Goal: Task Accomplishment & Management: Manage account settings

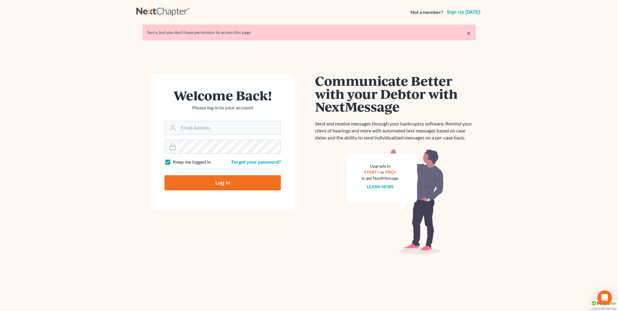
type input "[PERSON_NAME][EMAIL_ADDRESS][DOMAIN_NAME]"
click at [234, 188] on input "Log In" at bounding box center [223, 182] width 116 height 15
type input "Thinking..."
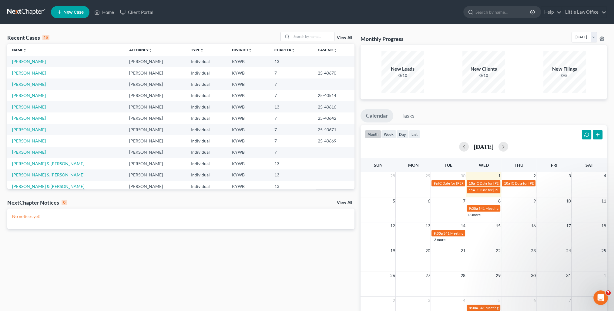
click at [37, 141] on link "[PERSON_NAME]" at bounding box center [29, 140] width 34 height 5
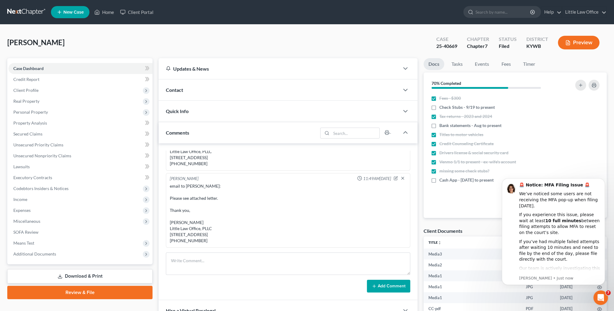
scroll to position [1596, 0]
click at [602, 181] on icon "Dismiss notification" at bounding box center [602, 179] width 3 height 3
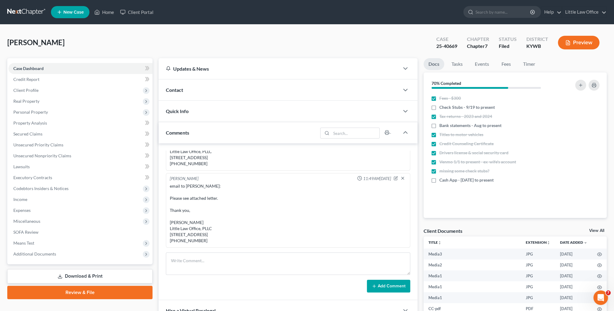
drag, startPoint x: 190, startPoint y: 92, endPoint x: 181, endPoint y: 110, distance: 20.6
click at [190, 92] on div "Contact" at bounding box center [279, 89] width 241 height 21
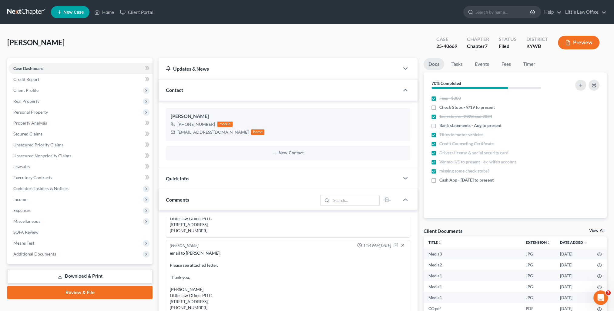
click at [215, 87] on div "Contact" at bounding box center [279, 89] width 241 height 21
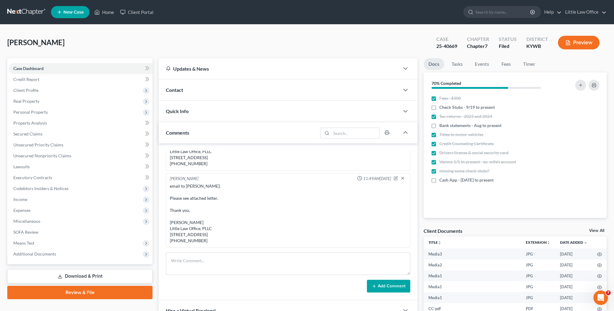
click at [202, 112] on div "Quick Info" at bounding box center [279, 111] width 241 height 21
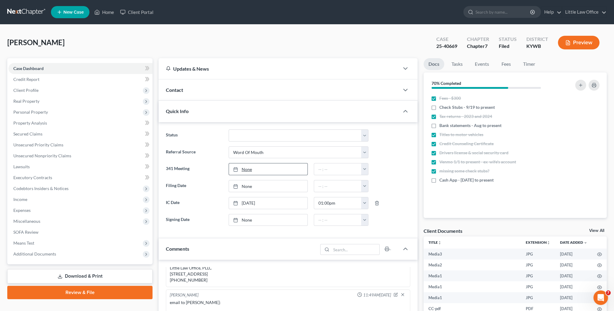
type input "[DATE]"
click at [246, 170] on link "[DATE]" at bounding box center [268, 169] width 79 height 12
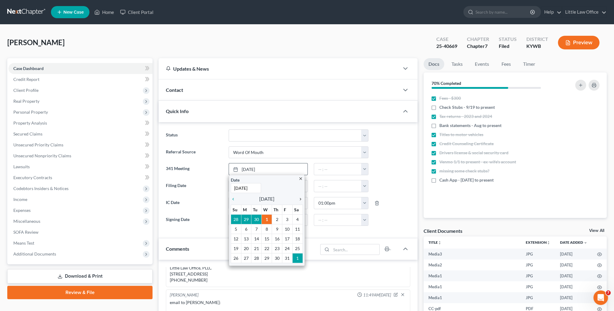
click at [302, 198] on icon "chevron_right" at bounding box center [299, 199] width 8 height 5
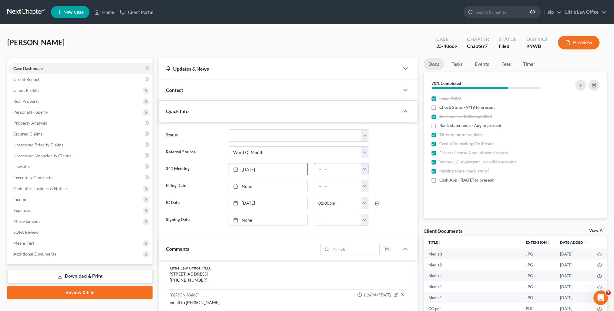
click at [362, 170] on button "button" at bounding box center [364, 169] width 7 height 12
click at [374, 213] on link "10:30am" at bounding box center [378, 214] width 34 height 10
type input "10:30am"
click at [253, 252] on div "Comments" at bounding box center [238, 248] width 159 height 21
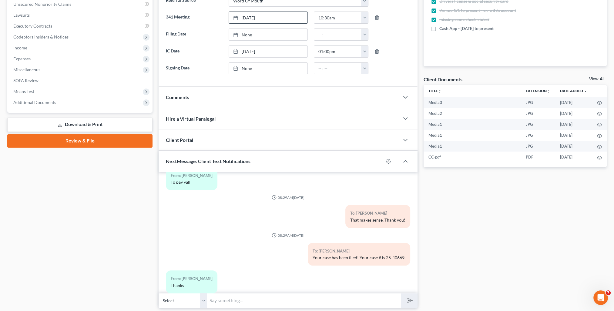
scroll to position [170, 0]
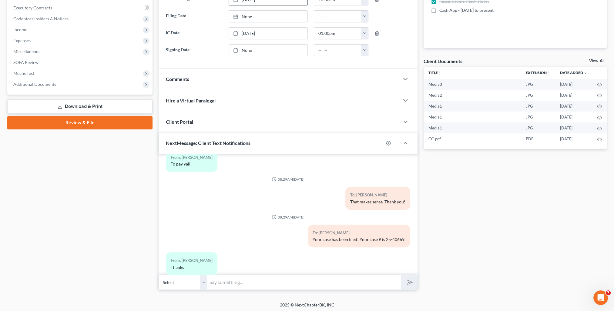
click at [262, 287] on input "text" at bounding box center [304, 282] width 194 height 15
type input "Your Court date is 11/5 at 10;30 and will be held at our office."
click at [401, 275] on button "submit" at bounding box center [409, 282] width 17 height 14
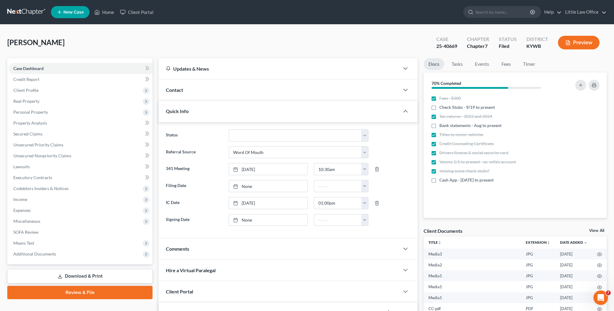
scroll to position [1661, 0]
click at [101, 16] on link "Home" at bounding box center [104, 12] width 26 height 11
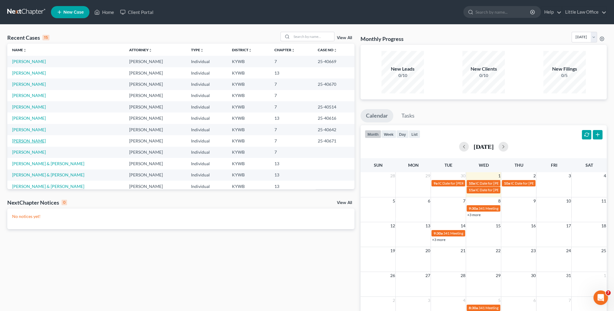
click at [31, 140] on link "[PERSON_NAME]" at bounding box center [29, 140] width 34 height 5
select select "4"
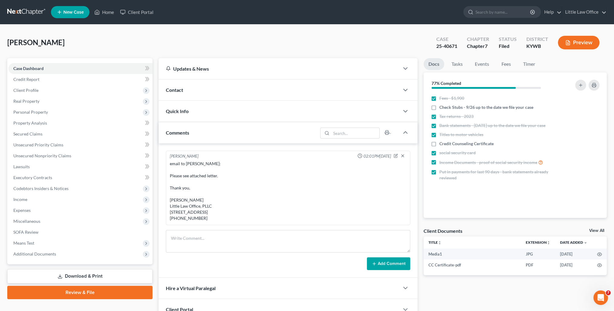
click at [178, 109] on span "Quick Info" at bounding box center [177, 111] width 23 height 6
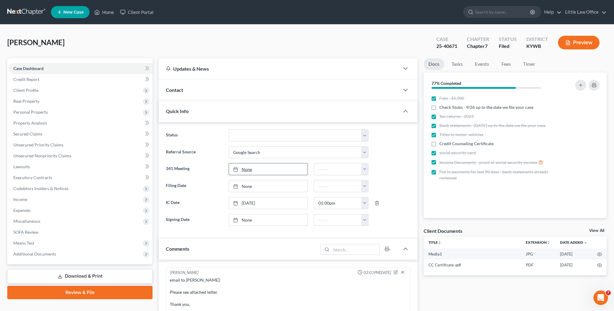
type input "[DATE]"
click at [246, 171] on link "[DATE]" at bounding box center [268, 169] width 79 height 12
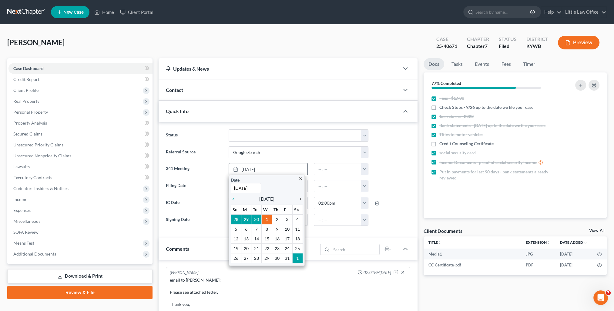
click at [299, 198] on icon "chevron_right" at bounding box center [299, 199] width 8 height 5
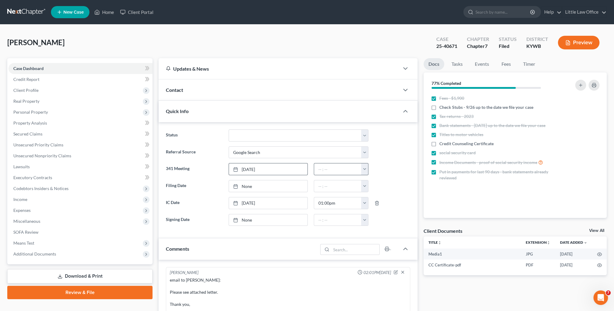
click at [366, 169] on button "button" at bounding box center [364, 169] width 7 height 12
click at [378, 216] on link "10:30am" at bounding box center [378, 214] width 34 height 10
type input "10:30am"
click at [265, 244] on div "Comments" at bounding box center [238, 248] width 159 height 21
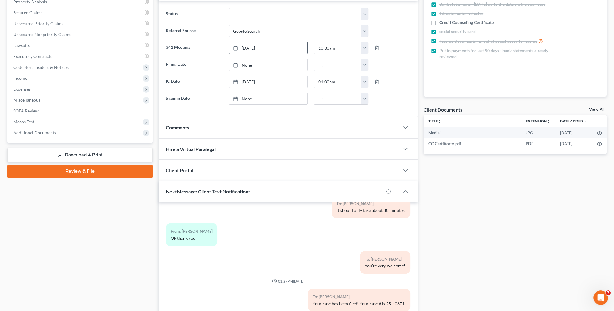
scroll to position [170, 0]
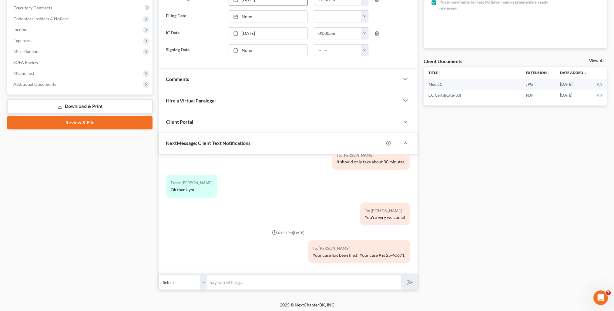
click at [249, 275] on input "text" at bounding box center [304, 282] width 194 height 15
type input "Your Court date is [DATE] 10:30 and will be held at our office."
click at [401, 275] on button "submit" at bounding box center [409, 282] width 17 height 14
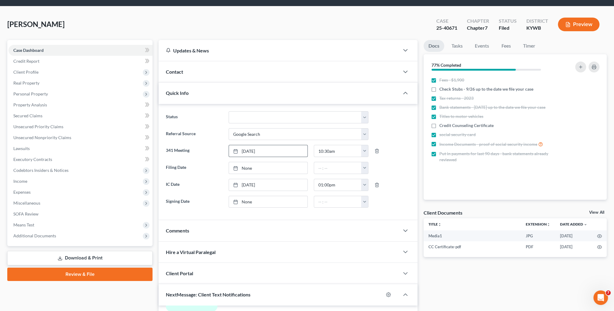
scroll to position [0, 0]
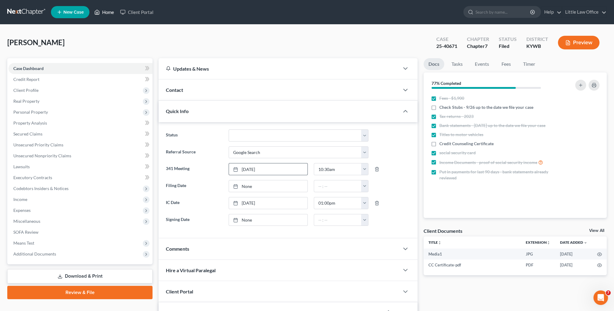
click at [108, 11] on link "Home" at bounding box center [104, 12] width 26 height 11
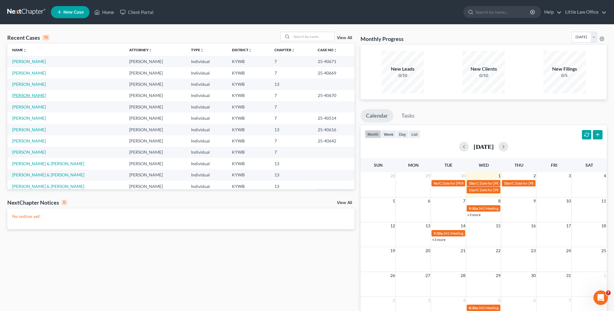
click at [28, 96] on link "[PERSON_NAME]" at bounding box center [29, 95] width 34 height 5
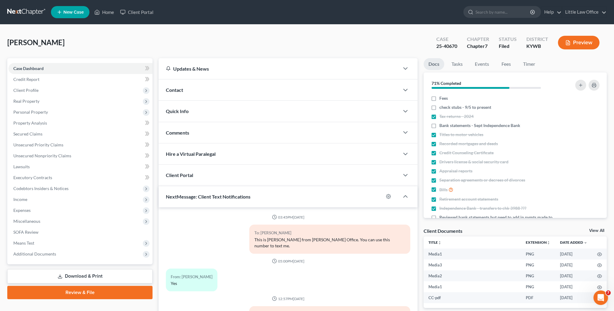
scroll to position [927, 0]
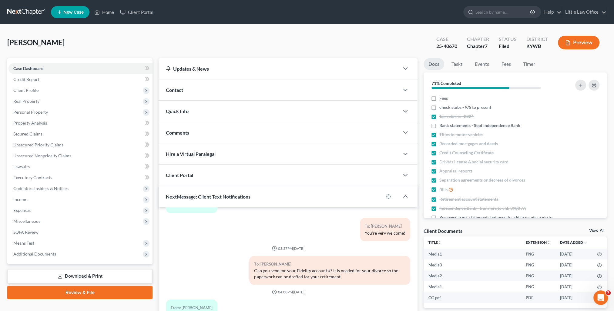
click at [189, 115] on div "Quick Info" at bounding box center [279, 111] width 241 height 21
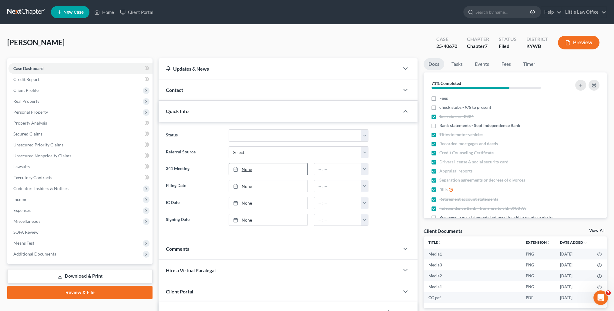
click at [250, 170] on link "None" at bounding box center [268, 169] width 79 height 12
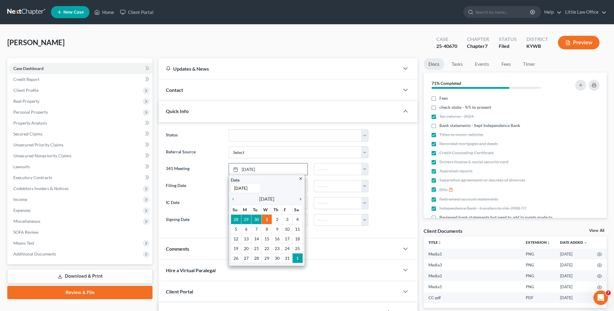
click at [299, 197] on icon "chevron_right" at bounding box center [299, 199] width 8 height 5
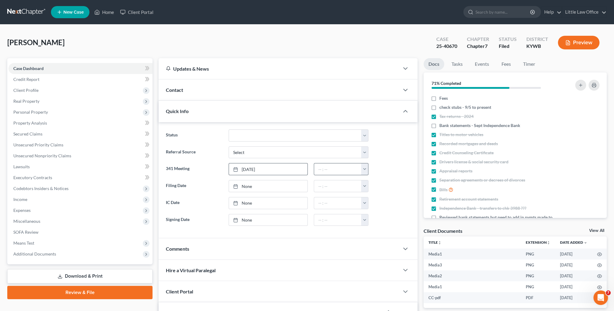
click at [365, 171] on button "button" at bounding box center [364, 169] width 7 height 12
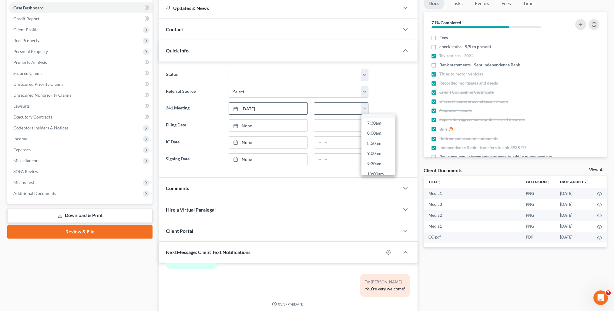
scroll to position [182, 0]
click at [373, 151] on link "10:30am" at bounding box center [378, 154] width 34 height 10
type input "10:30am"
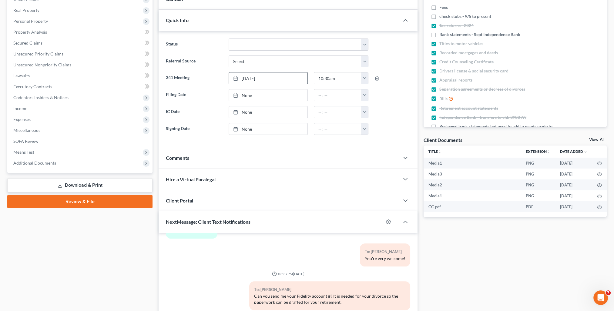
scroll to position [170, 0]
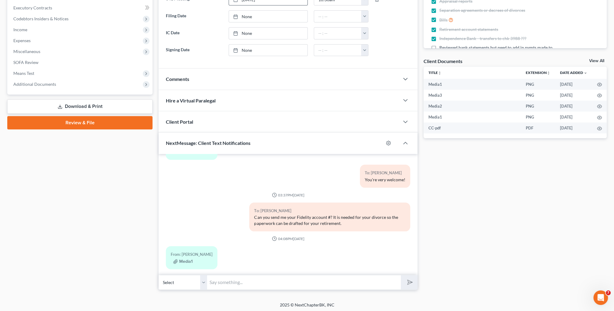
click at [269, 279] on input "text" at bounding box center [304, 282] width 194 height 15
type input "Your Court date is 11/5 at 10;30 and will be held at our office."
click at [412, 281] on button "submit" at bounding box center [409, 282] width 17 height 14
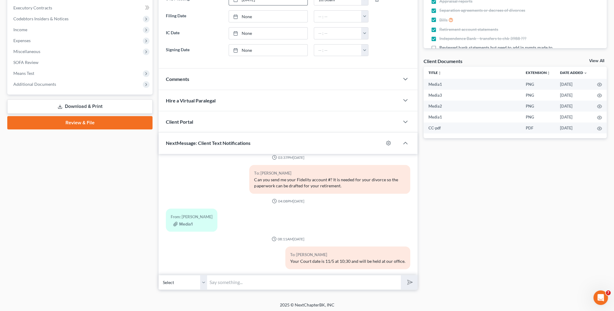
scroll to position [0, 0]
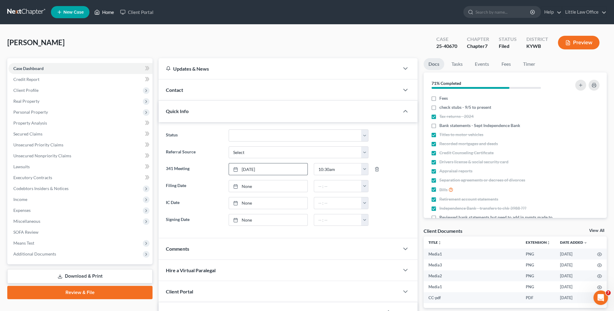
click at [104, 14] on link "Home" at bounding box center [104, 12] width 26 height 11
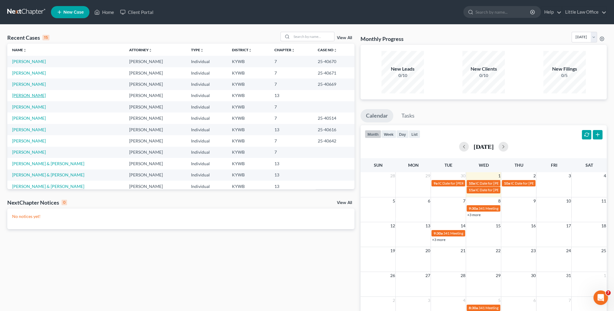
click at [16, 96] on link "[PERSON_NAME]" at bounding box center [29, 95] width 34 height 5
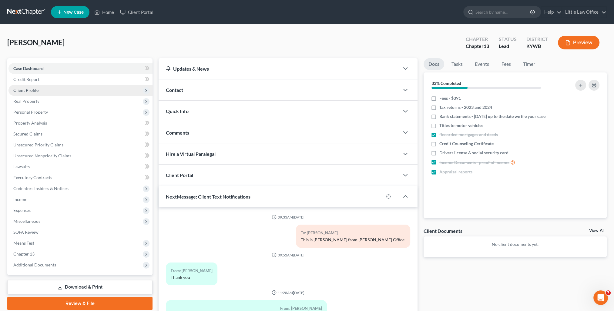
click at [39, 93] on span "Client Profile" at bounding box center [80, 90] width 144 height 11
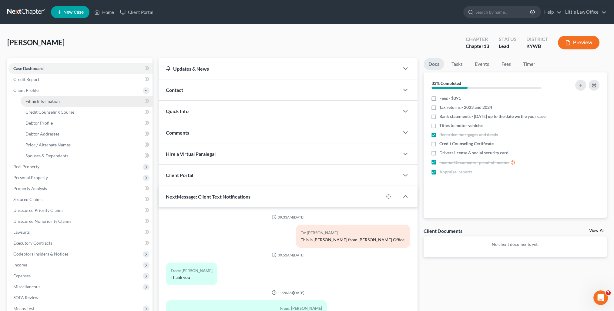
scroll to position [74, 0]
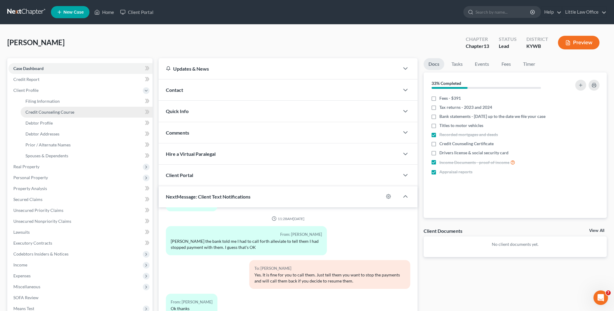
click at [61, 111] on span "Credit Counseling Course" at bounding box center [49, 111] width 49 height 5
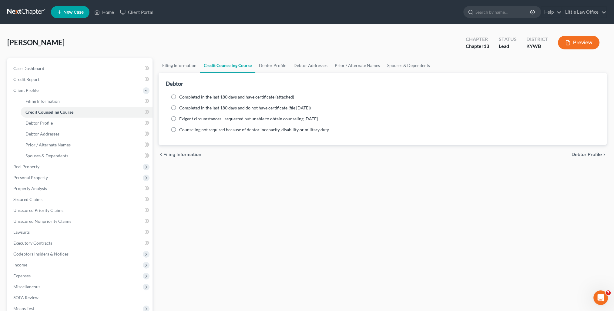
click at [205, 97] on span "Completed in the last 180 days and have certificate (attached)" at bounding box center [236, 96] width 115 height 5
click at [186, 97] on input "Completed in the last 180 days and have certificate (attached)" at bounding box center [184, 96] width 4 height 4
radio input "true"
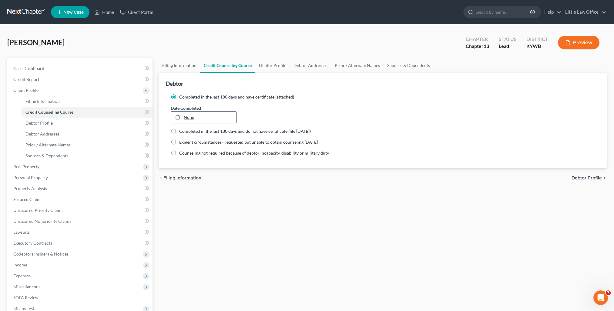
type input "[DATE]"
click at [185, 117] on link "[DATE]" at bounding box center [203, 118] width 65 height 12
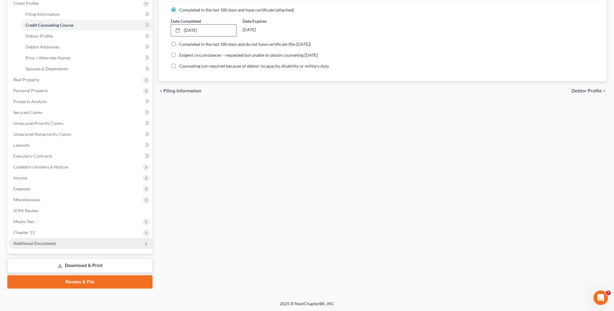
click at [29, 238] on span "Additional Documents" at bounding box center [80, 243] width 144 height 11
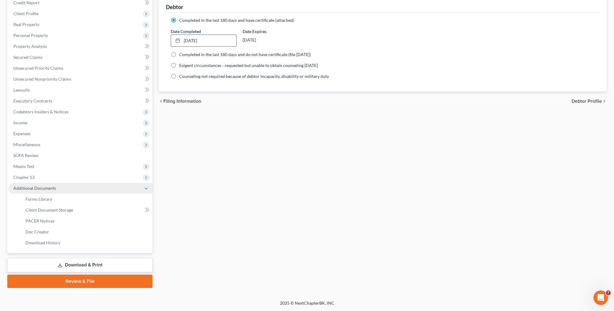
scroll to position [76, 0]
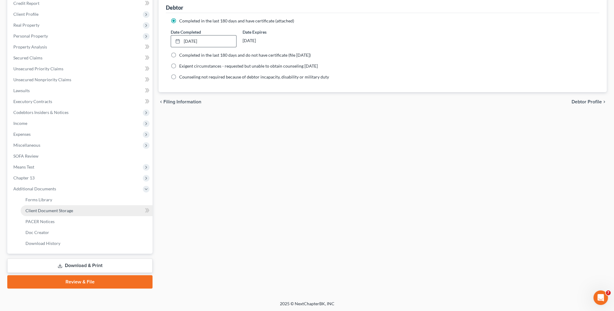
click at [57, 212] on span "Client Document Storage" at bounding box center [49, 210] width 48 height 5
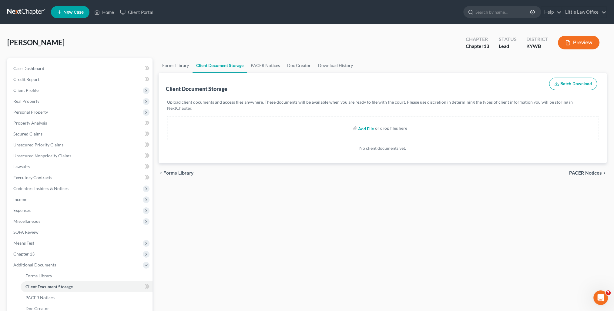
click at [367, 123] on input "file" at bounding box center [365, 128] width 15 height 11
type input "C:\fakepath\CC.pdf"
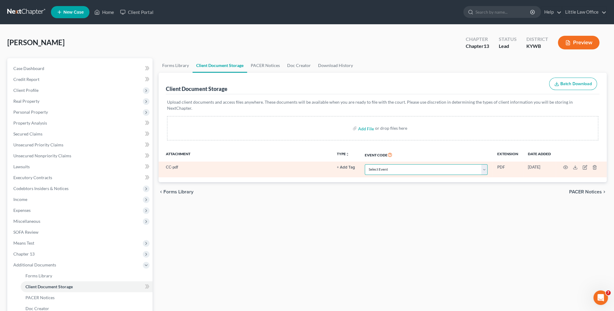
click at [410, 166] on select "Select Event Amended Answer Amended Complaint Amended List of Creditors (Fee) A…" at bounding box center [426, 169] width 123 height 11
select select "7"
click at [365, 164] on select "Select Event Amended Answer Amended Complaint Amended List of Creditors (Fee) A…" at bounding box center [426, 169] width 123 height 11
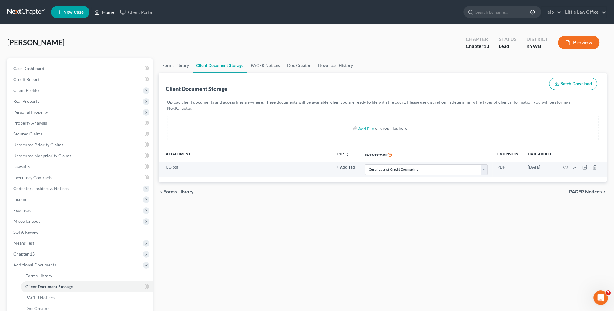
click at [112, 13] on link "Home" at bounding box center [104, 12] width 26 height 11
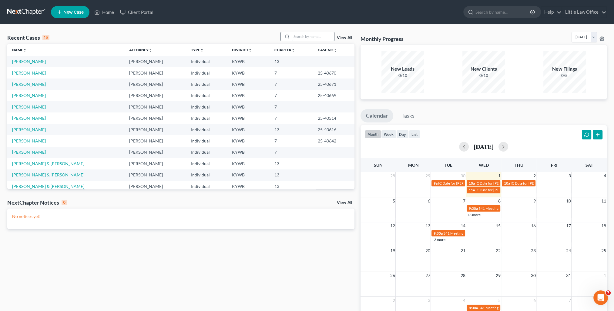
click at [294, 36] on input "search" at bounding box center [313, 36] width 42 height 9
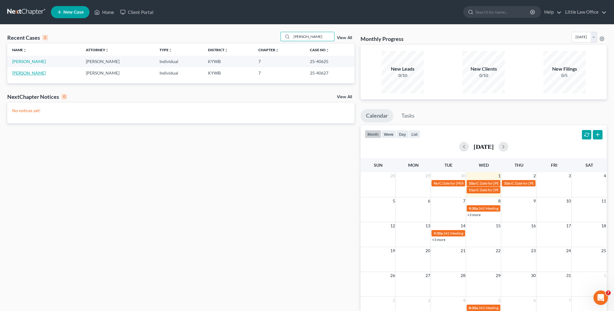
type input "[PERSON_NAME]"
click at [15, 73] on link "[PERSON_NAME]" at bounding box center [29, 72] width 34 height 5
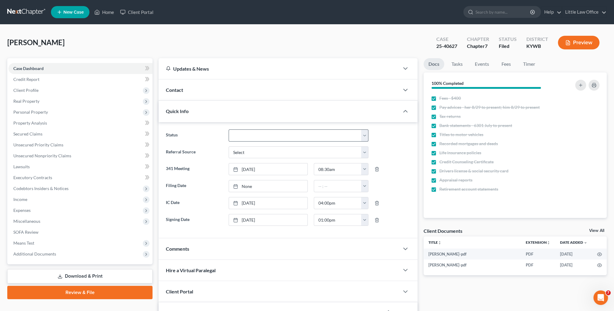
scroll to position [1029, 0]
click at [224, 115] on div "Quick Info" at bounding box center [279, 111] width 241 height 21
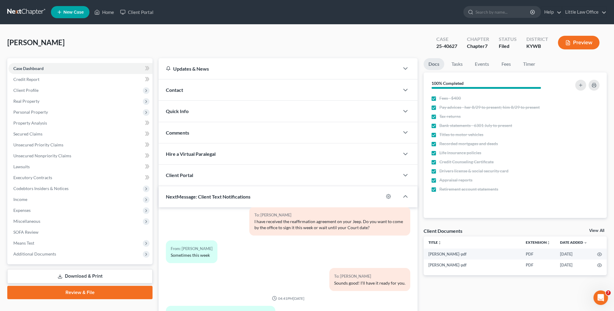
scroll to position [54, 0]
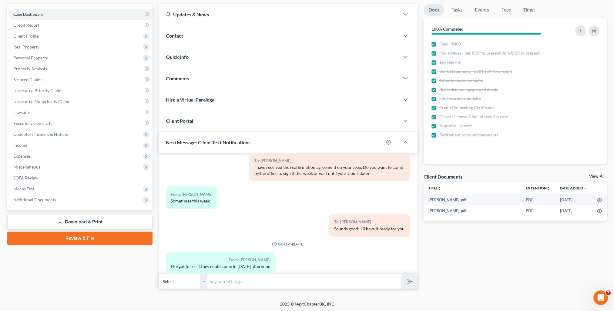
click at [297, 286] on input "text" at bounding box center [304, 281] width 194 height 15
type input "I can do 11:00, 12:30, or 1:00 [DATE]. Which time will work for them and what a…"
click at [401, 274] on button "submit" at bounding box center [409, 281] width 17 height 14
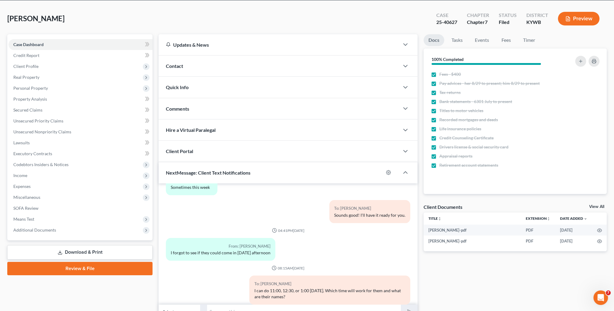
scroll to position [0, 0]
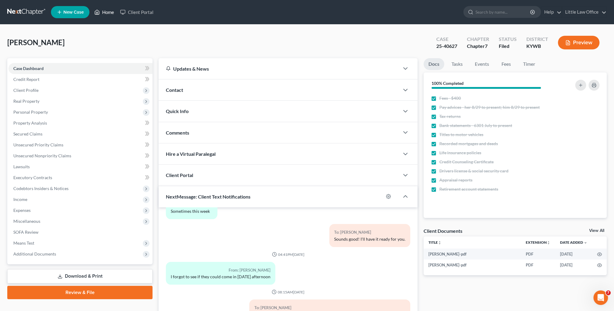
click at [99, 11] on icon at bounding box center [97, 12] width 4 height 5
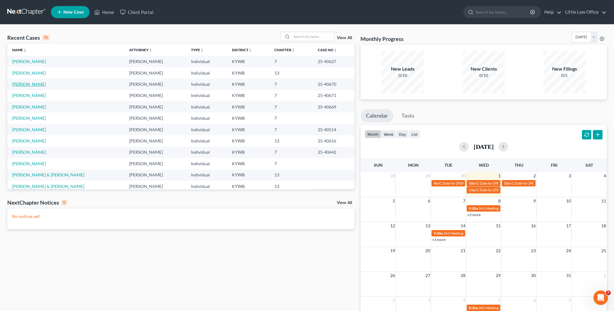
click at [25, 82] on link "[PERSON_NAME]" at bounding box center [29, 84] width 34 height 5
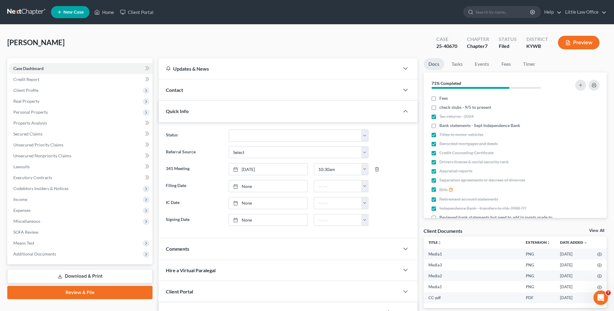
scroll to position [993, 0]
click at [183, 111] on span "Quick Info" at bounding box center [177, 111] width 23 height 6
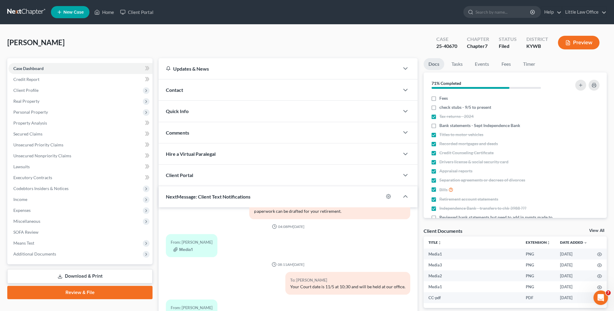
scroll to position [54, 0]
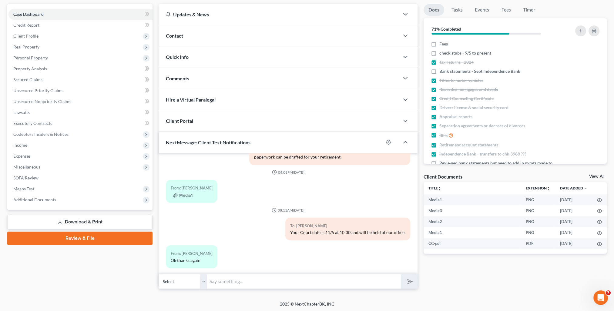
click at [252, 277] on input "text" at bounding box center [304, 281] width 194 height 15
type input "You're welcome! On the Fidelity info, I don't see an account #. Do you have a w…"
click at [401, 274] on button "submit" at bounding box center [409, 281] width 17 height 14
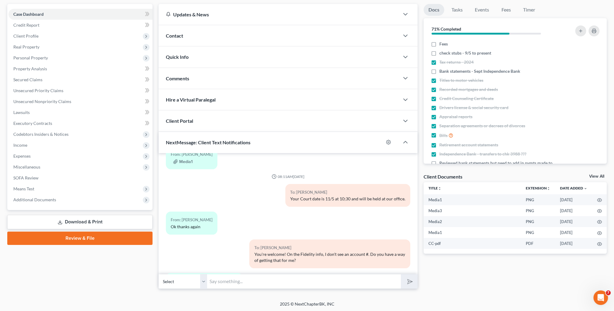
scroll to position [1054, 0]
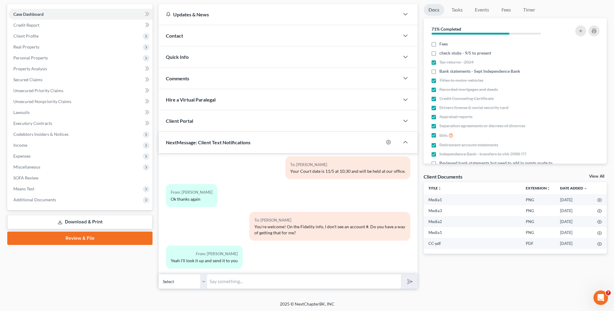
click at [240, 274] on input "text" at bounding box center [304, 281] width 194 height 15
type input "Thank you!"
click at [401, 274] on button "submit" at bounding box center [409, 281] width 17 height 14
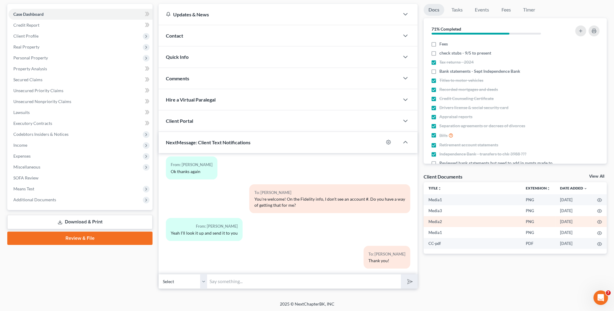
scroll to position [0, 0]
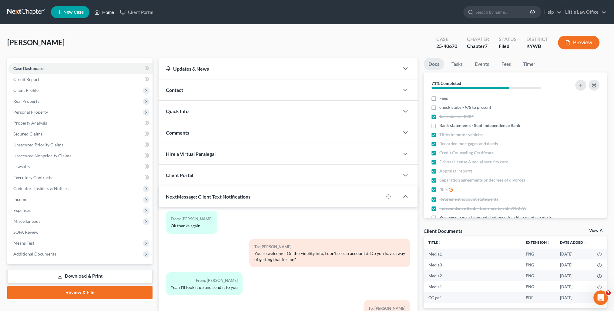
click at [105, 14] on link "Home" at bounding box center [104, 12] width 26 height 11
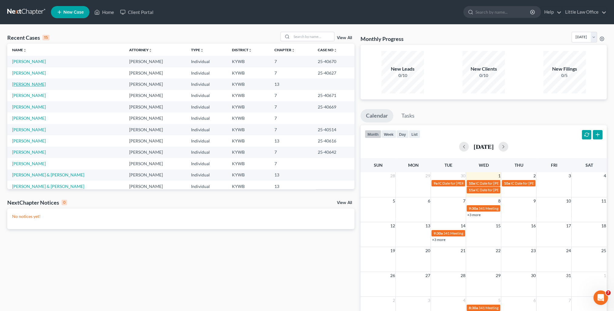
click at [25, 83] on link "[PERSON_NAME]" at bounding box center [29, 84] width 34 height 5
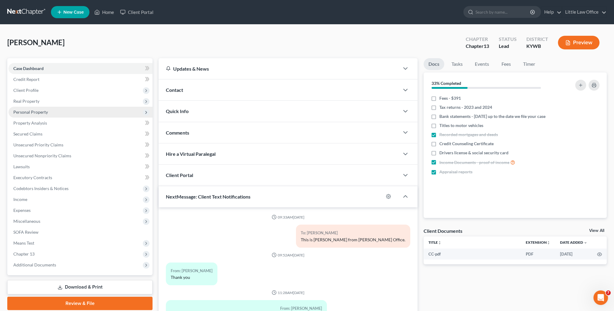
scroll to position [74, 0]
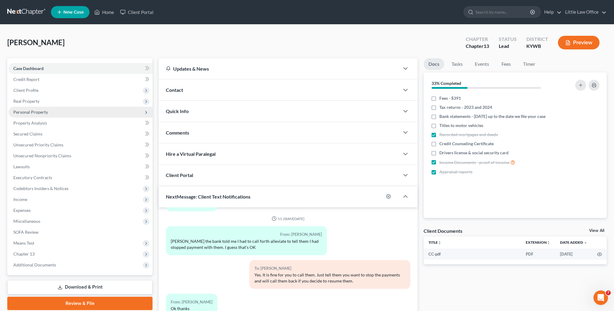
click at [45, 114] on span "Personal Property" at bounding box center [30, 111] width 35 height 5
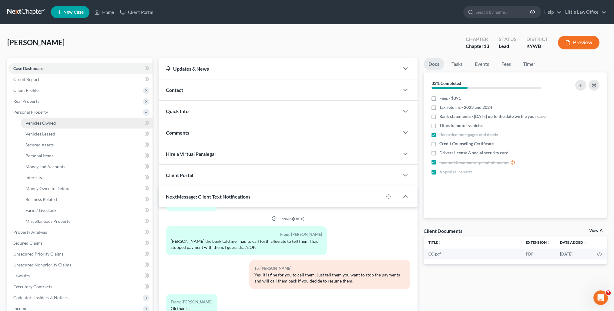
click at [57, 124] on link "Vehicles Owned" at bounding box center [87, 123] width 132 height 11
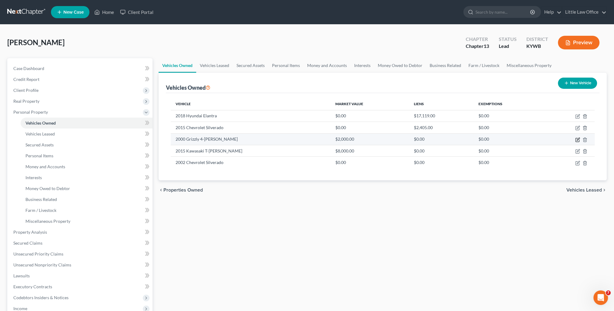
click at [577, 139] on icon "button" at bounding box center [577, 139] width 5 height 5
select select "6"
select select "26"
select select "0"
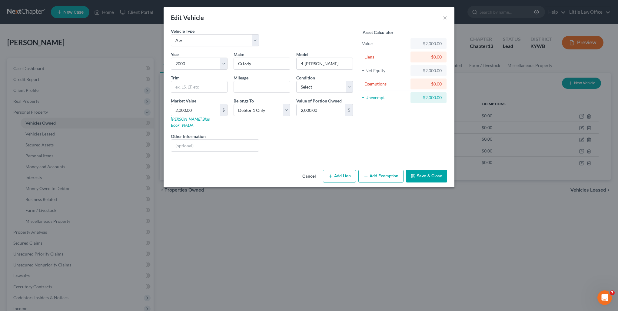
click at [194, 122] on link "NADA" at bounding box center [188, 124] width 12 height 5
click at [417, 171] on button "Save & Close" at bounding box center [426, 176] width 41 height 13
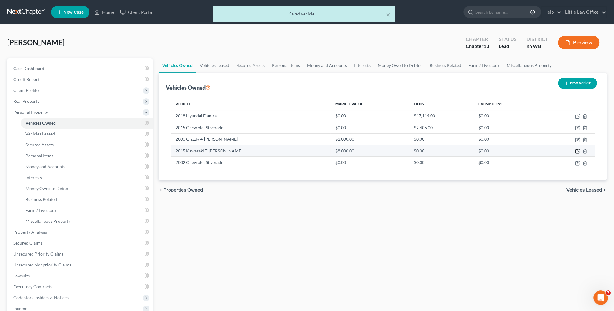
click at [576, 153] on icon "button" at bounding box center [577, 152] width 4 height 4
select select "6"
select select "11"
select select "0"
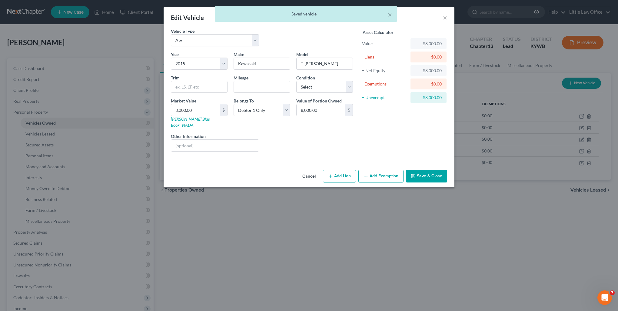
click at [194, 122] on link "NADA" at bounding box center [188, 124] width 12 height 5
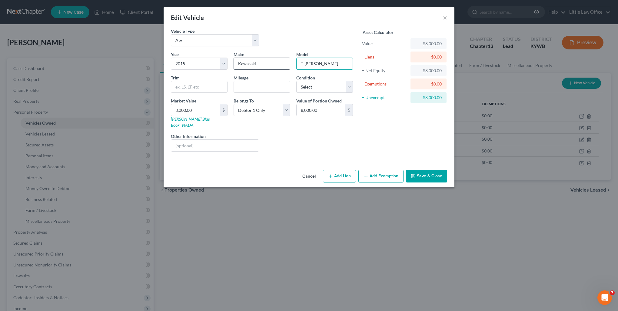
drag, startPoint x: 311, startPoint y: 64, endPoint x: 282, endPoint y: 68, distance: 30.0
click at [282, 68] on div "Year Select 2026 2025 2024 2023 2022 2021 2020 2019 2018 2017 2016 2015 2014 20…" at bounding box center [262, 103] width 188 height 105
type input "Teryx"
click at [438, 170] on button "Save & Close" at bounding box center [426, 176] width 41 height 13
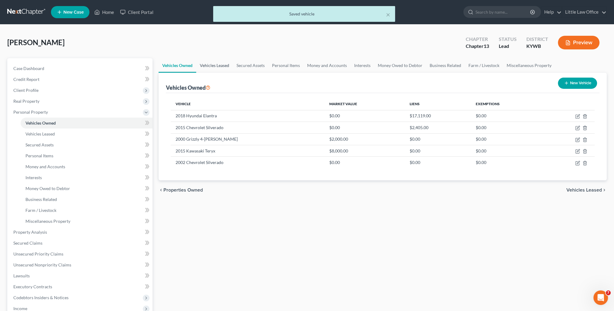
click at [225, 65] on link "Vehicles Leased" at bounding box center [214, 65] width 37 height 15
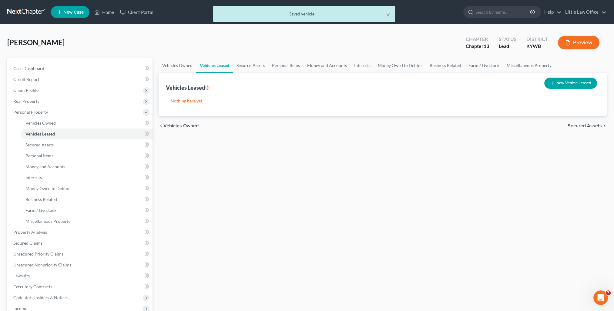
click at [248, 69] on link "Secured Assets" at bounding box center [250, 65] width 35 height 15
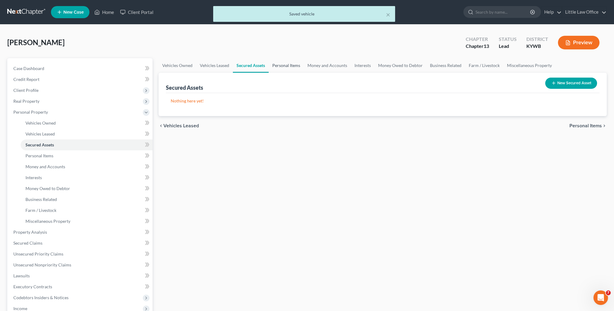
click at [291, 68] on link "Personal Items" at bounding box center [286, 65] width 35 height 15
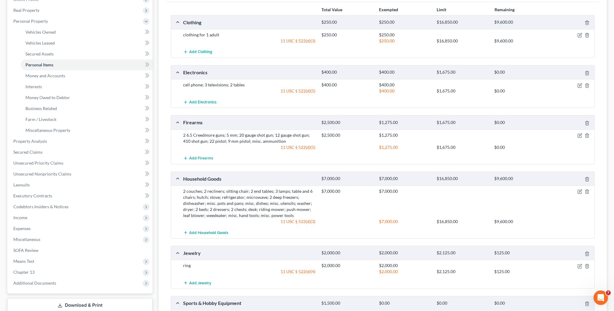
scroll to position [168, 0]
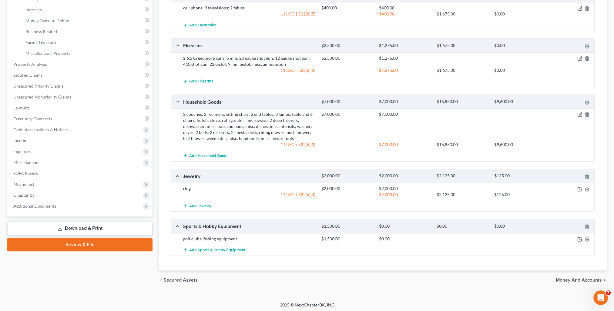
click at [577, 237] on icon "button" at bounding box center [579, 239] width 5 height 5
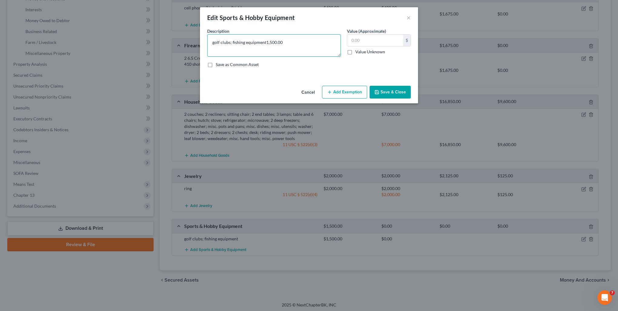
type textarea "golf clubs; fishing equipment"
type input "500"
click at [398, 95] on button "Save & Close" at bounding box center [390, 92] width 41 height 13
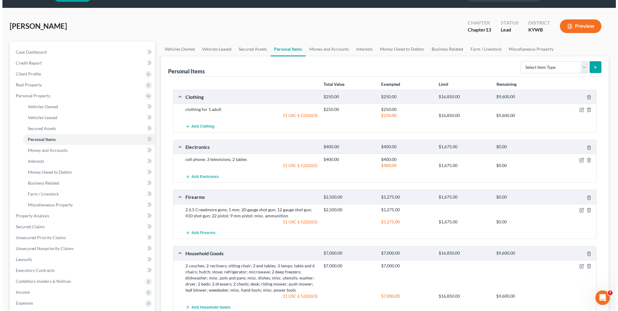
scroll to position [0, 0]
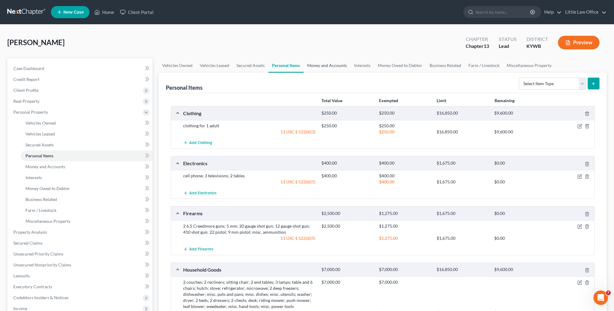
click at [330, 66] on link "Money and Accounts" at bounding box center [326, 65] width 47 height 15
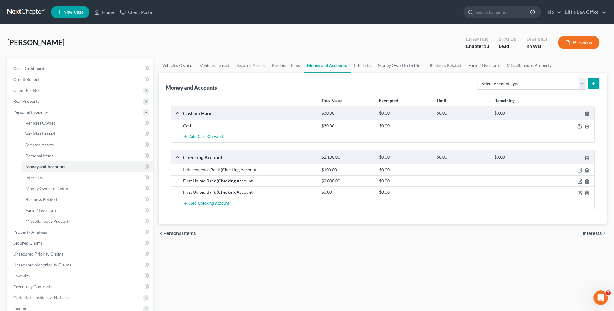
click at [360, 63] on link "Interests" at bounding box center [362, 65] width 24 height 15
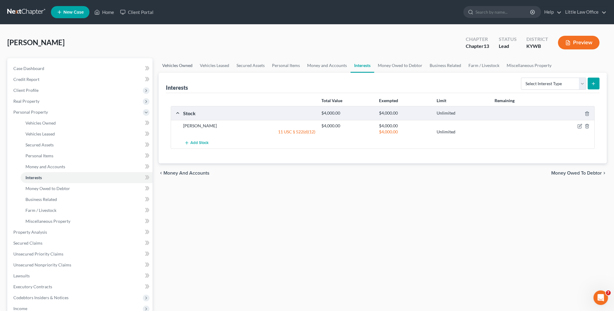
click at [177, 65] on link "Vehicles Owned" at bounding box center [178, 65] width 38 height 15
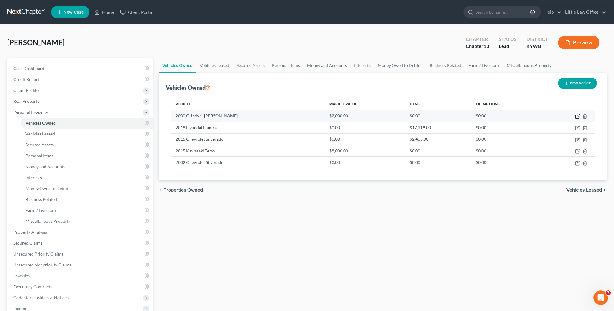
click at [577, 117] on icon "button" at bounding box center [577, 116] width 5 height 5
select select "6"
select select "26"
select select "0"
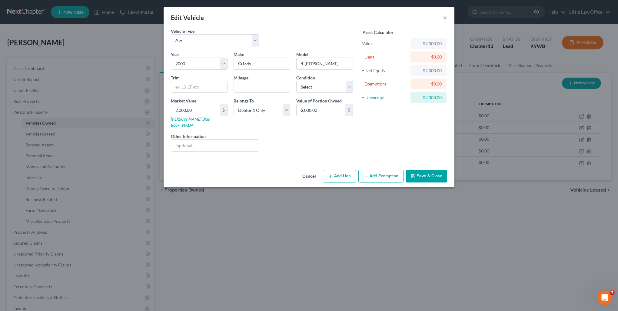
click at [376, 170] on button "Add Exemption" at bounding box center [381, 176] width 45 height 13
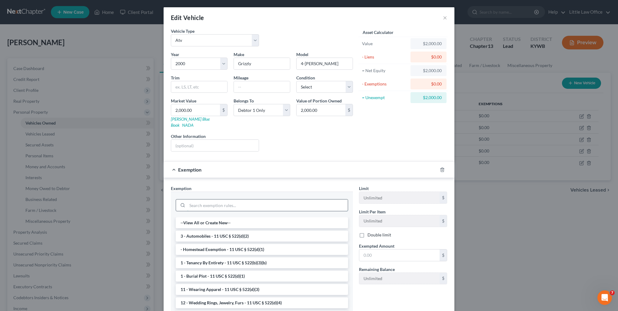
click at [216, 199] on input "search" at bounding box center [267, 205] width 161 height 12
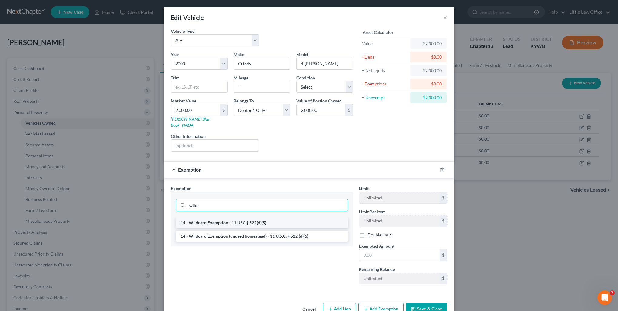
type input "wild"
click at [225, 217] on li "14 - Wildcard Exemption - 11 USC § 522(d)(5)" at bounding box center [262, 222] width 172 height 11
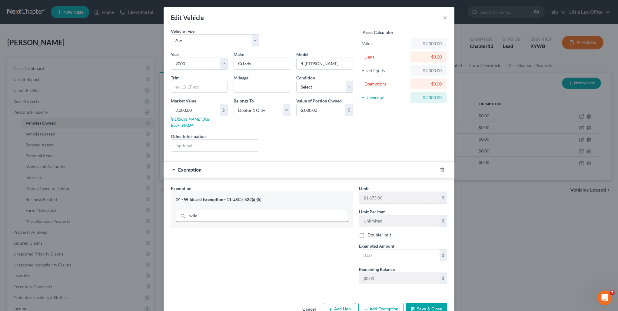
click at [222, 213] on input "wild" at bounding box center [267, 216] width 161 height 12
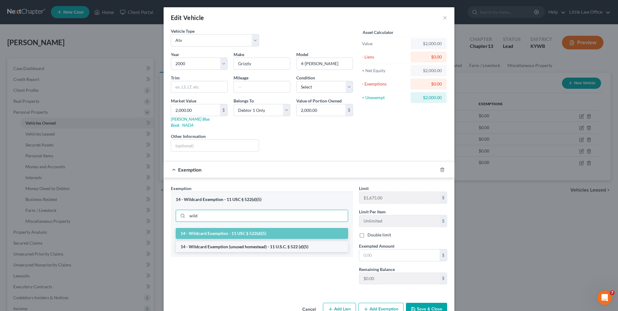
click at [228, 241] on li "14 - Wildcard Exemption (unused homestead) - 11 U.S.C. § 522 (d)(5)" at bounding box center [262, 246] width 172 height 11
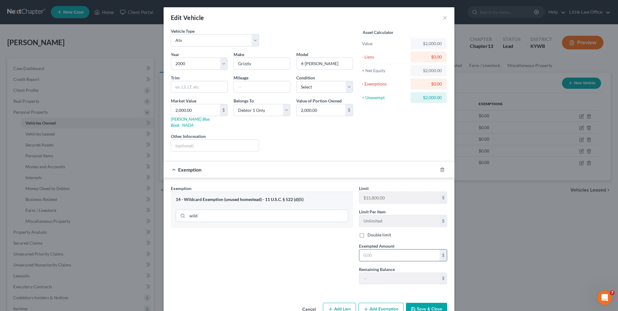
click at [375, 249] on input "text" at bounding box center [400, 255] width 80 height 12
type input "1"
drag, startPoint x: 306, startPoint y: 268, endPoint x: 319, endPoint y: 251, distance: 22.1
click at [306, 268] on div "Exemption Set must be selected for CA. Exemption * 14 - Wildcard Exemption (unu…" at bounding box center [262, 237] width 188 height 104
click at [441, 167] on icon "button" at bounding box center [442, 169] width 5 height 5
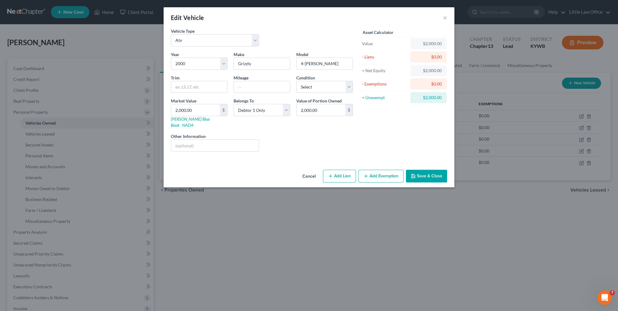
click at [439, 170] on button "Save & Close" at bounding box center [426, 176] width 41 height 13
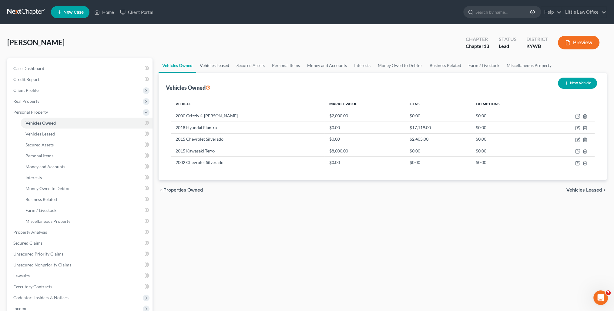
click at [215, 64] on link "Vehicles Leased" at bounding box center [214, 65] width 37 height 15
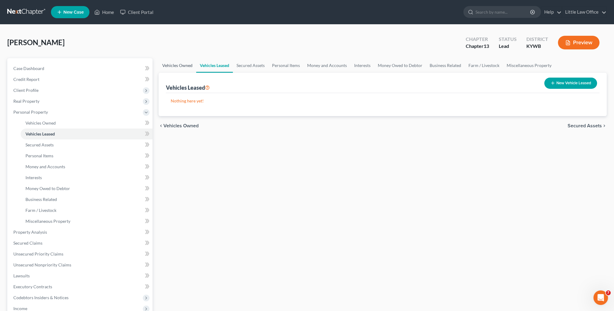
click at [188, 65] on link "Vehicles Owned" at bounding box center [178, 65] width 38 height 15
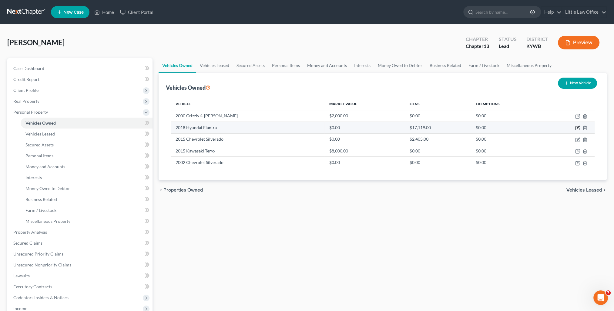
click at [576, 127] on icon "button" at bounding box center [577, 127] width 5 height 5
select select "0"
select select "8"
select select "2"
select select "3"
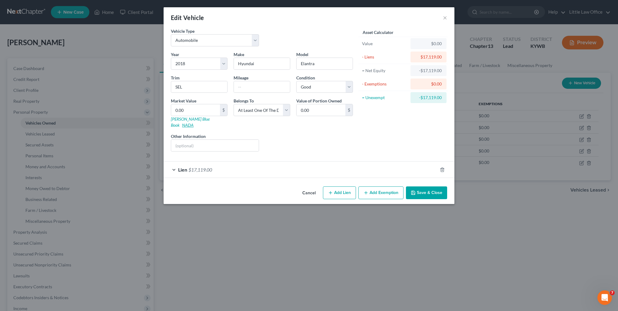
click at [194, 122] on link "NADA" at bounding box center [188, 124] width 12 height 5
click at [188, 109] on input "0.00" at bounding box center [195, 110] width 49 height 12
type input "4"
type input "4.00"
type input "47"
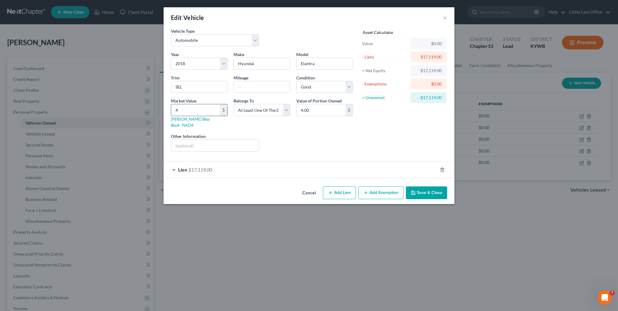
type input "47.00"
type input "475"
type input "475.00"
type input "4750"
type input "4,750.00"
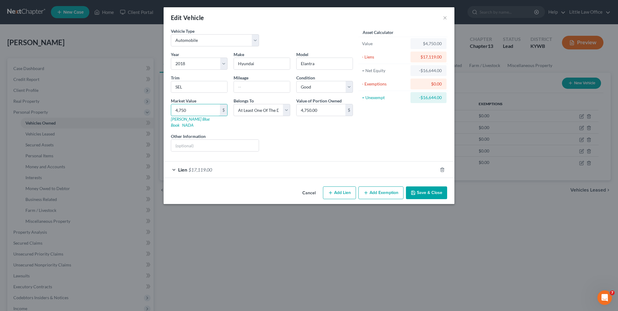
type input "4,750"
click at [426, 189] on button "Save & Close" at bounding box center [426, 192] width 41 height 13
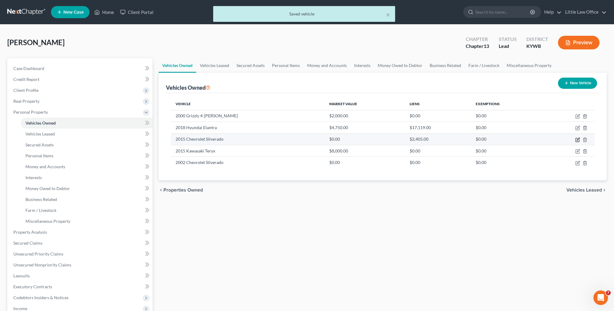
click at [577, 140] on icon "button" at bounding box center [577, 139] width 5 height 5
select select "0"
select select "11"
select select "0"
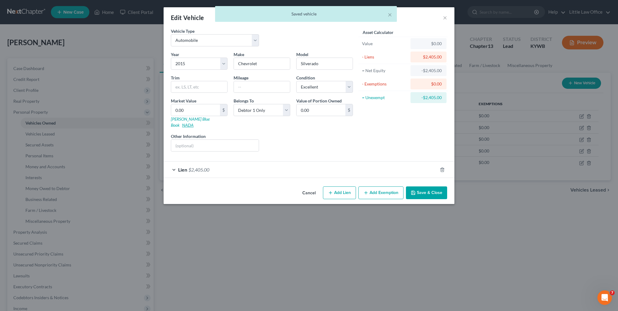
click at [194, 122] on link "NADA" at bounding box center [188, 124] width 12 height 5
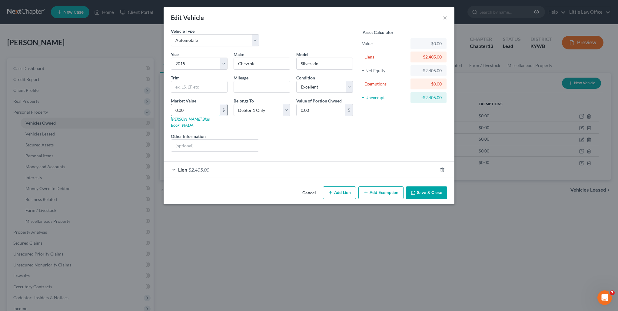
click at [186, 111] on input "0.00" at bounding box center [195, 110] width 49 height 12
click at [193, 111] on input "0.00" at bounding box center [195, 110] width 49 height 12
drag, startPoint x: 193, startPoint y: 110, endPoint x: 143, endPoint y: 113, distance: 49.8
click at [143, 113] on div "Edit Vehicle × Vehicle Type Select Automobile Truck Trailer Watercraft Aircraft…" at bounding box center [309, 155] width 618 height 311
type input "9"
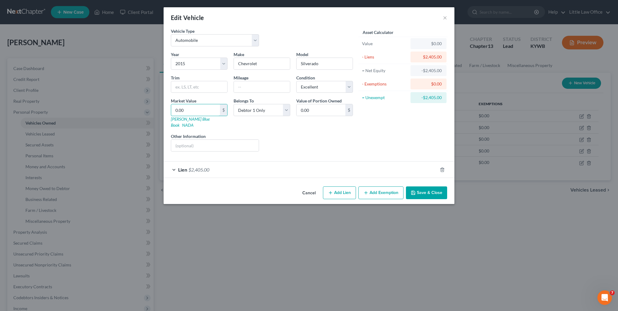
type input "9.00"
type input "95"
type input "95.00"
type input "950"
type input "950.00"
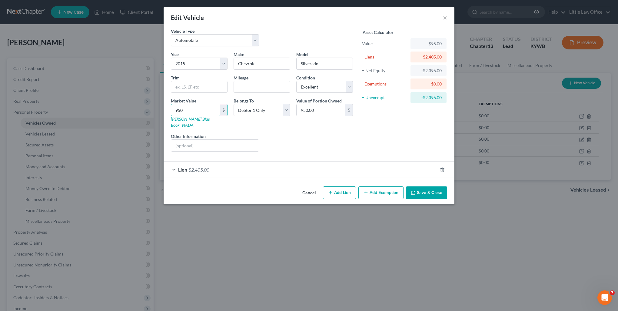
type input "9500"
type input "9,500.00"
type input "9,500"
click at [427, 189] on button "Save & Close" at bounding box center [426, 192] width 41 height 13
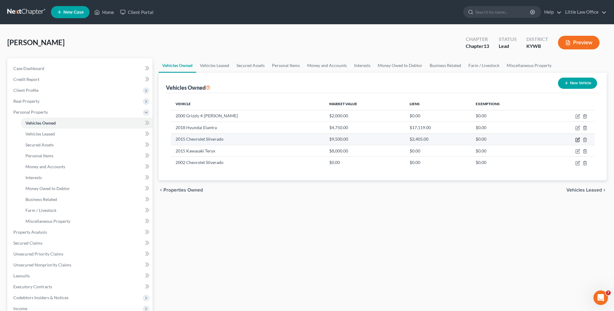
click at [576, 139] on icon "button" at bounding box center [577, 139] width 5 height 5
select select "0"
select select "11"
select select "0"
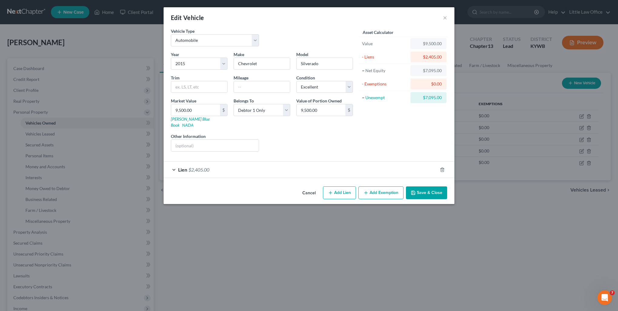
click at [381, 189] on button "Add Exemption" at bounding box center [381, 192] width 45 height 13
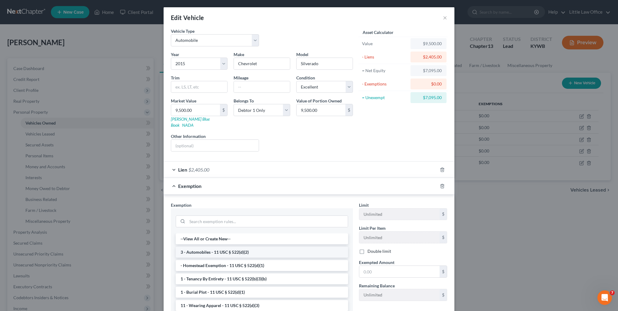
click at [204, 248] on li "3 - Automobiles - 11 USC § 522(d)(2)" at bounding box center [262, 252] width 172 height 11
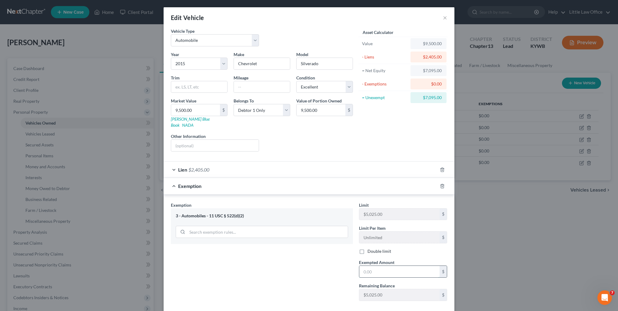
click at [386, 266] on input "text" at bounding box center [400, 272] width 80 height 12
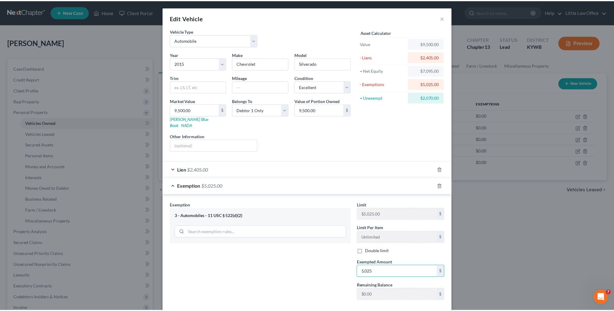
scroll to position [25, 0]
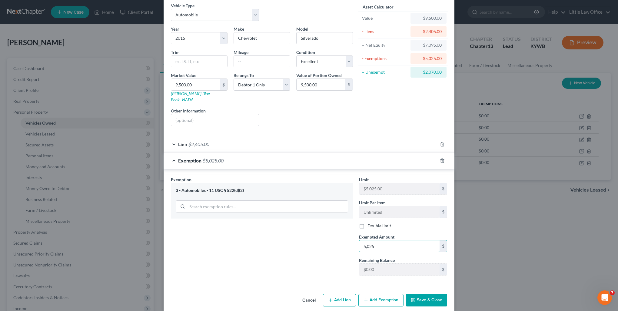
type input "5,025"
click at [430, 294] on button "Save & Close" at bounding box center [426, 300] width 41 height 13
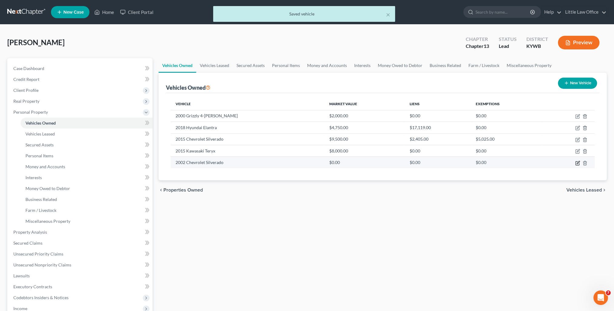
click at [577, 165] on icon "button" at bounding box center [577, 163] width 5 height 5
select select "0"
select select "24"
select select "3"
select select "0"
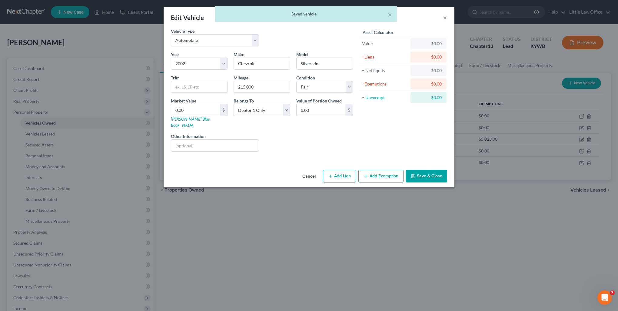
click at [194, 122] on link "NADA" at bounding box center [188, 124] width 12 height 5
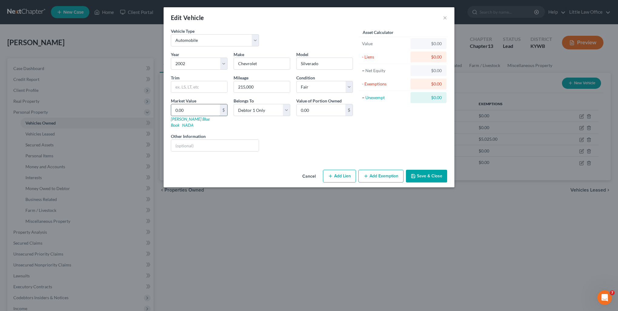
click at [199, 110] on input "0.00" at bounding box center [195, 110] width 49 height 12
type input "2"
type input "2.00"
type input "29"
type input "29.00"
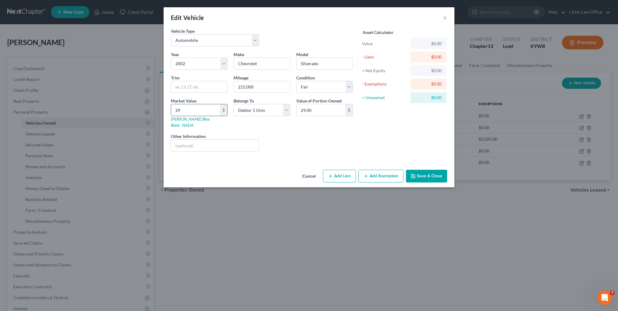
type input "290"
type input "290.00"
type input "2900"
type input "2,900.00"
type input "2,900"
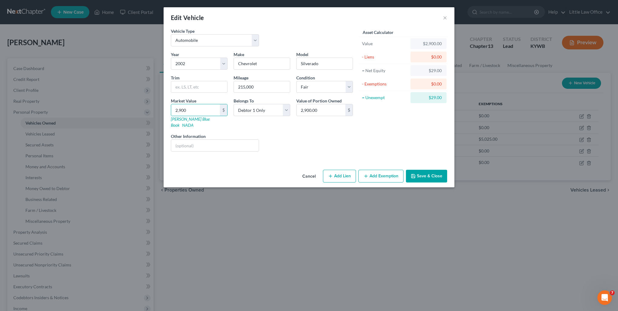
click at [439, 174] on button "Save & Close" at bounding box center [426, 176] width 41 height 13
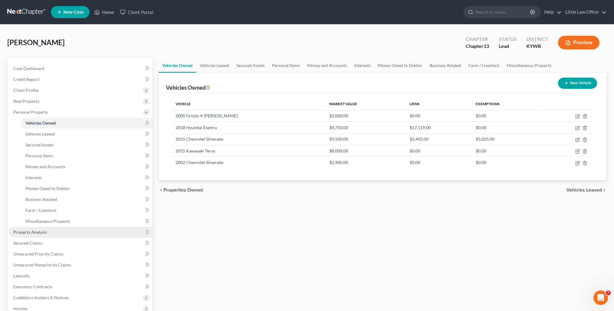
click at [48, 232] on link "Property Analysis" at bounding box center [80, 232] width 144 height 11
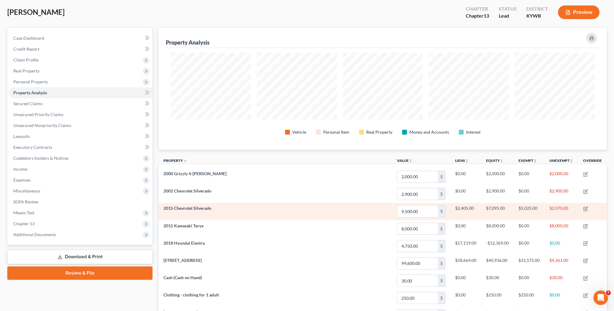
scroll to position [152, 0]
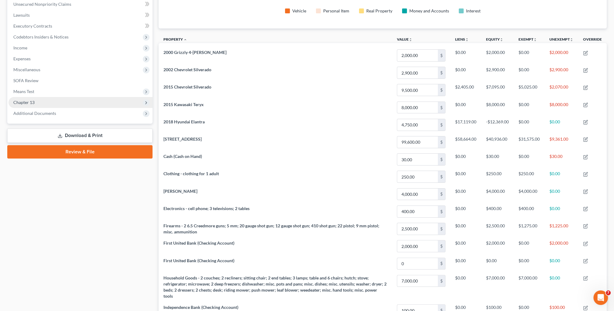
click at [59, 105] on span "Chapter 13" at bounding box center [80, 102] width 144 height 11
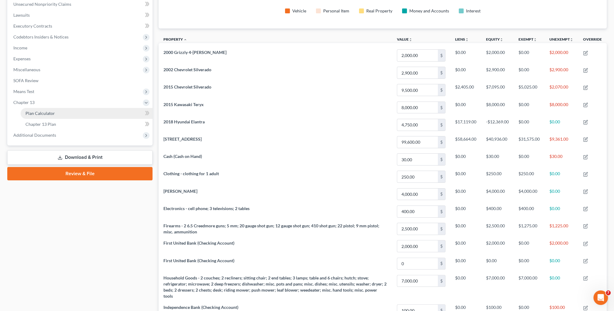
click at [59, 109] on link "Plan Calculator" at bounding box center [87, 113] width 132 height 11
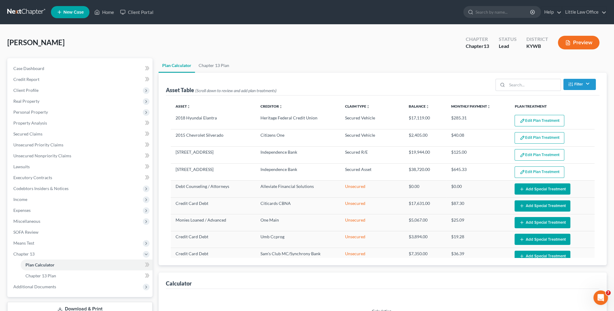
select select "59"
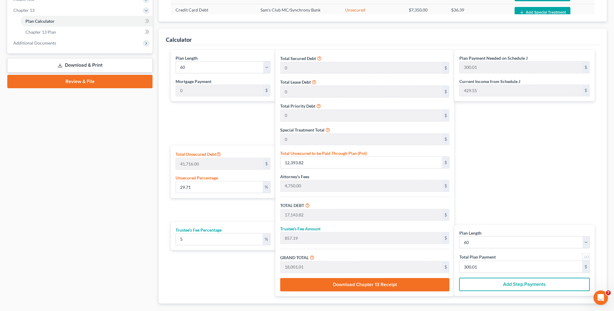
scroll to position [249, 0]
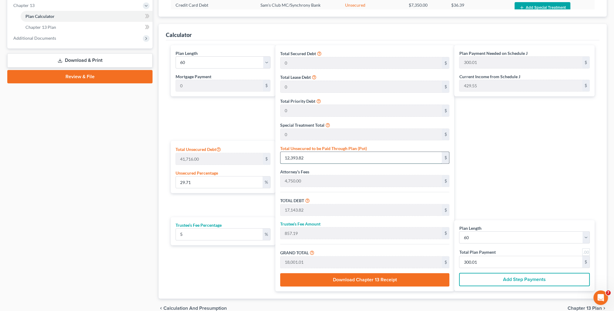
click at [318, 153] on input "12,393.82" at bounding box center [361, 158] width 162 height 12
type input "0.004794323520951194"
type input "2"
type input "4,752.00"
type input "237.60"
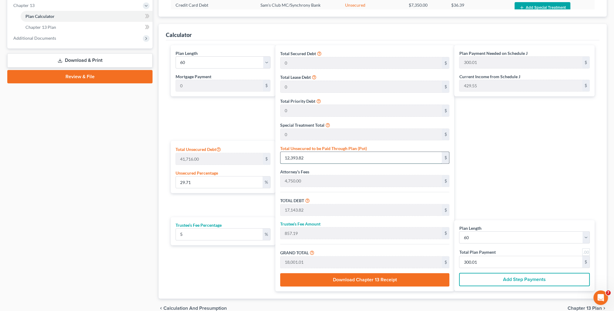
type input "4,989.60"
type input "83.16"
type input "0.06712052929331672"
type input "28"
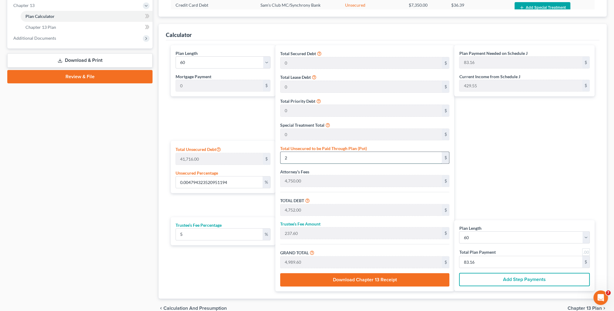
type input "4,778.00"
type input "238.90"
type input "5,016.90"
type input "83.61"
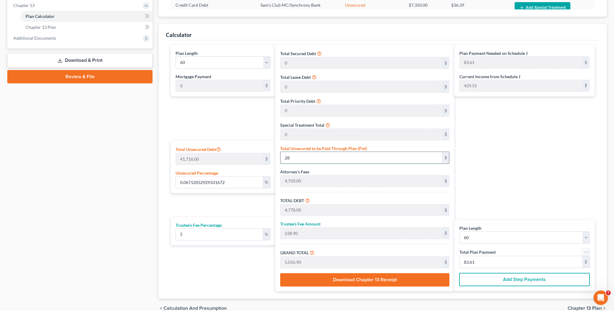
type input "0.6736024546936427"
type input "281"
type input "5,031.00"
type input "251.55"
type input "5,282.55"
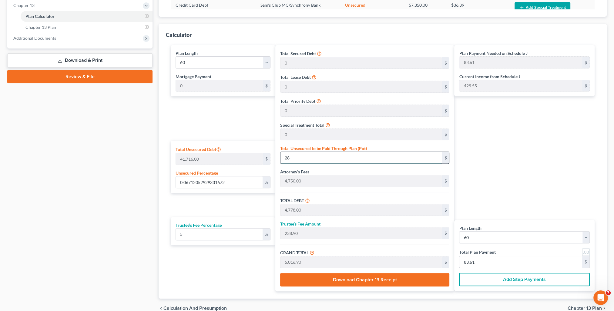
type input "88.04"
type input "6.755201841020233"
type input "2818"
type input "7,568.00"
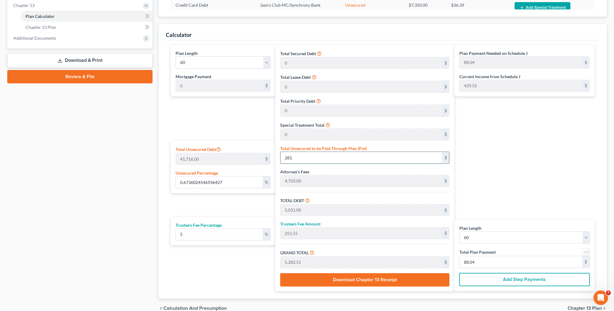
type input "378.40"
type input "7,946.40"
type input "132.44"
type input "2,818"
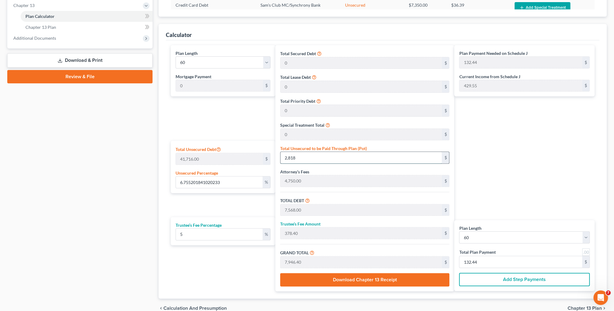
type input "67.56640138076517"
type input "2,8186"
type input "32,936.00"
type input "1,646.80"
type input "34,582.80"
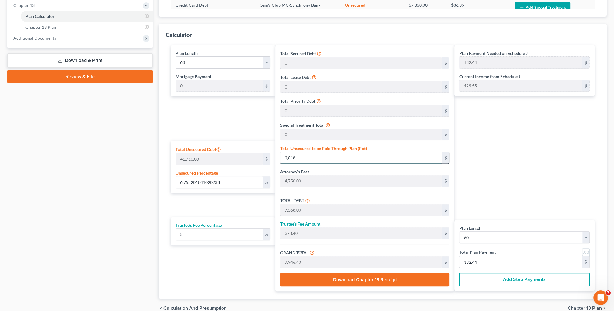
type input "576.38"
type input "28,186"
click at [483, 260] on input "576.38" at bounding box center [520, 262] width 123 height 12
type input "0"
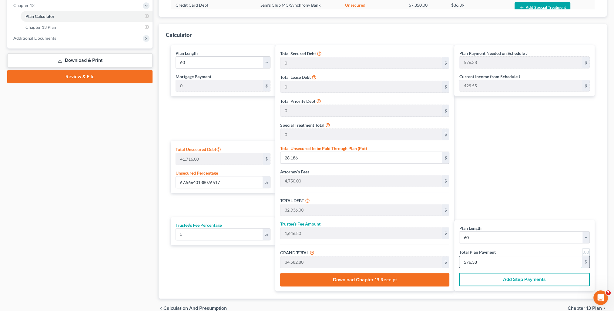
type input "0"
type input "171.42"
type input "8.57"
type input "180.00"
type input "3"
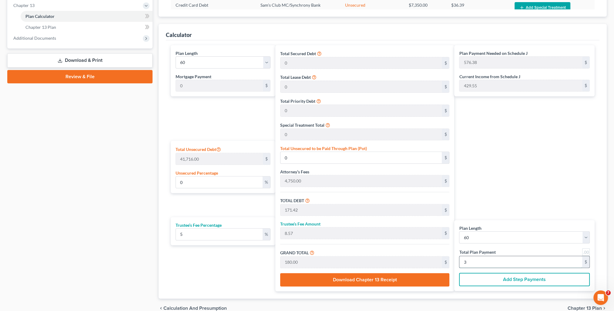
type input "1,714.28"
type input "85.71"
type input "1,800.00"
type input "30"
type input "29.71"
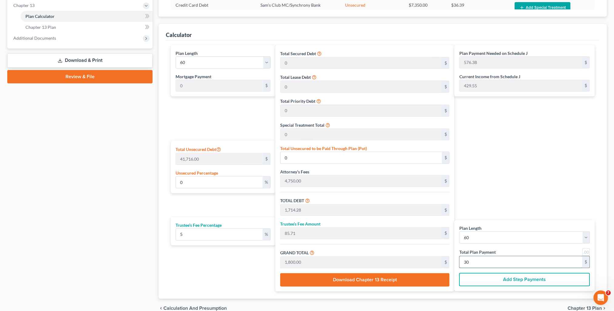
type input "12,392.85"
type input "17,142.85"
type input "857.14"
type input "18,000.00"
type input "300"
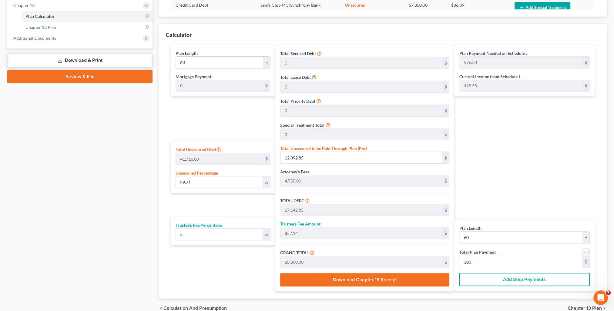
click at [509, 199] on div "Plan Payment Needed on Schedule J 576.38 $ Current Income from Schedule J 429.5…" at bounding box center [525, 168] width 143 height 246
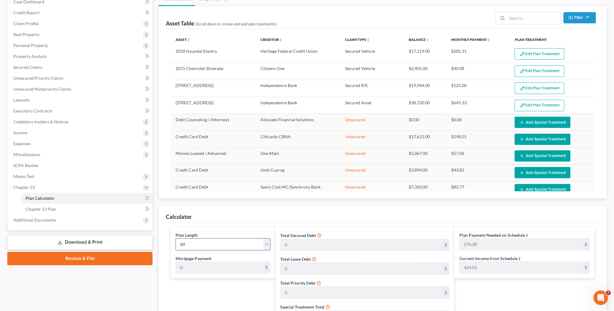
scroll to position [36, 0]
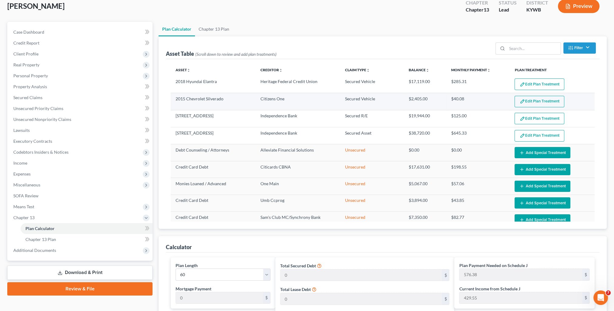
click at [523, 99] on button "Edit Plan Treatment" at bounding box center [539, 102] width 50 height 12
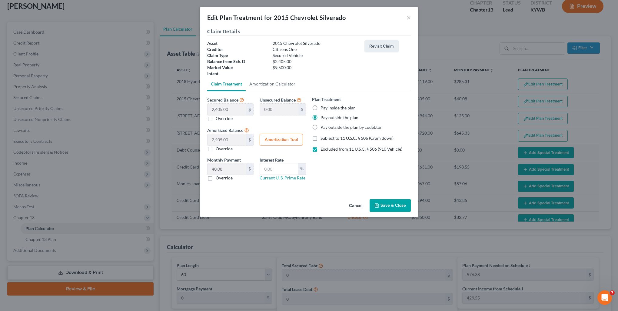
click at [393, 207] on button "Save & Close" at bounding box center [390, 205] width 41 height 13
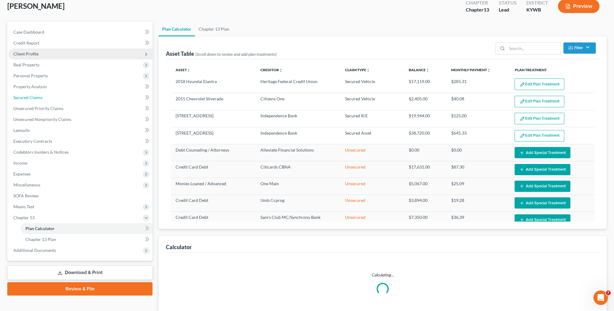
drag, startPoint x: 28, startPoint y: 94, endPoint x: 35, endPoint y: 95, distance: 6.7
click at [28, 94] on link "Secured Claims" at bounding box center [80, 97] width 144 height 11
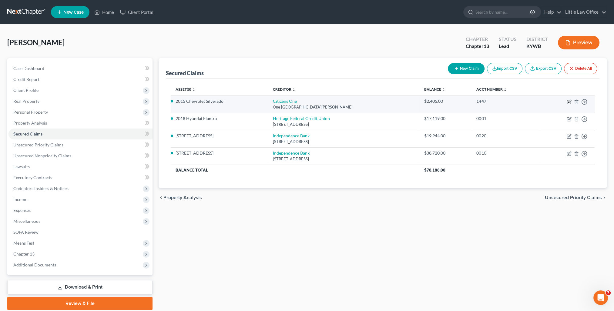
click at [569, 102] on icon "button" at bounding box center [569, 101] width 3 height 3
select select "41"
select select "0"
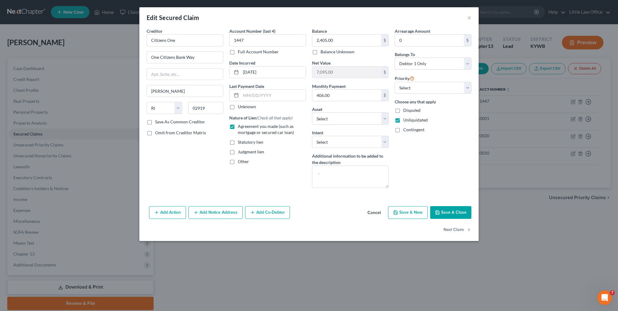
click at [465, 211] on button "Save & Close" at bounding box center [450, 212] width 41 height 13
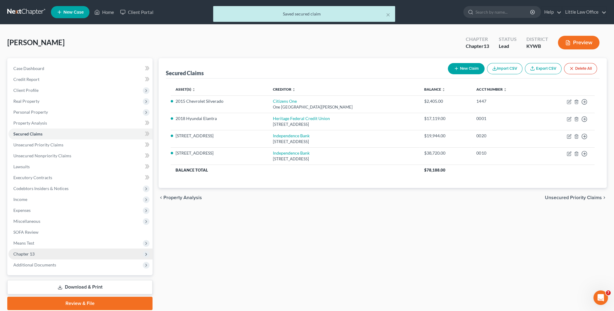
click at [48, 252] on span "Chapter 13" at bounding box center [80, 254] width 144 height 11
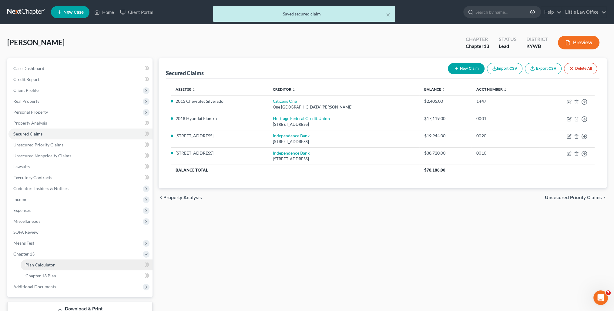
click at [51, 263] on span "Plan Calculator" at bounding box center [39, 264] width 29 height 5
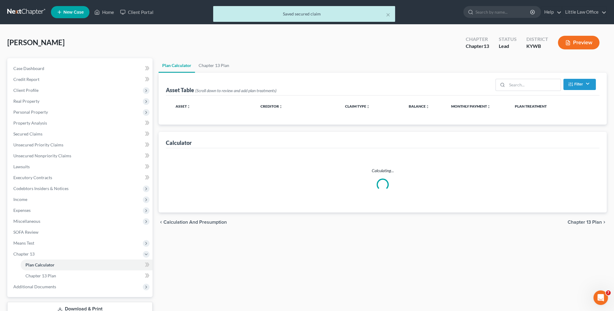
select select "59"
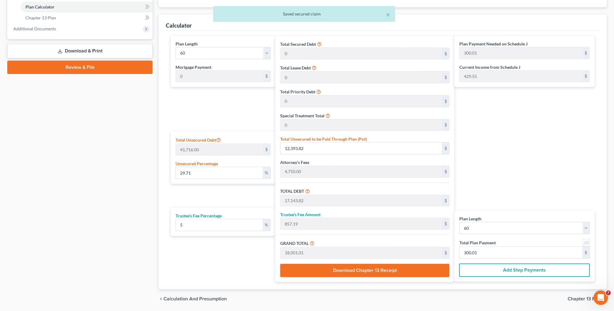
scroll to position [259, 0]
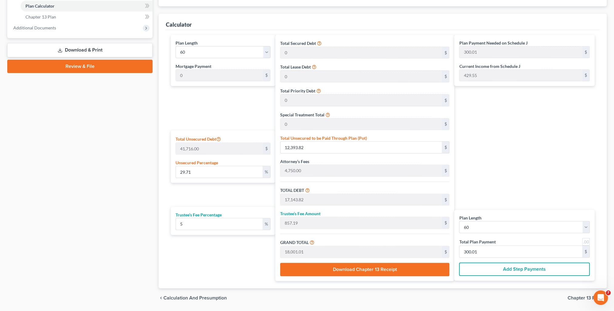
click at [521, 271] on button "Add Step Payments" at bounding box center [524, 269] width 131 height 13
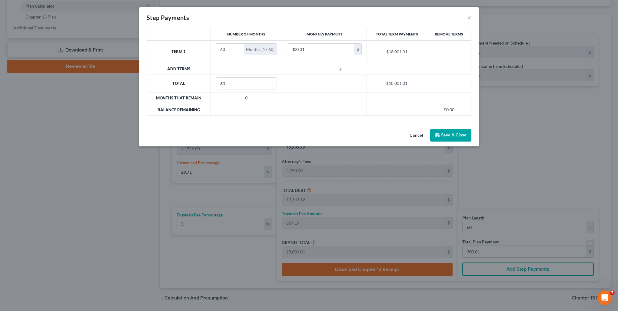
click at [453, 134] on button "Save & Close" at bounding box center [450, 135] width 41 height 13
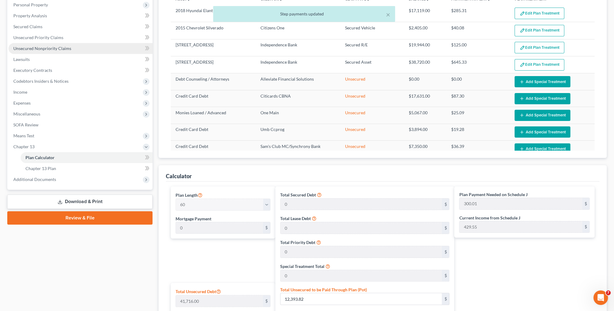
scroll to position [16, 0]
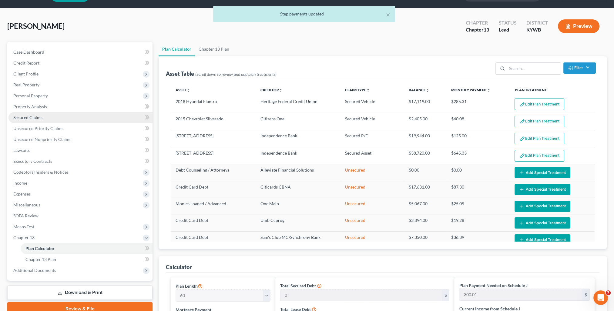
click at [38, 115] on span "Secured Claims" at bounding box center [27, 117] width 29 height 5
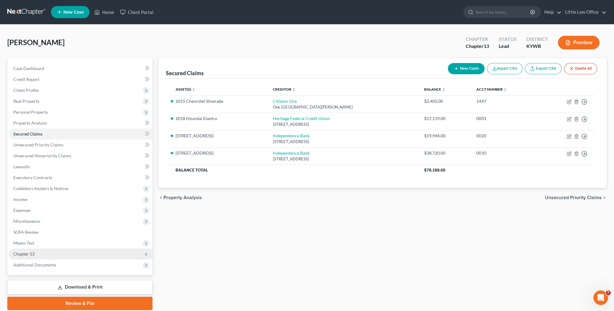
click at [59, 254] on span "Chapter 13" at bounding box center [80, 254] width 144 height 11
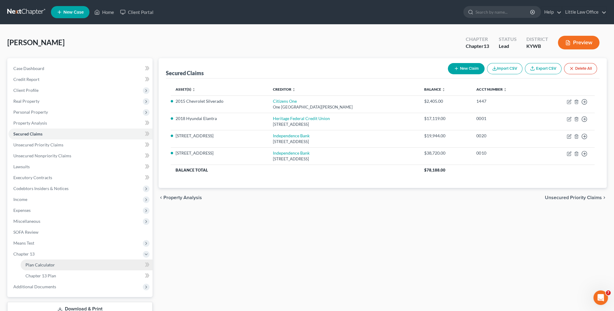
click at [63, 263] on link "Plan Calculator" at bounding box center [87, 264] width 132 height 11
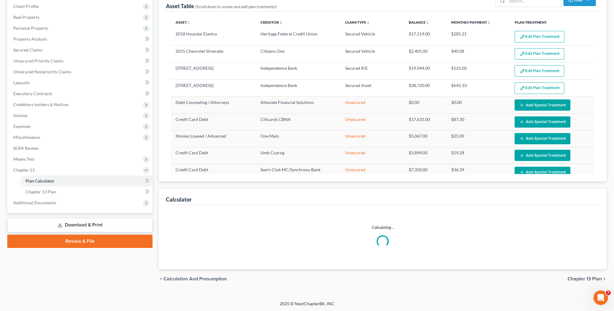
select select "59"
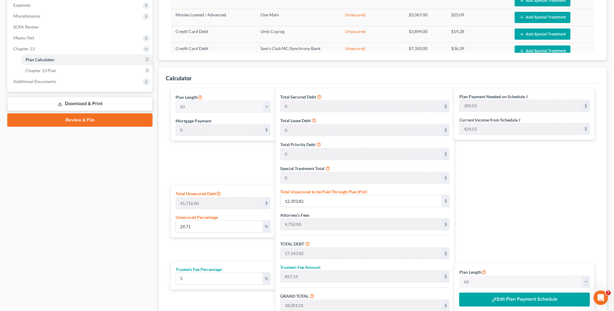
scroll to position [278, 0]
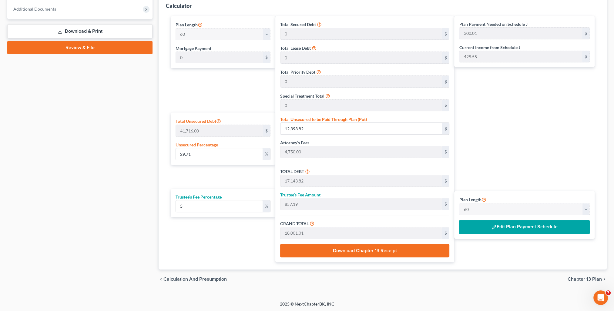
click at [526, 229] on button "Edit Plan Payment Schedule" at bounding box center [524, 227] width 131 height 14
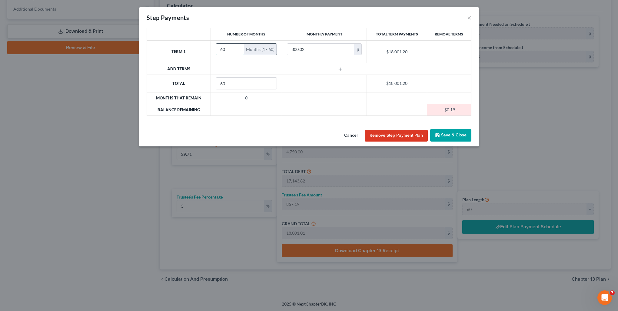
drag, startPoint x: 225, startPoint y: 48, endPoint x: 215, endPoint y: 48, distance: 10.0
click at [216, 48] on div "60 Months (1 - 60)" at bounding box center [247, 49] width 62 height 12
drag, startPoint x: 225, startPoint y: 49, endPoint x: 203, endPoint y: 52, distance: 21.4
click at [203, 52] on tr "Term 1 6 Months (1 - 6) 300.02 $ $1,800.12" at bounding box center [309, 51] width 325 height 22
type input "8"
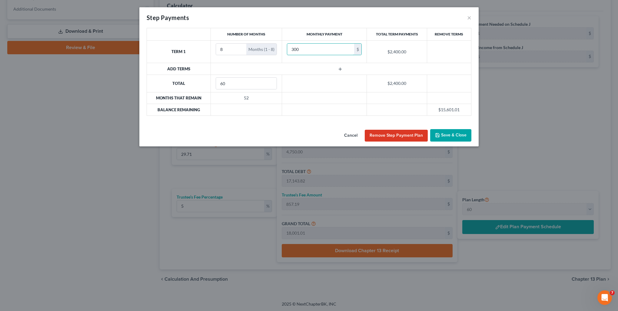
type input "300"
click at [340, 69] on line "button" at bounding box center [340, 69] width 0 height 3
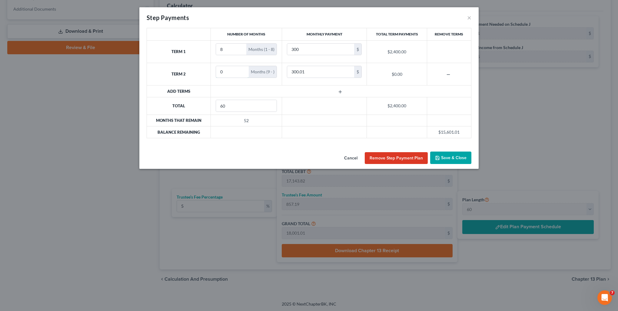
drag, startPoint x: 229, startPoint y: 73, endPoint x: 203, endPoint y: 78, distance: 26.0
click at [203, 78] on tr "Term 2 0 Months (9 - ) 300.01 $ $0.00" at bounding box center [309, 74] width 325 height 22
type input "52"
click at [322, 53] on input "300" at bounding box center [320, 50] width 67 height 12
click at [317, 72] on input "300.01" at bounding box center [320, 72] width 67 height 12
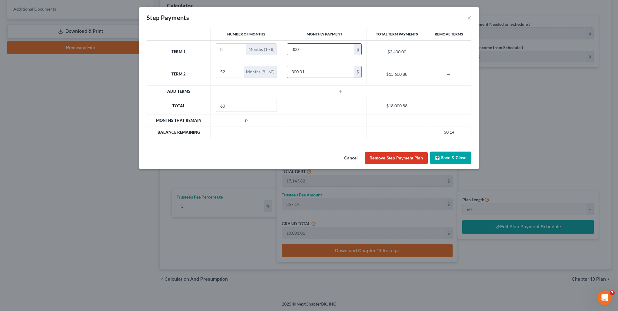
click at [306, 51] on input "300" at bounding box center [320, 50] width 67 height 12
type input "250"
click at [312, 76] on input "300.01" at bounding box center [320, 72] width 67 height 12
click at [270, 71] on tr "Term 2 52 Months (9 - 60) 650 $ $33,800.00" at bounding box center [309, 74] width 325 height 22
drag, startPoint x: 305, startPoint y: 73, endPoint x: 282, endPoint y: 73, distance: 23.0
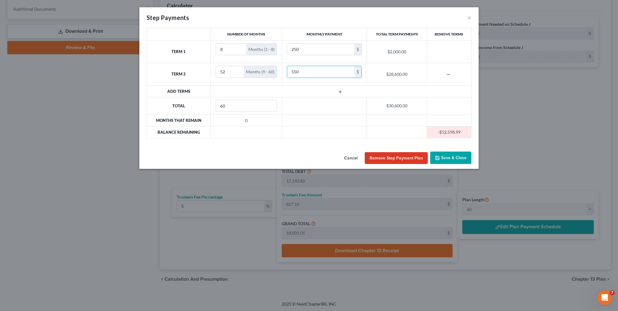
click at [282, 73] on td "550 $" at bounding box center [324, 74] width 85 height 22
type input "400"
click at [452, 159] on button "Save & Close" at bounding box center [450, 158] width 41 height 13
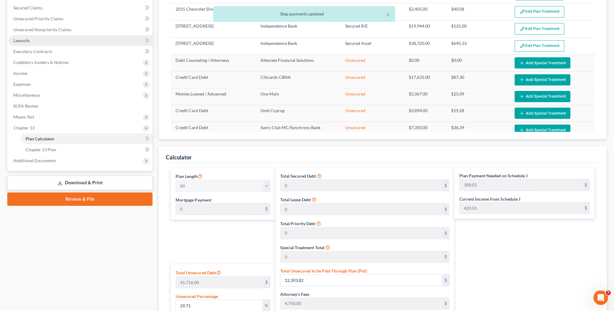
scroll to position [65, 0]
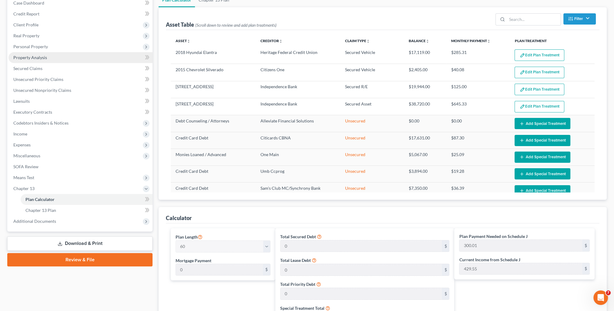
click at [42, 60] on link "Property Analysis" at bounding box center [80, 57] width 144 height 11
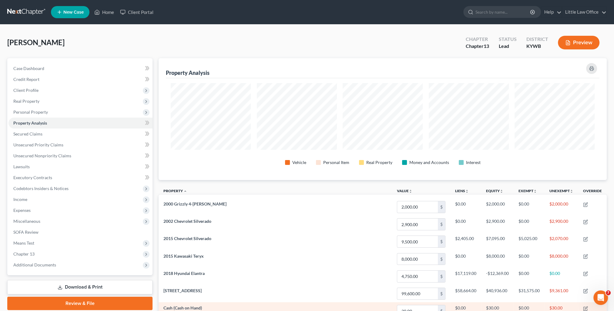
scroll to position [121, 0]
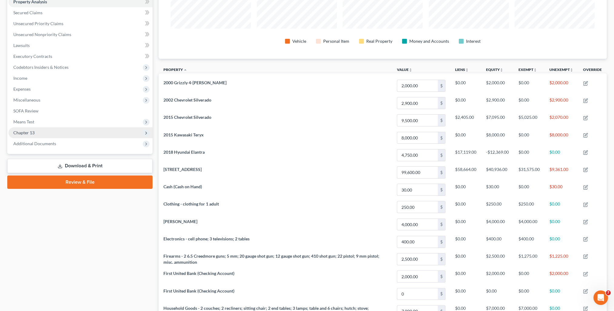
click at [36, 135] on span "Chapter 13" at bounding box center [80, 132] width 144 height 11
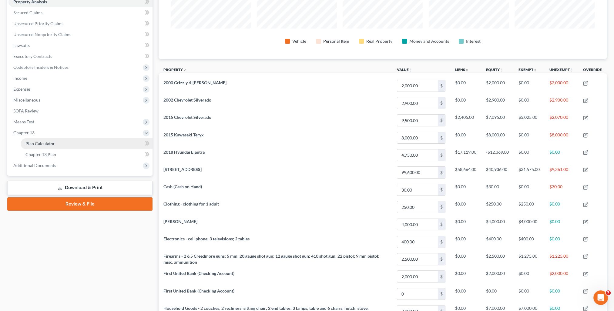
click at [38, 139] on link "Plan Calculator" at bounding box center [87, 143] width 132 height 11
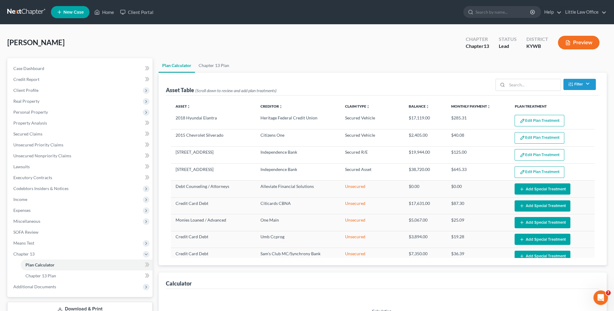
select select "59"
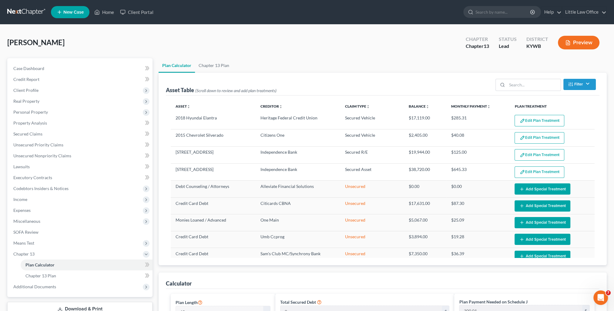
scroll to position [272, 0]
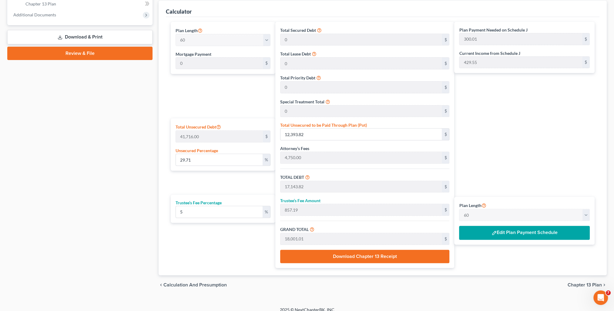
click at [531, 232] on button "Edit Plan Payment Schedule" at bounding box center [524, 233] width 131 height 14
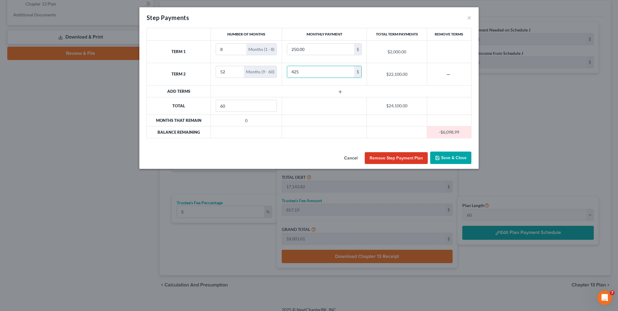
drag, startPoint x: 307, startPoint y: 70, endPoint x: 281, endPoint y: 73, distance: 25.6
click at [281, 73] on tr "Term 2 52 Months (9 - 60) 425 $ $22,100.00" at bounding box center [309, 74] width 325 height 22
type input "425"
type input "300"
click at [318, 72] on input "425" at bounding box center [320, 72] width 67 height 12
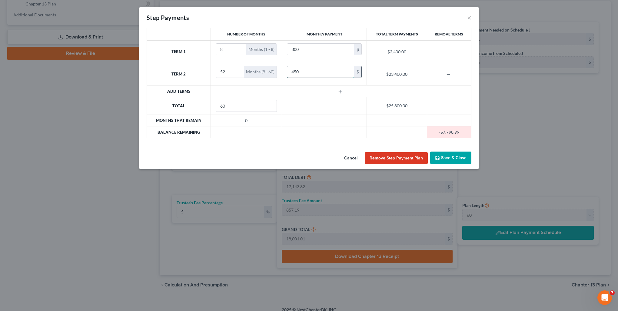
click at [289, 72] on input "450" at bounding box center [320, 72] width 67 height 12
type input "500"
click at [458, 160] on button "Save & Close" at bounding box center [450, 158] width 41 height 13
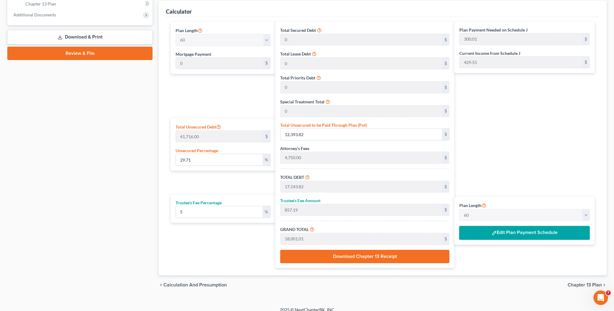
click at [540, 230] on button "Edit Plan Payment Schedule" at bounding box center [524, 233] width 131 height 14
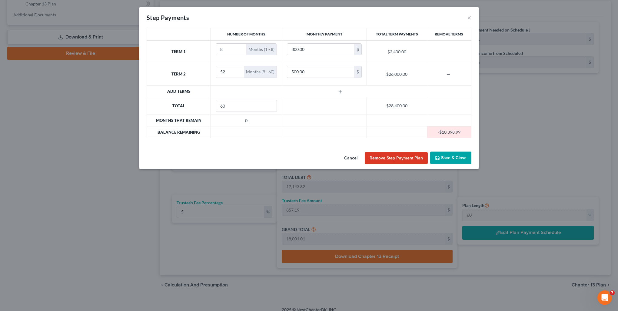
click at [456, 157] on button "Save & Close" at bounding box center [450, 158] width 41 height 13
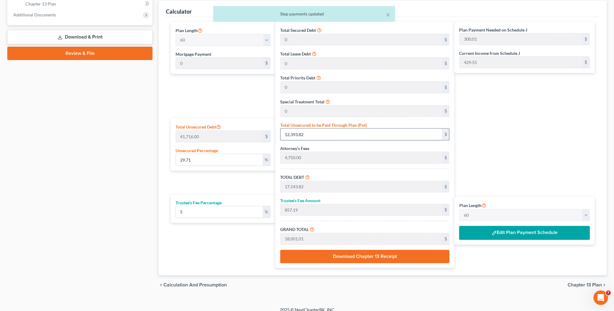
click at [318, 136] on input "12,393.82" at bounding box center [361, 135] width 162 height 12
type input "0.004794323520951194"
type input "2"
type input "4,752.00"
type input "237.60"
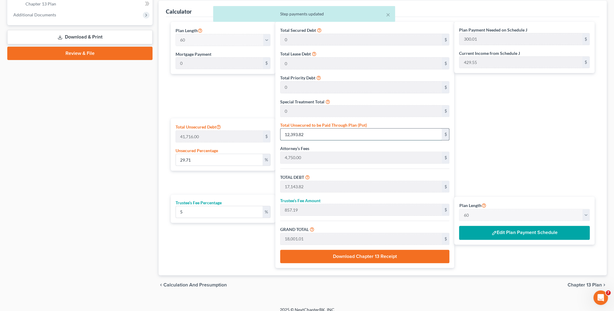
type input "4,989.60"
type input "83.16"
type input "0.06712052929331672"
type input "28"
type input "4,778.00"
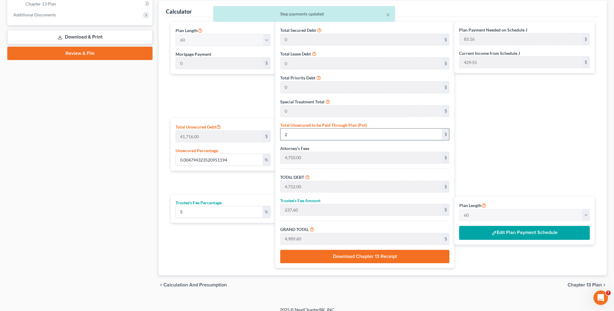
type input "238.90"
type input "5,016.90"
type input "83.61"
type input "0.6807939399750695"
type input "284"
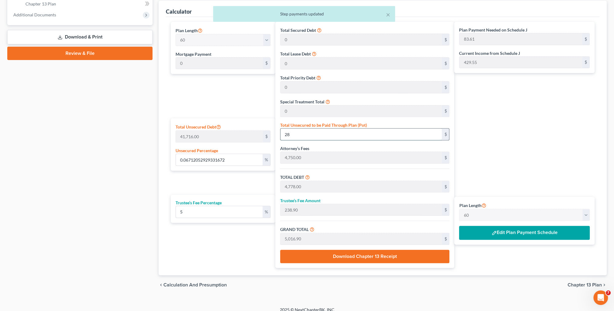
type input "5,034.00"
type input "251.70"
type input "5,285.70"
type input "88.09"
type input "6.807939399750696"
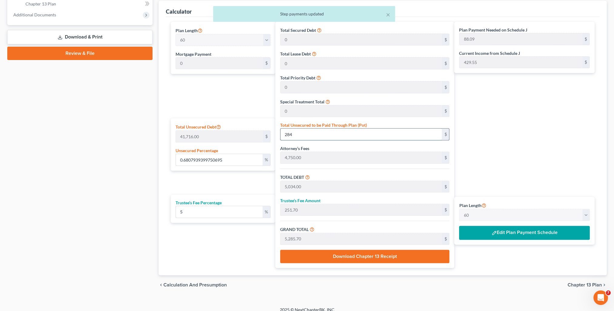
type input "2840"
type input "7,590.00"
type input "379.50"
type input "7,969.50"
type input "132.82"
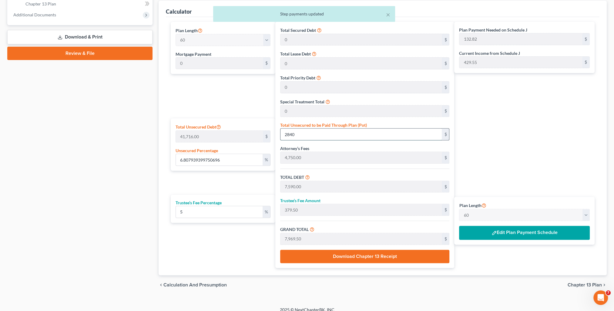
type input "2,840"
type input "68.07939399750695"
type input "2,8400"
type input "33,150.00"
type input "1,657.50"
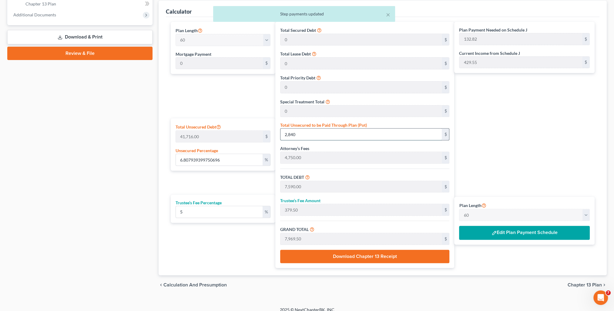
type input "34,807.50"
type input "580.12"
type input "28,400"
click at [480, 139] on div "Plan Payment Needed on Schedule J 580.12 $ Current Income from Schedule J 429.5…" at bounding box center [525, 145] width 143 height 246
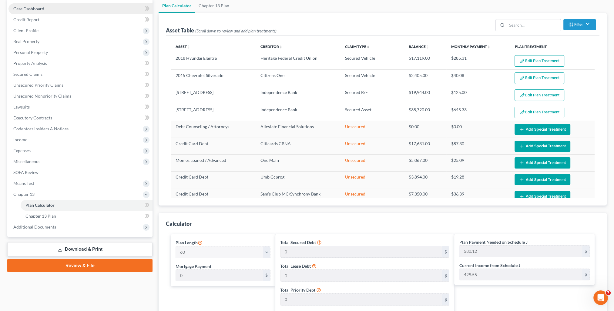
scroll to position [0, 0]
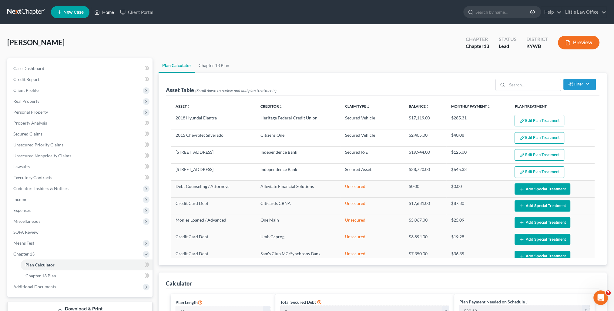
click at [111, 11] on link "Home" at bounding box center [104, 12] width 26 height 11
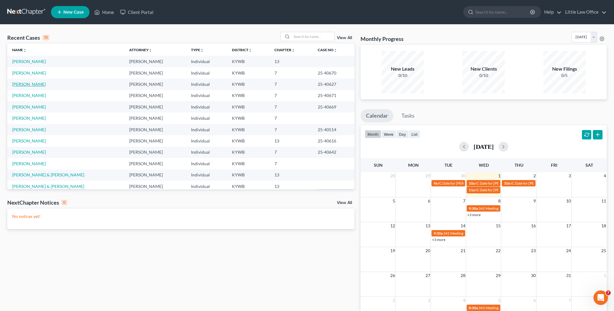
click at [27, 84] on link "[PERSON_NAME]" at bounding box center [29, 84] width 34 height 5
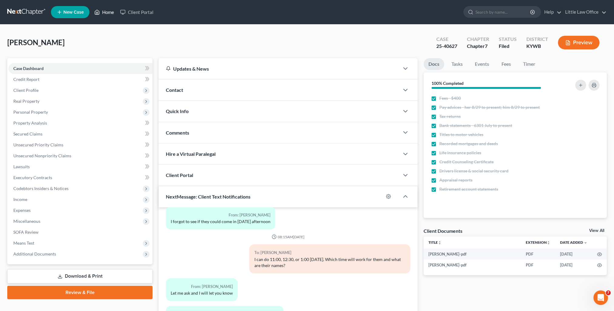
click at [109, 10] on link "Home" at bounding box center [104, 12] width 26 height 11
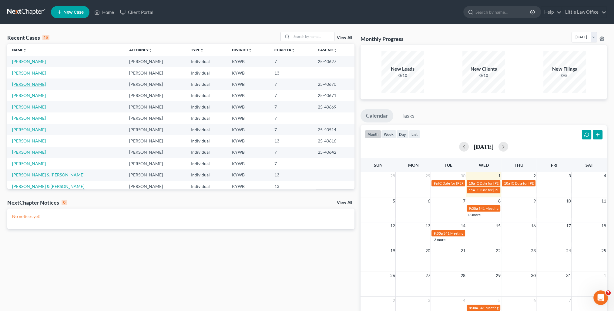
click at [25, 85] on link "[PERSON_NAME]" at bounding box center [29, 84] width 34 height 5
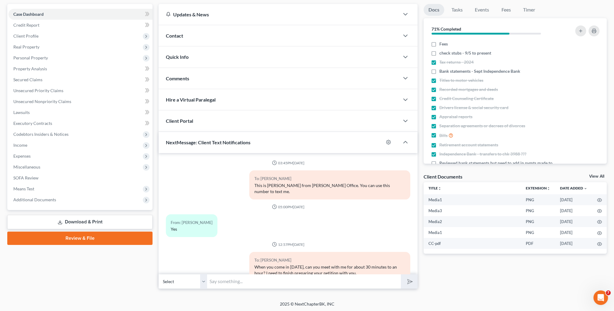
scroll to position [1109, 0]
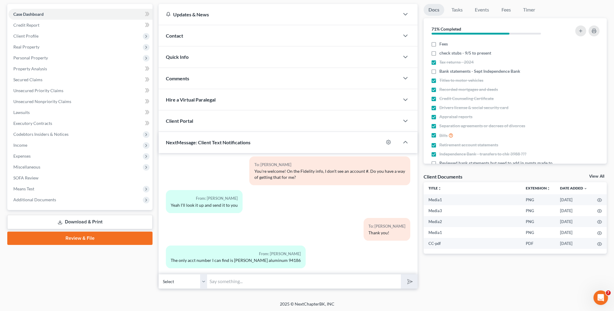
click at [306, 286] on input "text" at bounding box center [304, 281] width 194 height 15
type input "Thank you. I'll let you know if I need anything else."
click at [401, 274] on button "submit" at bounding box center [409, 281] width 17 height 14
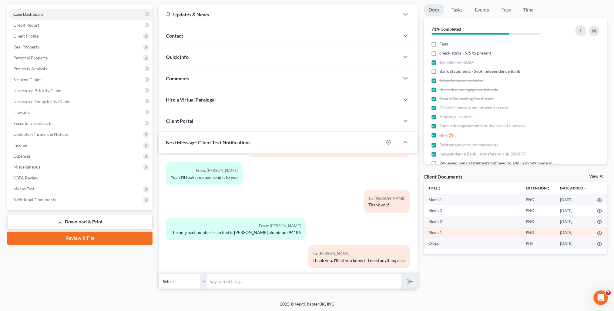
scroll to position [0, 0]
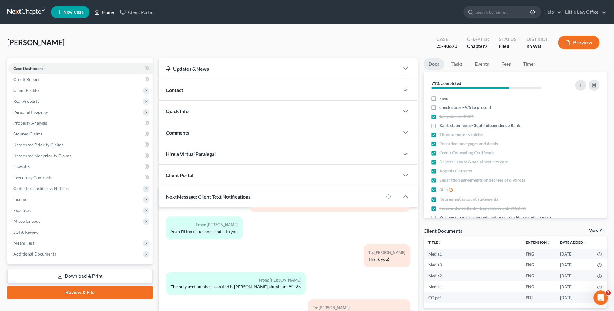
drag, startPoint x: 109, startPoint y: 13, endPoint x: 128, endPoint y: 48, distance: 39.9
click at [109, 13] on link "Home" at bounding box center [104, 12] width 26 height 11
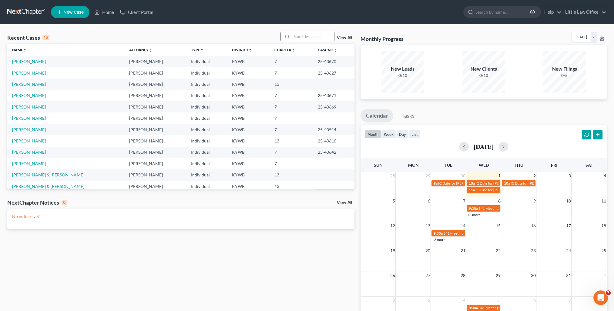
click at [301, 35] on input "search" at bounding box center [313, 36] width 42 height 9
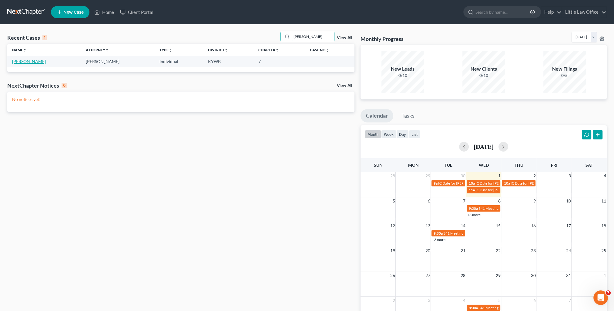
type input "[PERSON_NAME]"
click at [21, 61] on link "[PERSON_NAME]" at bounding box center [29, 61] width 34 height 5
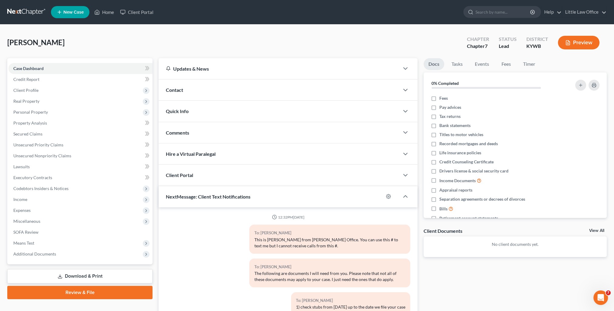
drag, startPoint x: 199, startPoint y: 90, endPoint x: 300, endPoint y: 125, distance: 106.8
click at [199, 90] on div "Contact" at bounding box center [279, 89] width 241 height 21
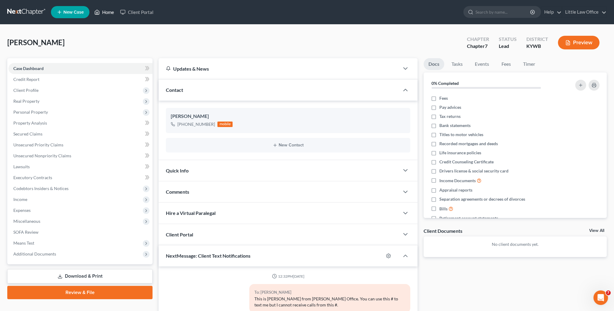
click at [110, 14] on link "Home" at bounding box center [104, 12] width 26 height 11
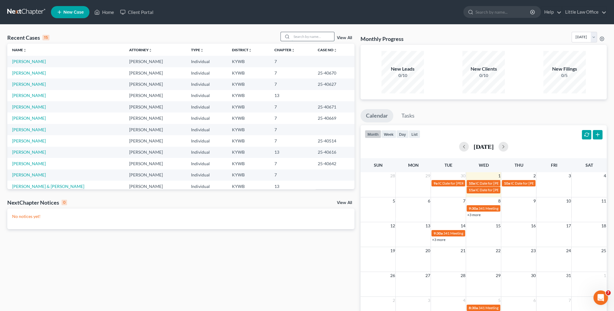
click at [316, 33] on input "search" at bounding box center [313, 36] width 42 height 9
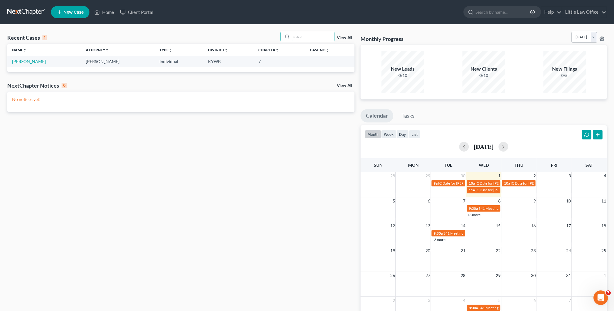
type input "duze"
click at [571, 38] on select "[DATE] [DATE] [DATE] [DATE] [DATE] [DATE] [DATE] [DATE] [DATE] [DATE] [DATE] [D…" at bounding box center [583, 37] width 25 height 11
click at [571, 32] on select "[DATE] [DATE] [DATE] [DATE] [DATE] [DATE] [DATE] [DATE] [DATE] [DATE] [DATE] [D…" at bounding box center [583, 37] width 25 height 11
click at [571, 40] on select "[DATE] [DATE] [DATE] [DATE] [DATE] [DATE] [DATE] [DATE] [DATE] [DATE] [DATE] [D…" at bounding box center [583, 37] width 25 height 11
select select "0"
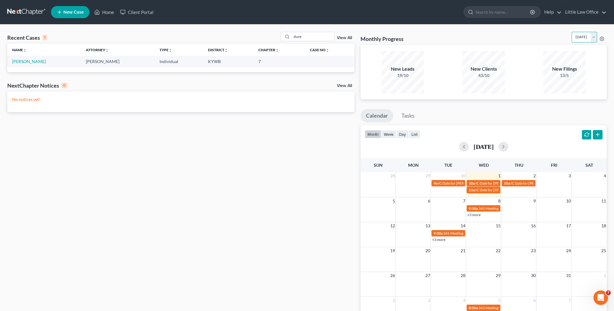
click at [571, 32] on select "[DATE] [DATE] [DATE] [DATE] [DATE] [DATE] [DATE] [DATE] [DATE] [DATE] [DATE] [D…" at bounding box center [583, 37] width 25 height 11
drag, startPoint x: 301, startPoint y: 36, endPoint x: 288, endPoint y: 38, distance: 12.8
click at [288, 38] on div "duze" at bounding box center [307, 36] width 54 height 9
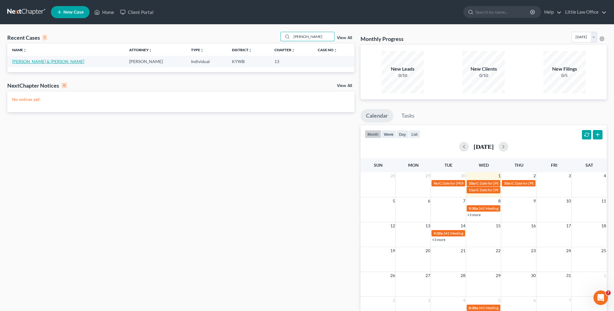
type input "[PERSON_NAME]"
click at [57, 62] on link "[PERSON_NAME] & [PERSON_NAME]" at bounding box center [48, 61] width 72 height 5
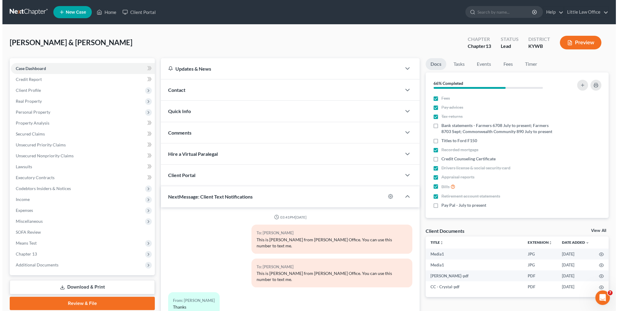
scroll to position [928, 0]
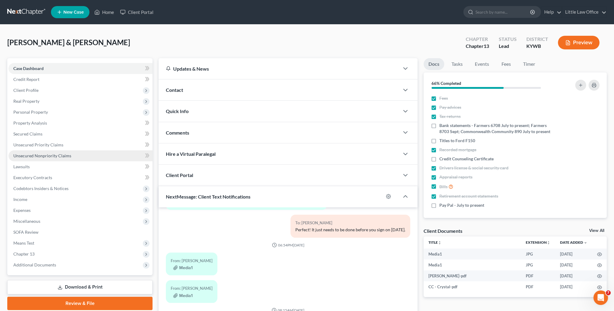
click at [41, 156] on span "Unsecured Nonpriority Claims" at bounding box center [42, 155] width 58 height 5
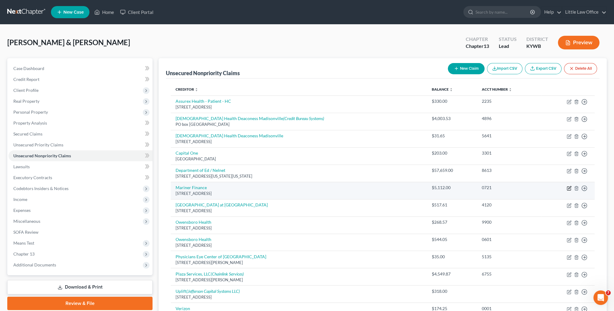
click at [567, 189] on icon "button" at bounding box center [569, 188] width 5 height 5
select select "21"
select select "10"
select select "0"
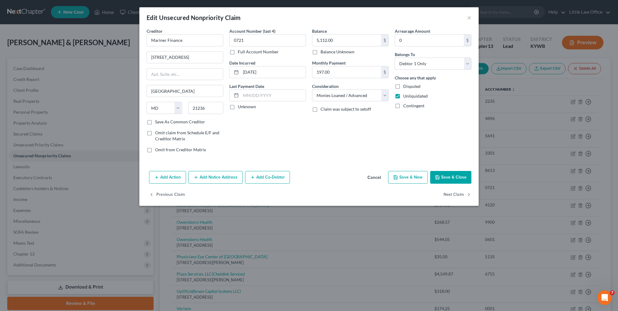
click at [218, 178] on button "Add Notice Address" at bounding box center [216, 177] width 54 height 13
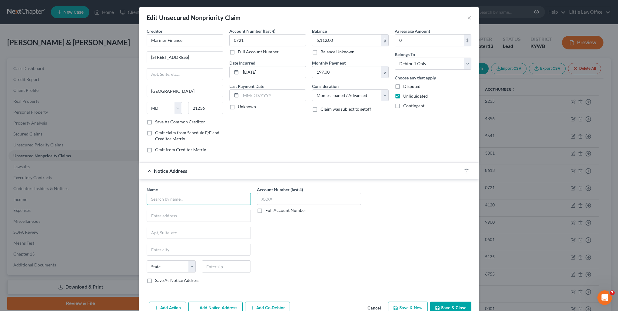
click at [206, 193] on input "text" at bounding box center [199, 199] width 104 height 12
type input "The Cook Law Office PLLC"
type input "PO Box 286"
type input "37070"
type input "[GEOGRAPHIC_DATA]"
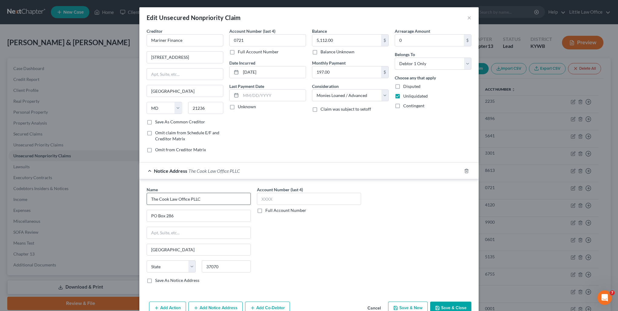
select select "44"
click at [343, 44] on input "5,112.00" at bounding box center [347, 41] width 69 height 12
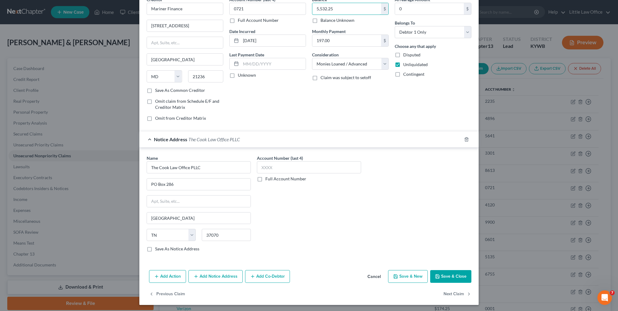
type input "5,532.25"
click at [451, 279] on button "Save & Close" at bounding box center [450, 276] width 41 height 13
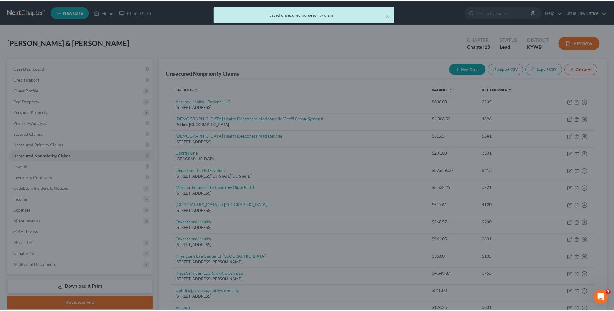
scroll to position [0, 0]
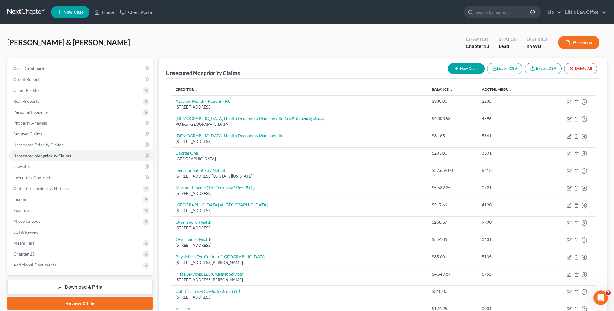
click at [469, 70] on button "New Claim" at bounding box center [466, 68] width 37 height 11
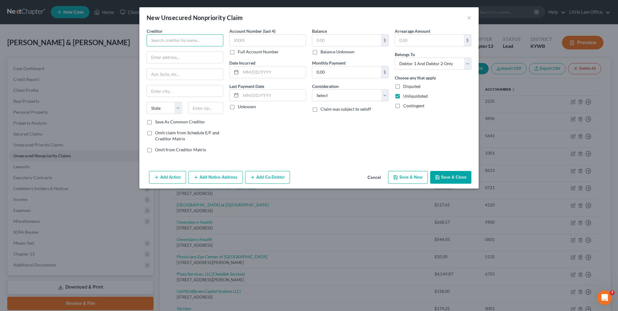
click at [192, 43] on input "text" at bounding box center [185, 40] width 77 height 12
click at [155, 119] on label "Save As Common Creditor" at bounding box center [180, 122] width 50 height 6
click at [158, 119] on input "Save As Common Creditor" at bounding box center [160, 121] width 4 height 4
click at [250, 38] on input "text" at bounding box center [267, 40] width 77 height 12
click at [361, 40] on input "text" at bounding box center [347, 41] width 69 height 12
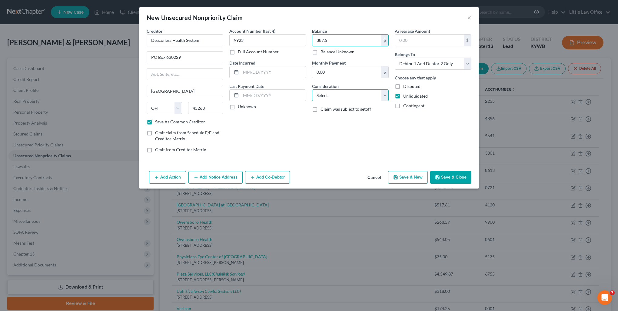
click at [351, 95] on select "Select Cable / Satellite Services Collection Agency Credit Card Debt Debt Couns…" at bounding box center [350, 95] width 77 height 12
click at [312, 89] on select "Select Cable / Satellite Services Collection Agency Credit Card Debt Debt Couns…" at bounding box center [350, 95] width 77 height 12
click at [438, 65] on select "Select Debtor 1 Only Debtor 2 Only Debtor 1 And Debtor 2 Only At Least One Of T…" at bounding box center [433, 64] width 77 height 12
click at [395, 58] on select "Select Debtor 1 Only Debtor 2 Only Debtor 1 And Debtor 2 Only At Least One Of T…" at bounding box center [433, 64] width 77 height 12
click at [446, 178] on button "Save & Close" at bounding box center [450, 177] width 41 height 13
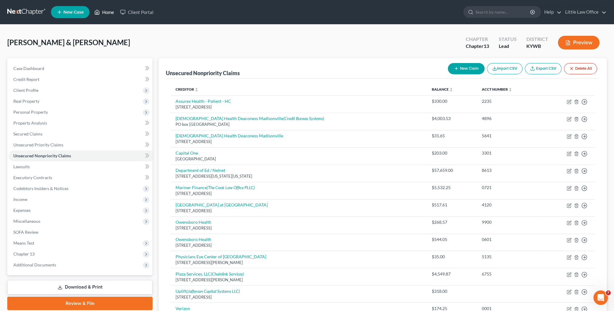
click at [113, 13] on link "Home" at bounding box center [104, 12] width 26 height 11
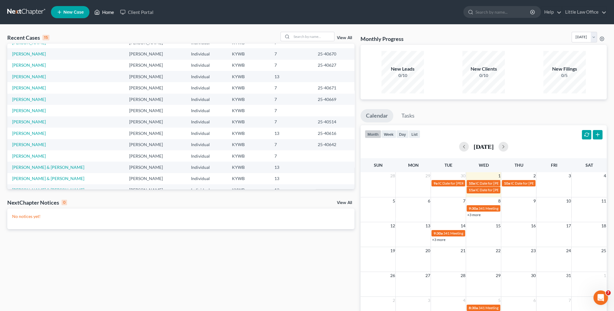
scroll to position [42, 0]
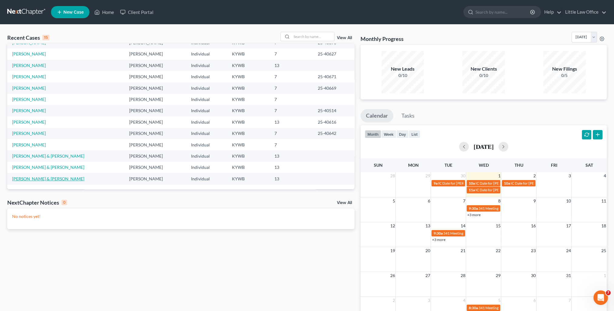
click at [54, 180] on link "[PERSON_NAME] & [PERSON_NAME]" at bounding box center [48, 178] width 72 height 5
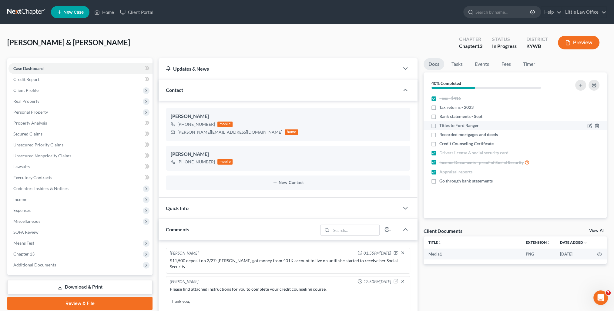
scroll to position [410, 0]
click at [192, 88] on div "Contact" at bounding box center [279, 89] width 241 height 21
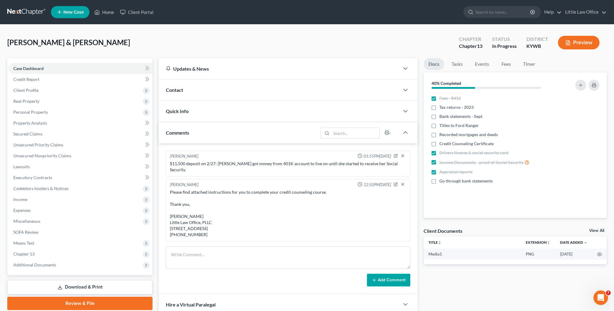
click at [209, 142] on div "Comments" at bounding box center [238, 132] width 159 height 21
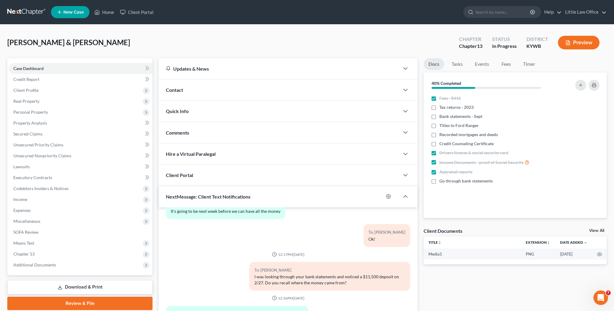
scroll to position [54, 0]
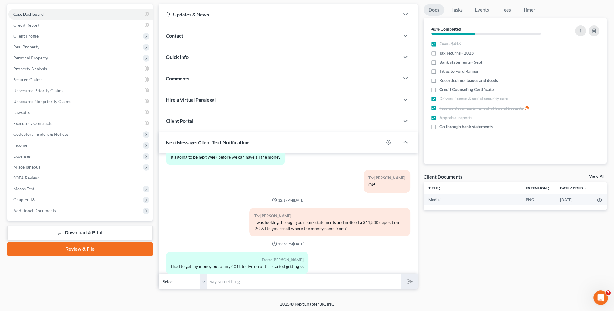
click at [202, 283] on select "Select [PHONE_NUMBER] - [PERSON_NAME] [PHONE_NUMBER] - [PERSON_NAME]" at bounding box center [183, 281] width 48 height 15
click at [159, 274] on select "Select [PHONE_NUMBER] - [PERSON_NAME] [PHONE_NUMBER] - [PERSON_NAME]" at bounding box center [183, 281] width 48 height 15
click at [216, 281] on input "text" at bounding box center [304, 281] width 194 height 15
click at [401, 274] on button "submit" at bounding box center [409, 281] width 17 height 14
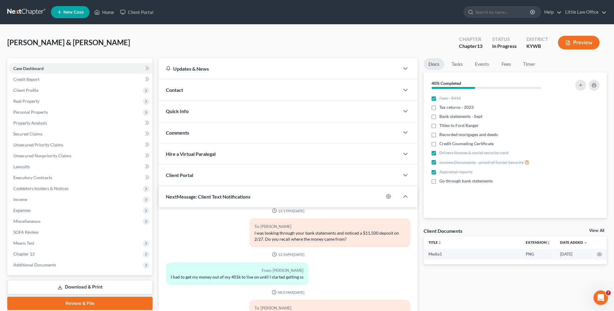
scroll to position [54, 0]
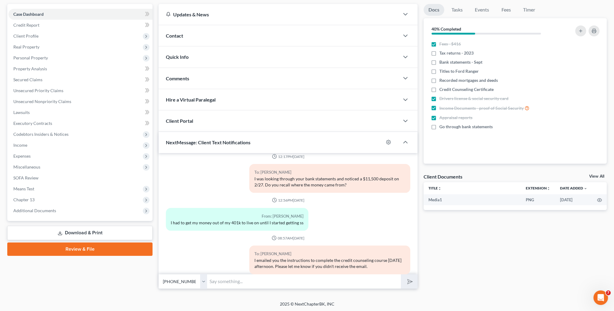
click at [339, 282] on input "text" at bounding box center [304, 281] width 194 height 15
click at [287, 285] on input "I show I still need your" at bounding box center [304, 281] width 194 height 15
click at [401, 274] on button "submit" at bounding box center [409, 281] width 17 height 14
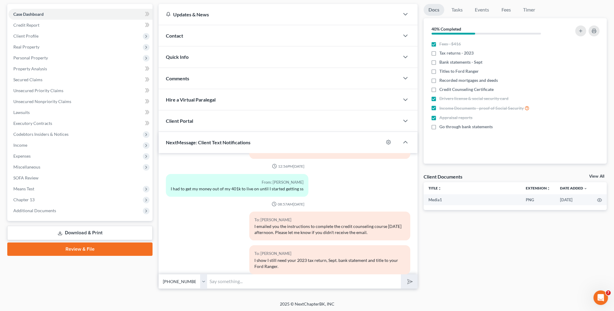
scroll to position [0, 0]
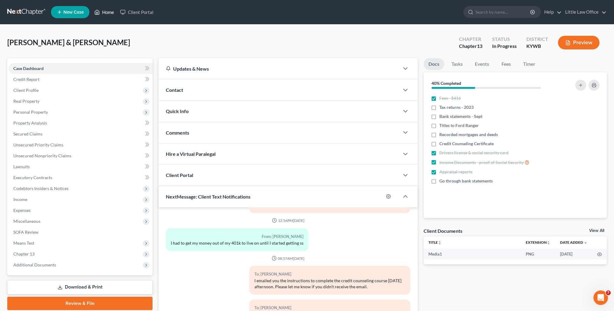
drag, startPoint x: 113, startPoint y: 15, endPoint x: 119, endPoint y: 19, distance: 6.7
click at [113, 15] on link "Home" at bounding box center [104, 12] width 26 height 11
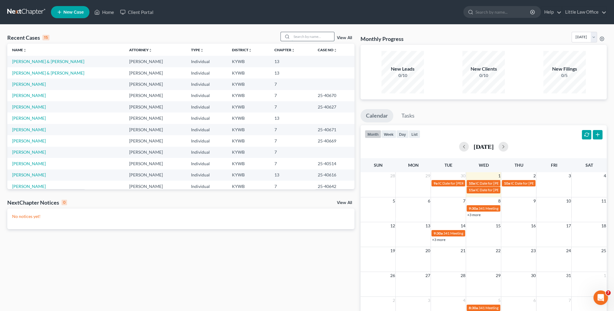
click at [321, 37] on input "search" at bounding box center [313, 36] width 42 height 9
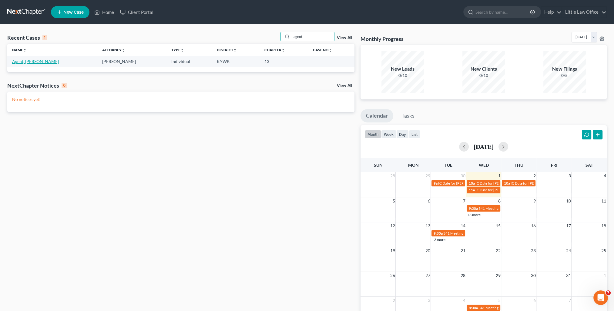
click at [30, 60] on link "Agent, [PERSON_NAME]" at bounding box center [35, 61] width 47 height 5
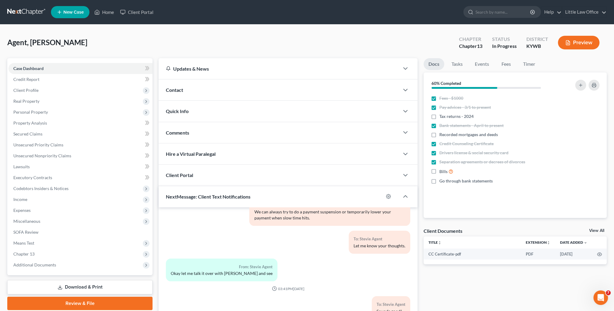
scroll to position [54, 0]
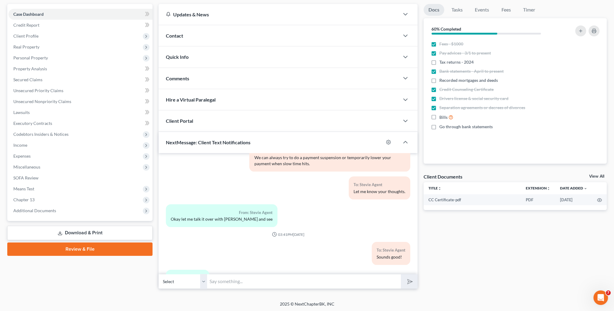
click at [251, 282] on input "text" at bounding box center [304, 281] width 194 height 15
click at [401, 274] on button "submit" at bounding box center [409, 281] width 17 height 14
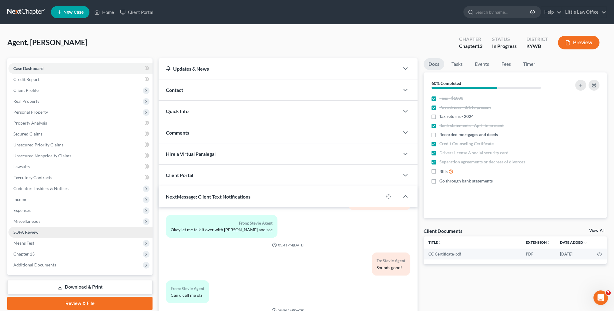
scroll to position [1453, 0]
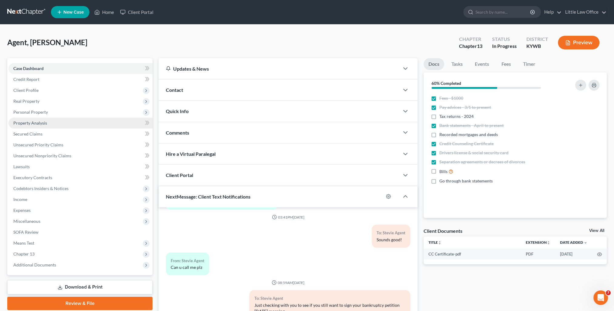
click at [31, 124] on span "Property Analysis" at bounding box center [30, 122] width 34 height 5
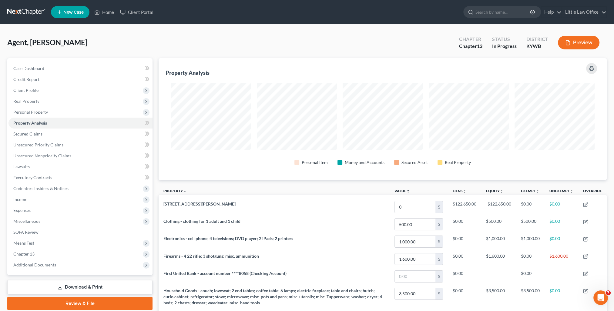
scroll to position [122, 448]
click at [44, 112] on span "Personal Property" at bounding box center [30, 111] width 35 height 5
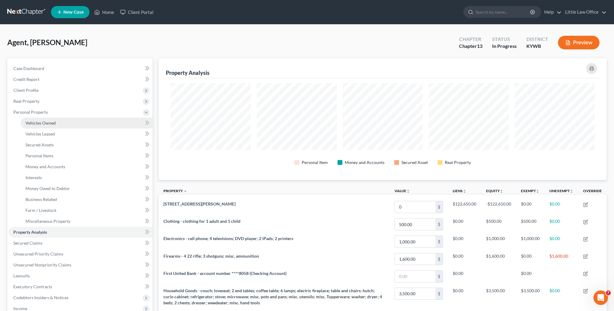
click at [48, 120] on span "Vehicles Owned" at bounding box center [40, 122] width 30 height 5
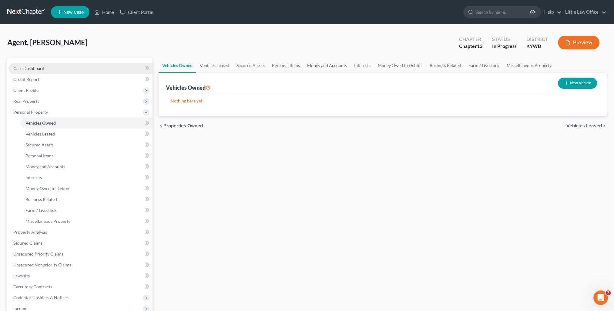
click at [60, 65] on link "Case Dashboard" at bounding box center [80, 68] width 144 height 11
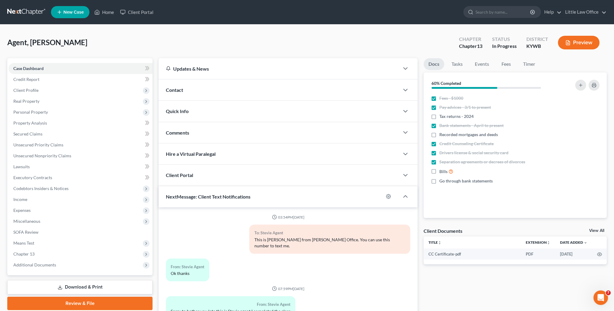
scroll to position [1453, 0]
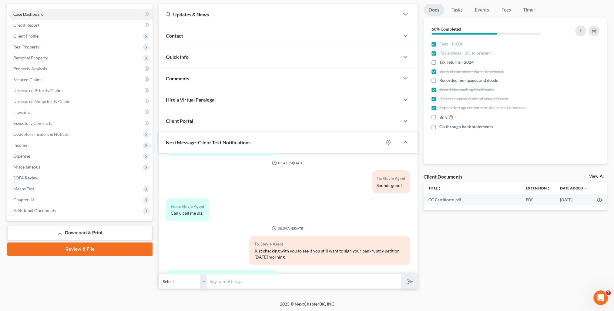
click at [296, 281] on input "text" at bounding box center [304, 281] width 194 height 15
click at [401, 274] on button "submit" at bounding box center [409, 281] width 17 height 14
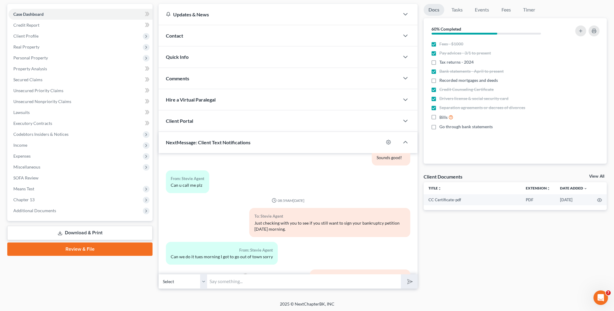
click at [518, 249] on div "Docs Tasks Events Fees Timer 60% Completed Nothing here yet! Fees - $1000 Pay a…" at bounding box center [514, 146] width 189 height 285
click at [83, 96] on link "Unsecured Nonpriority Claims" at bounding box center [80, 101] width 144 height 11
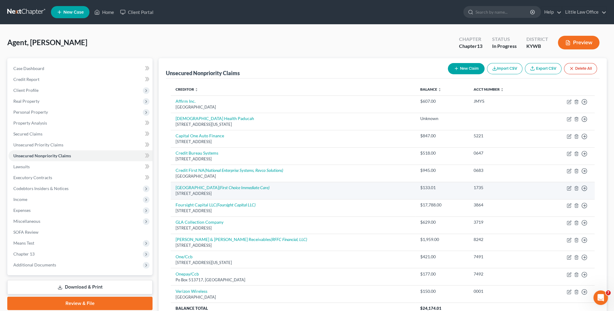
scroll to position [30, 0]
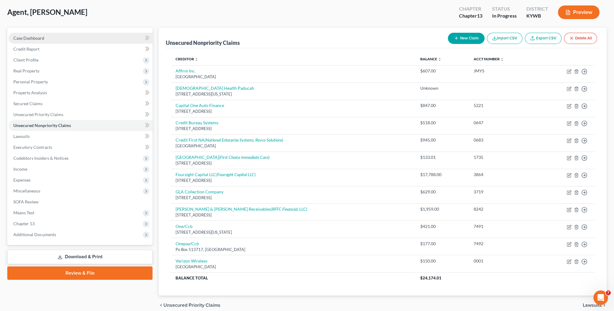
click at [53, 39] on link "Case Dashboard" at bounding box center [80, 38] width 144 height 11
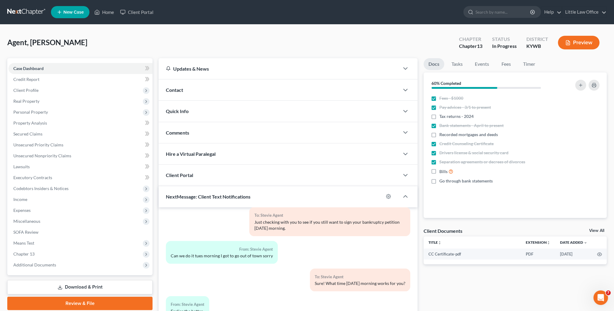
scroll to position [54, 0]
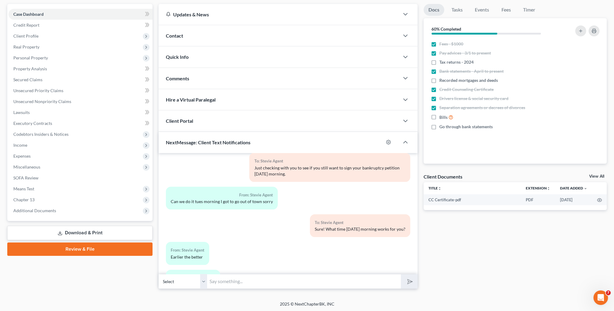
click at [329, 279] on input "text" at bounding box center [304, 281] width 194 height 15
click at [401, 274] on button "submit" at bounding box center [409, 281] width 17 height 14
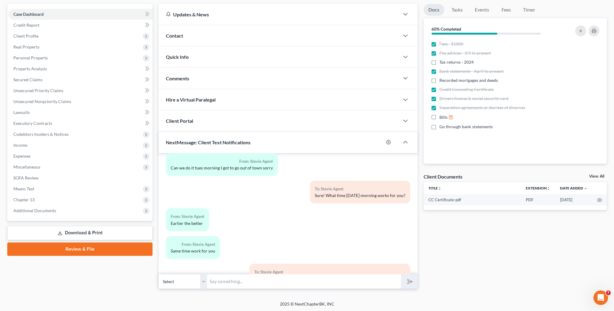
scroll to position [1597, 0]
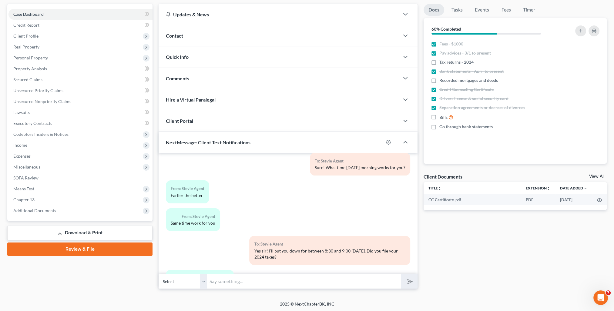
click at [339, 280] on input "text" at bounding box center [304, 281] width 194 height 15
click at [401, 274] on button "submit" at bounding box center [409, 281] width 17 height 14
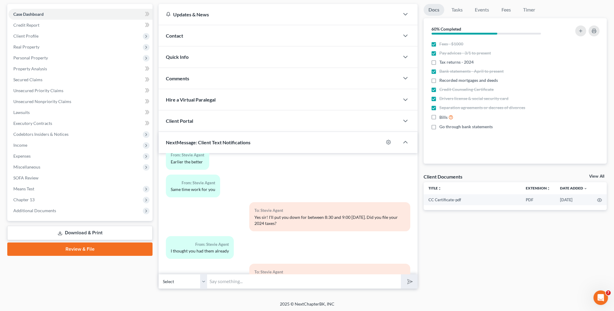
scroll to position [1659, 0]
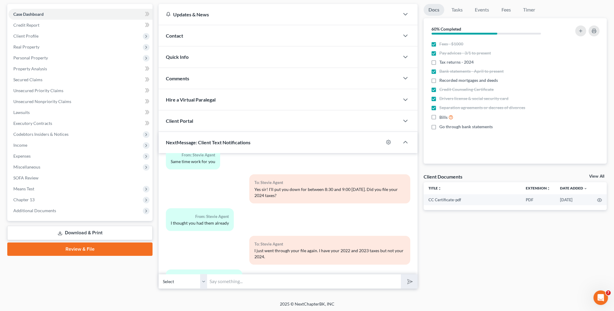
click at [242, 287] on input "text" at bounding box center [304, 281] width 194 height 15
click at [401, 274] on button "submit" at bounding box center [409, 281] width 17 height 14
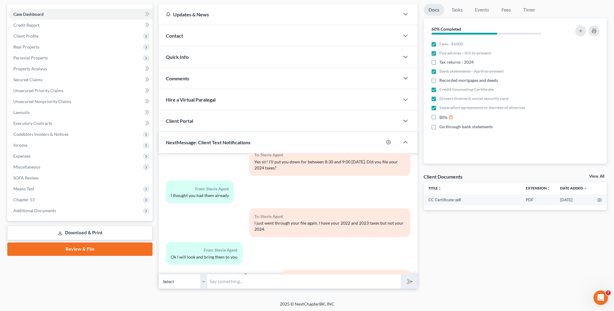
scroll to position [0, 0]
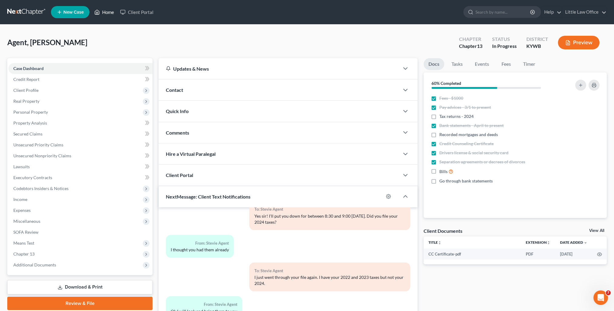
click at [102, 13] on link "Home" at bounding box center [104, 12] width 26 height 11
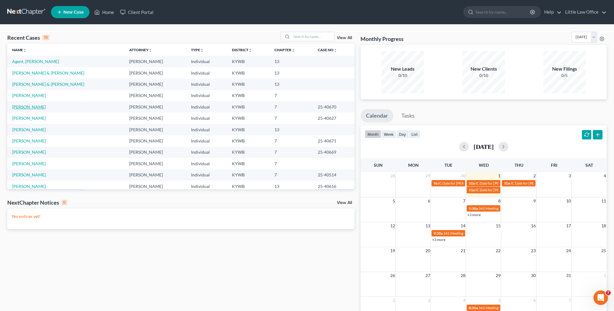
click at [19, 108] on link "[PERSON_NAME]" at bounding box center [29, 106] width 34 height 5
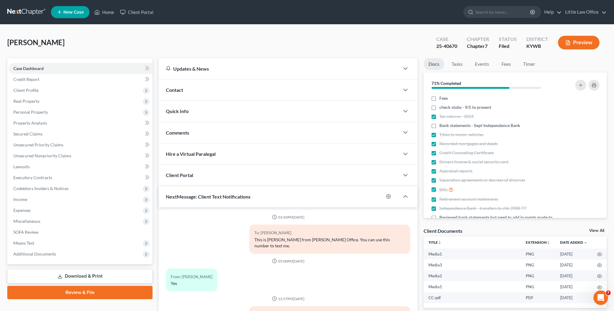
scroll to position [1165, 0]
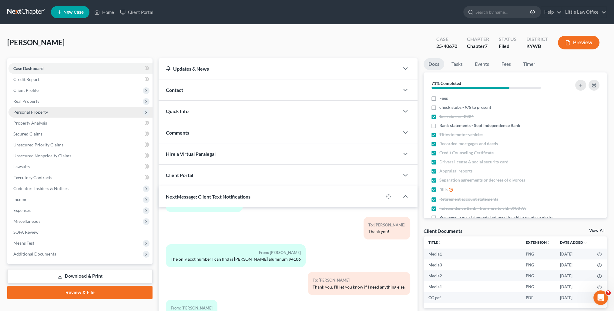
click at [27, 113] on span "Personal Property" at bounding box center [30, 111] width 35 height 5
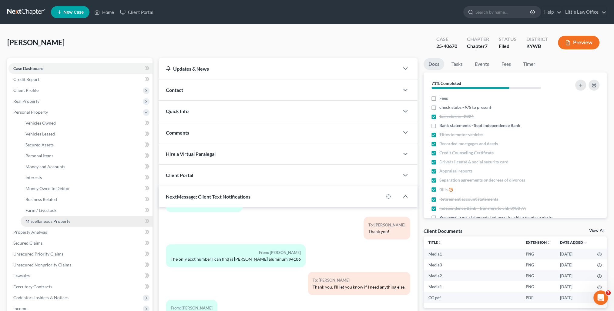
click at [40, 220] on span "Miscellaneous Property" at bounding box center [47, 221] width 45 height 5
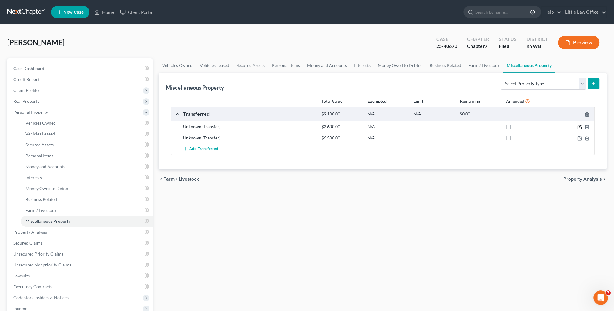
click at [581, 127] on icon "button" at bounding box center [579, 127] width 4 height 4
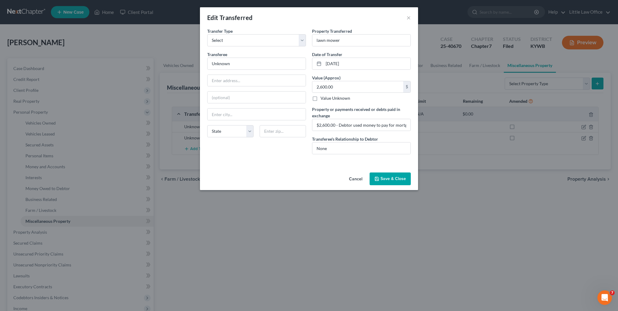
click at [408, 176] on button "Save & Close" at bounding box center [390, 178] width 41 height 13
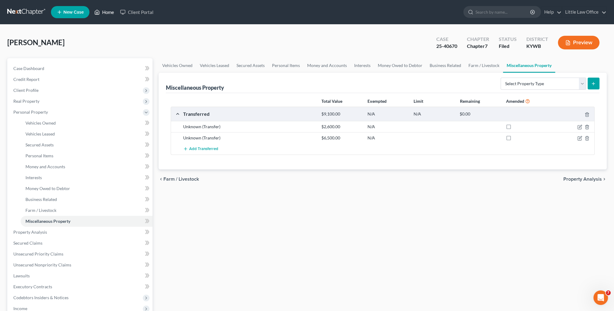
click at [104, 10] on link "Home" at bounding box center [104, 12] width 26 height 11
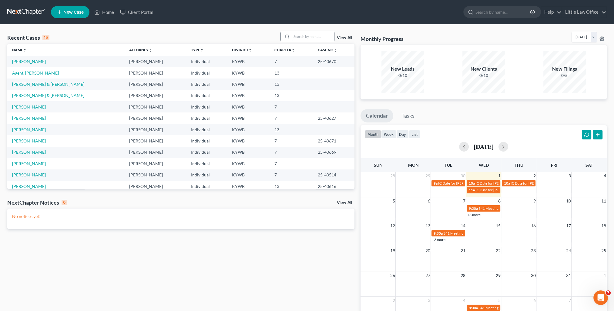
click at [294, 39] on input "search" at bounding box center [313, 36] width 42 height 9
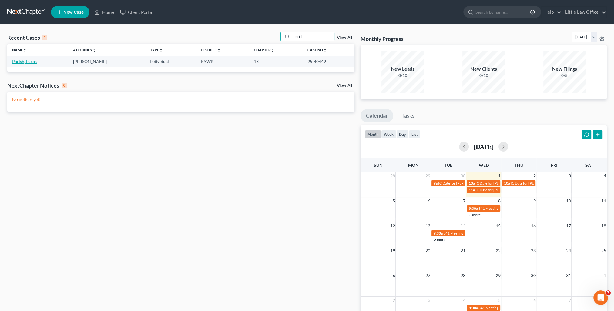
click at [21, 62] on link "Parish, Lucas" at bounding box center [24, 61] width 25 height 5
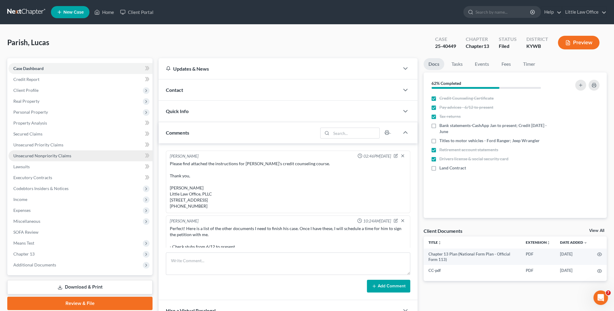
scroll to position [817, 0]
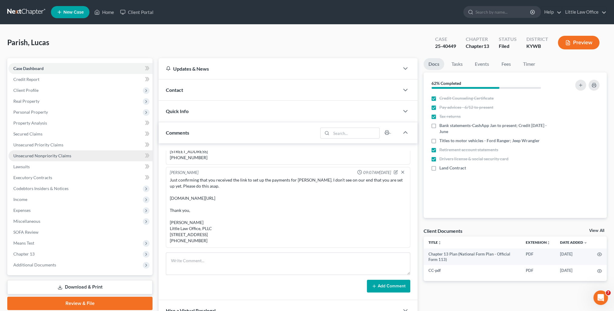
click at [46, 155] on span "Unsecured Nonpriority Claims" at bounding box center [42, 155] width 58 height 5
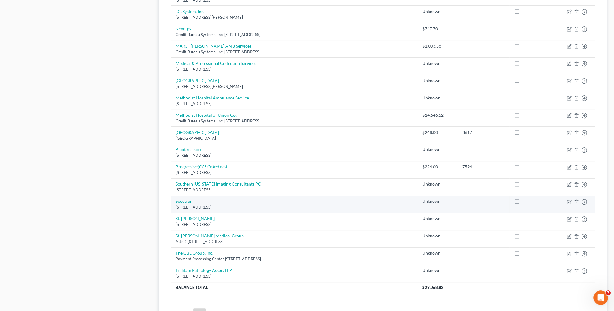
scroll to position [388, 0]
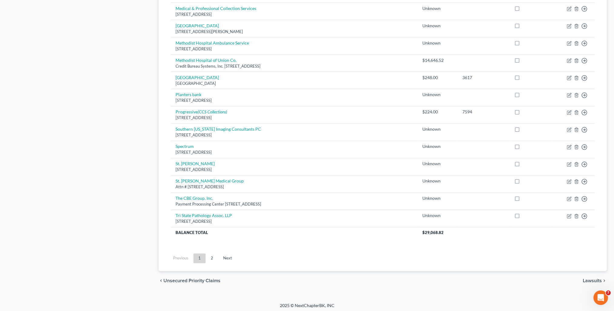
drag, startPoint x: 211, startPoint y: 256, endPoint x: 215, endPoint y: 254, distance: 4.3
click at [211, 256] on link "2" at bounding box center [212, 258] width 12 height 10
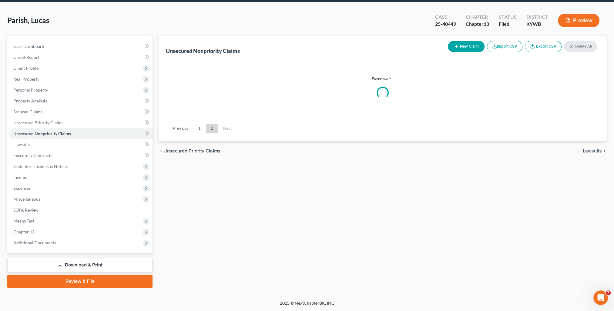
scroll to position [22, 0]
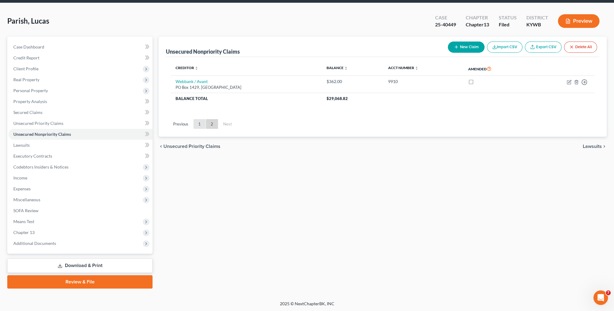
click at [199, 127] on link "1" at bounding box center [199, 124] width 12 height 10
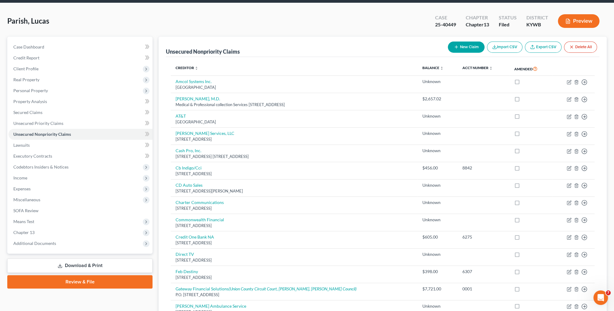
scroll to position [0, 0]
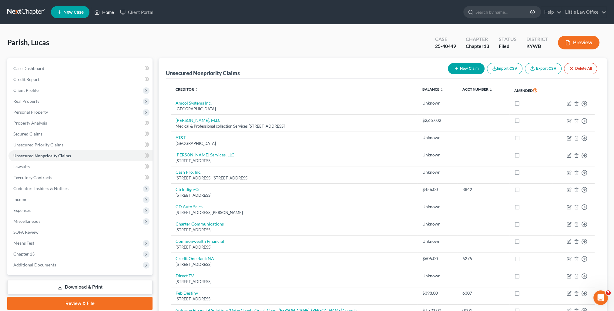
click at [109, 14] on link "Home" at bounding box center [104, 12] width 26 height 11
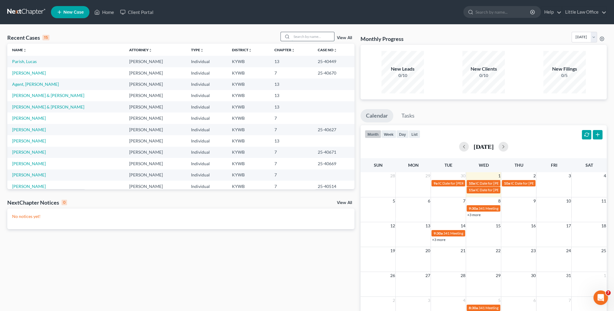
click at [299, 36] on input "search" at bounding box center [313, 36] width 42 height 9
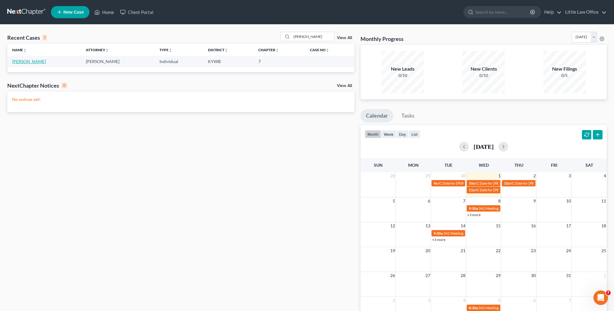
click at [26, 62] on link "[PERSON_NAME]" at bounding box center [29, 61] width 34 height 5
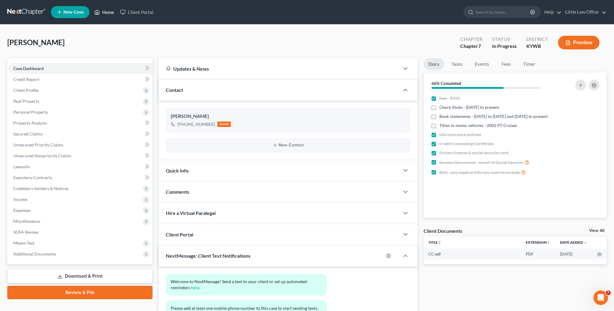
click at [113, 12] on link "Home" at bounding box center [104, 12] width 26 height 11
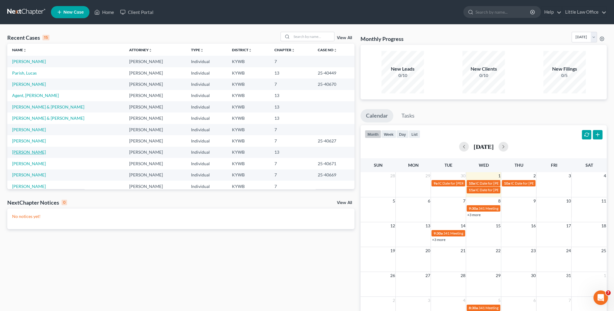
click at [30, 153] on link "[PERSON_NAME]" at bounding box center [29, 151] width 34 height 5
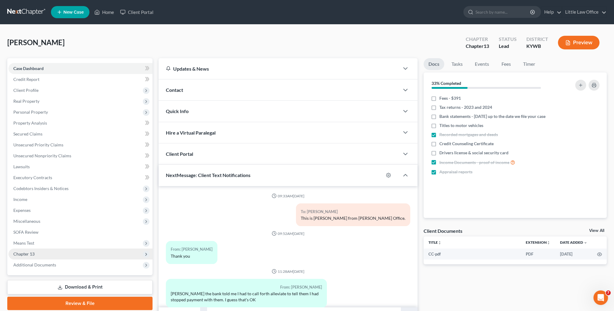
scroll to position [74, 0]
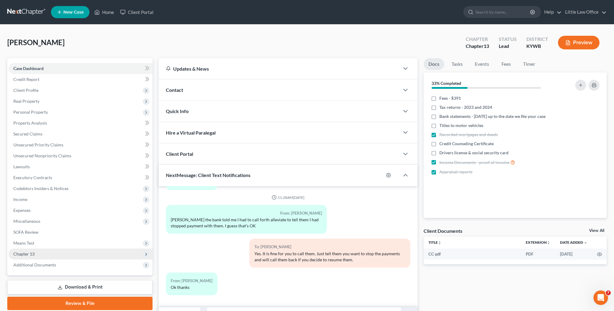
click at [27, 253] on span "Chapter 13" at bounding box center [23, 253] width 21 height 5
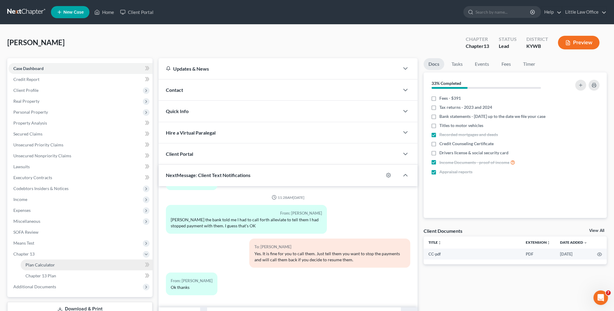
click at [52, 264] on span "Plan Calculator" at bounding box center [39, 264] width 29 height 5
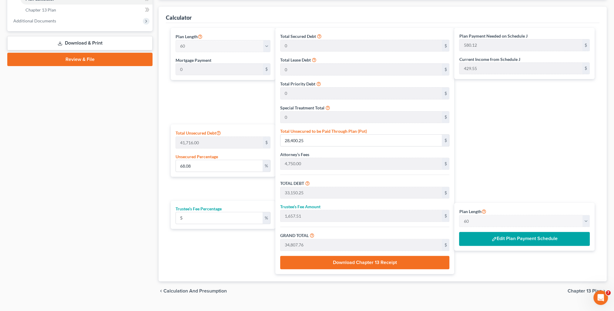
scroll to position [278, 0]
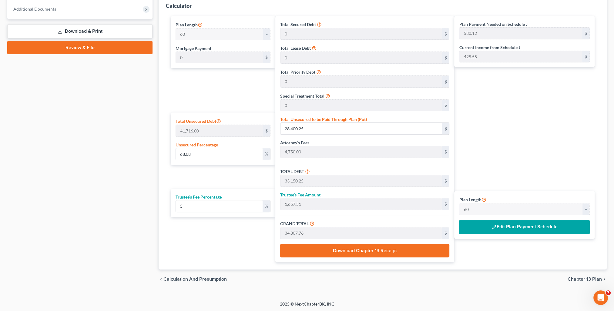
click at [532, 226] on button "Edit Plan Payment Schedule" at bounding box center [524, 227] width 131 height 14
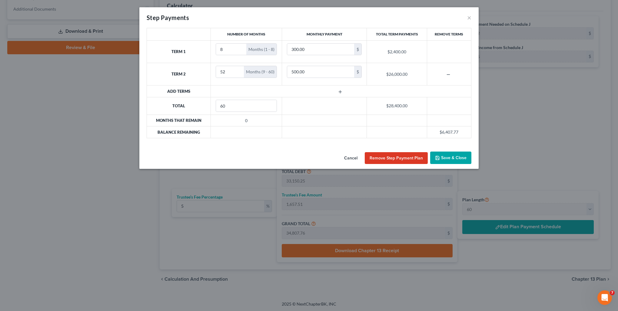
drag, startPoint x: 447, startPoint y: 155, endPoint x: 522, endPoint y: 156, distance: 74.9
click at [447, 155] on button "Save & Close" at bounding box center [450, 158] width 41 height 13
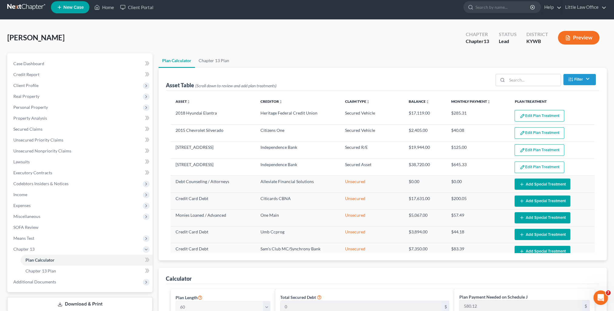
scroll to position [0, 0]
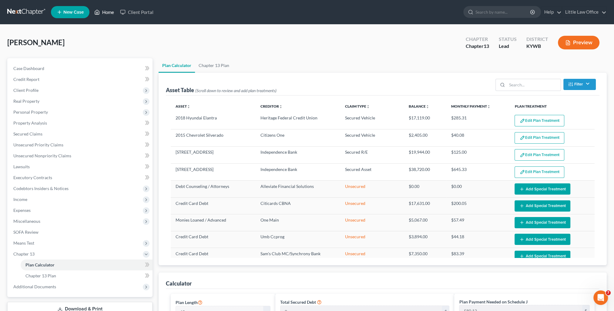
click at [105, 9] on link "Home" at bounding box center [104, 12] width 26 height 11
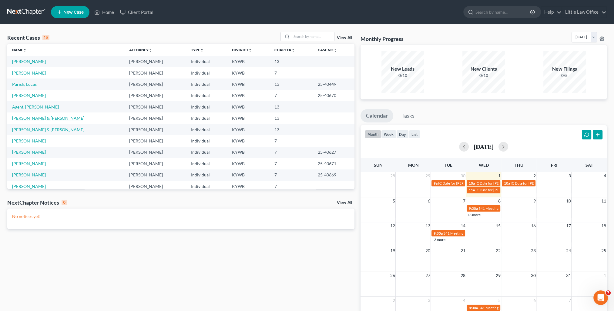
click at [34, 117] on link "[PERSON_NAME] & [PERSON_NAME]" at bounding box center [48, 117] width 72 height 5
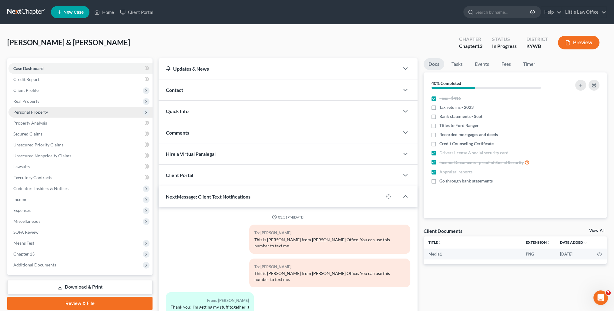
scroll to position [487, 0]
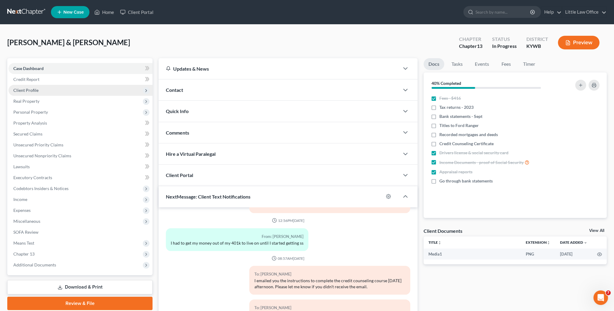
click at [28, 92] on span "Client Profile" at bounding box center [25, 90] width 25 height 5
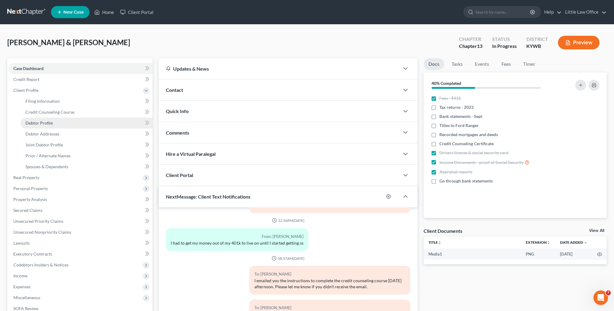
click at [55, 125] on link "Debtor Profile" at bounding box center [87, 123] width 132 height 11
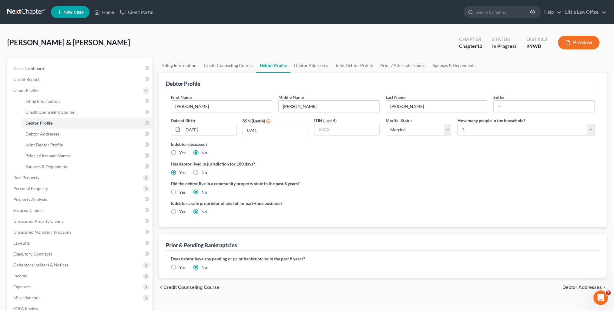
scroll to position [30, 0]
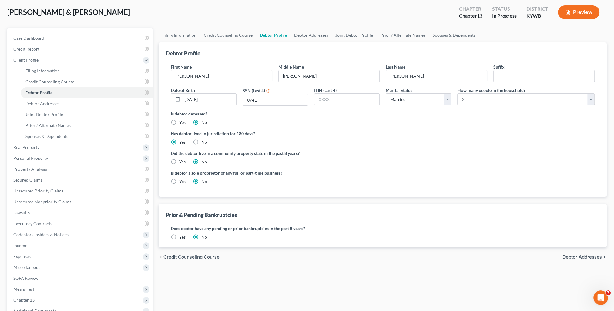
click at [179, 236] on label "Yes" at bounding box center [182, 237] width 6 height 6
click at [182, 236] on input "Yes" at bounding box center [184, 236] width 4 height 4
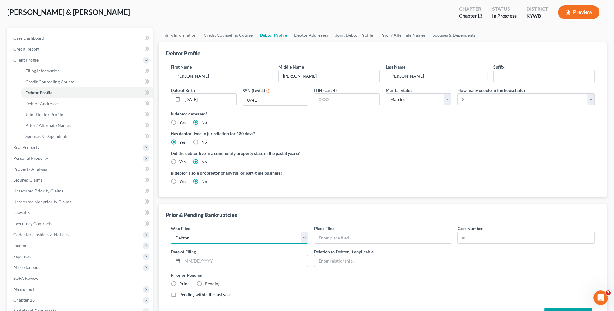
click at [213, 234] on select "Debtor Other" at bounding box center [239, 238] width 137 height 12
click at [340, 239] on input "text" at bounding box center [382, 238] width 137 height 12
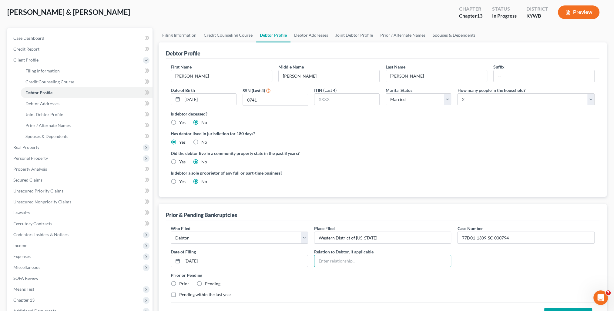
click at [179, 281] on label "Prior" at bounding box center [184, 284] width 10 height 6
click at [182, 281] on input "Prior" at bounding box center [184, 283] width 4 height 4
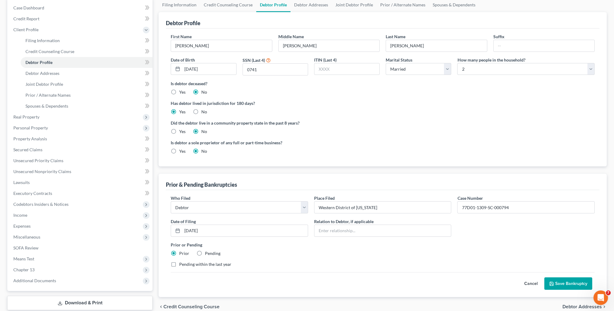
scroll to position [91, 0]
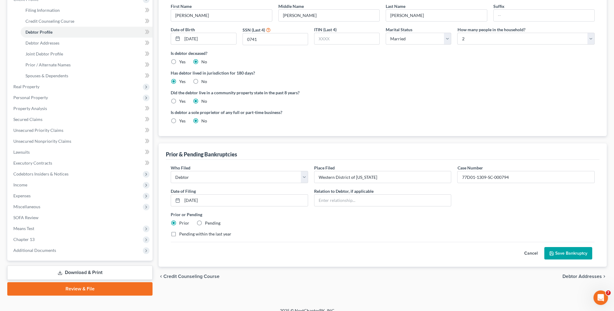
click at [575, 260] on div "Who Filed * Debtor Other Place Filed * Western District of [US_STATE] Case Numb…" at bounding box center [382, 213] width 433 height 107
click at [570, 253] on button "Save Bankruptcy" at bounding box center [568, 253] width 48 height 13
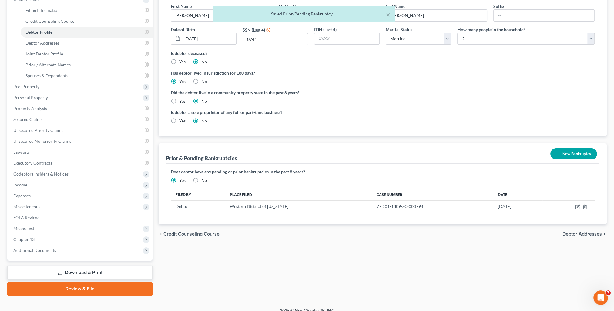
scroll to position [0, 0]
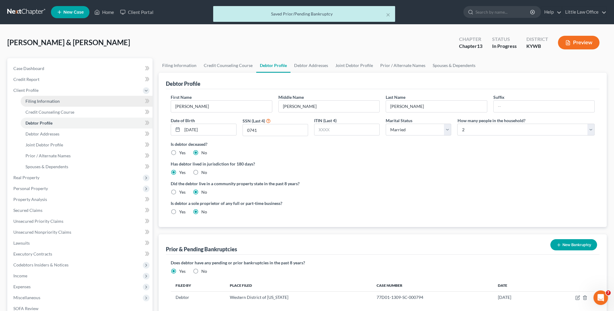
click at [45, 103] on span "Filing Information" at bounding box center [42, 101] width 34 height 5
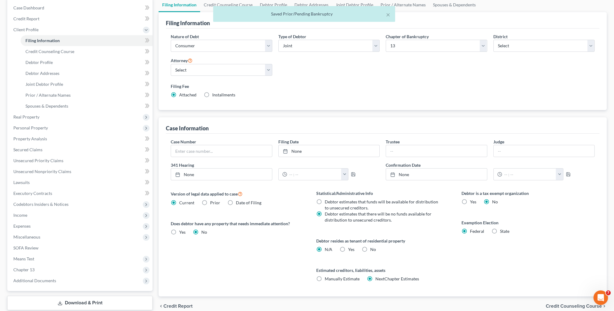
scroll to position [98, 0]
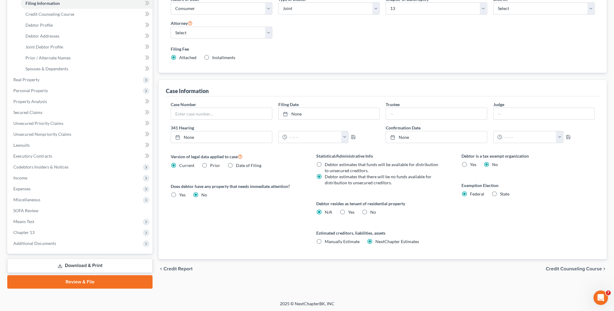
click at [592, 269] on span "Credit Counseling Course" at bounding box center [574, 268] width 56 height 5
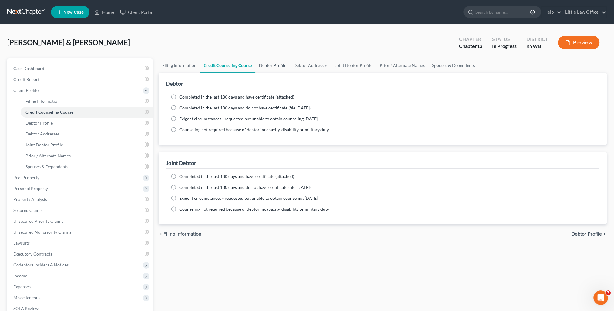
click at [266, 65] on link "Debtor Profile" at bounding box center [272, 65] width 35 height 15
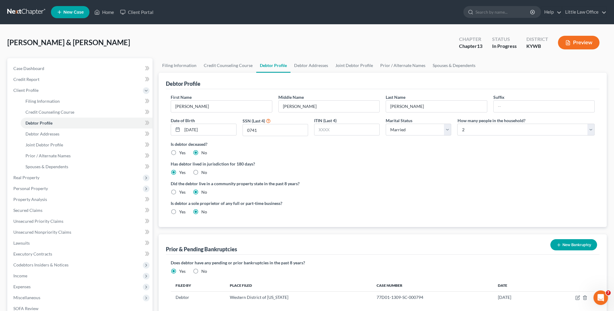
scroll to position [30, 0]
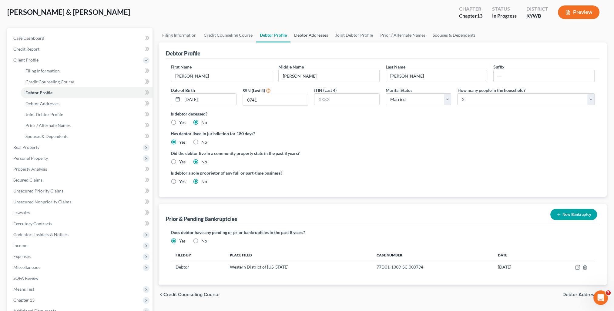
click at [318, 32] on link "Debtor Addresses" at bounding box center [310, 35] width 41 height 15
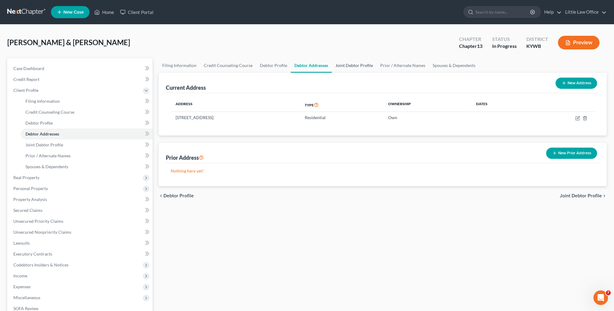
click at [349, 63] on link "Joint Debtor Profile" at bounding box center [354, 65] width 45 height 15
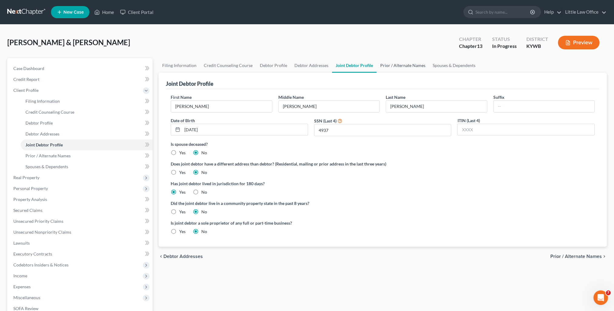
click at [388, 69] on link "Prior / Alternate Names" at bounding box center [402, 65] width 52 height 15
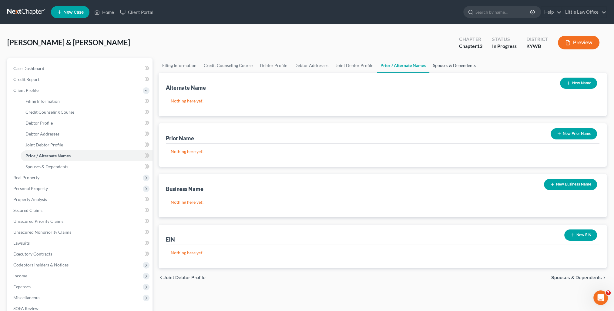
click at [438, 70] on link "Spouses & Dependents" at bounding box center [454, 65] width 50 height 15
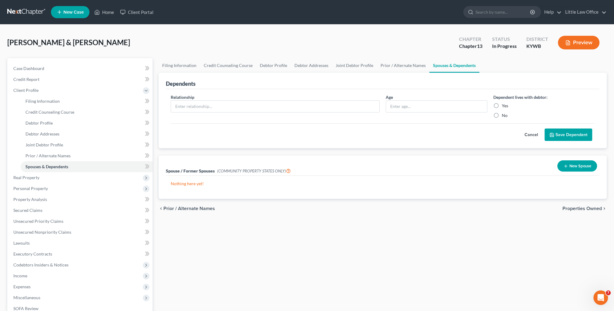
click at [582, 206] on span "Properties Owned" at bounding box center [581, 208] width 39 height 5
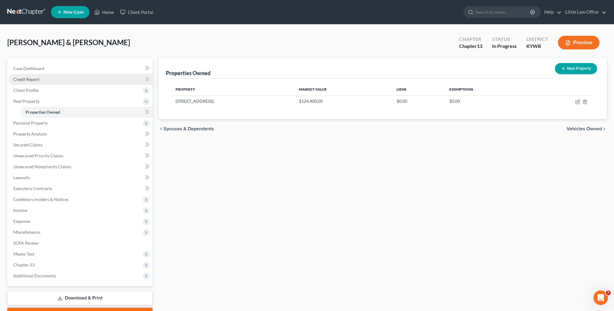
click at [37, 80] on span "Credit Report" at bounding box center [26, 79] width 26 height 5
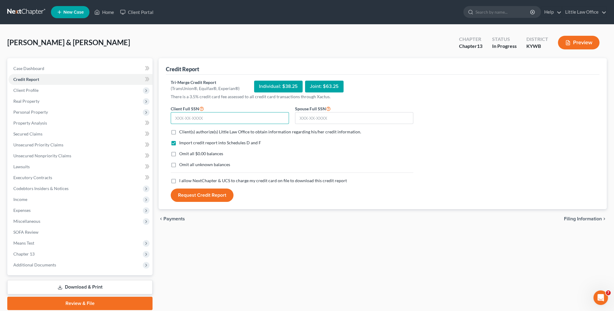
click at [241, 119] on input "text" at bounding box center [230, 118] width 118 height 12
click at [309, 113] on input "text" at bounding box center [354, 118] width 118 height 12
click at [179, 133] on label "Client(s) authorize(s) Little Law Office to obtain information regarding his/he…" at bounding box center [270, 132] width 182 height 6
click at [182, 133] on input "Client(s) authorize(s) Little Law Office to obtain information regarding his/he…" at bounding box center [184, 131] width 4 height 4
click at [179, 152] on label "Omit all $0.00 balances" at bounding box center [201, 154] width 44 height 6
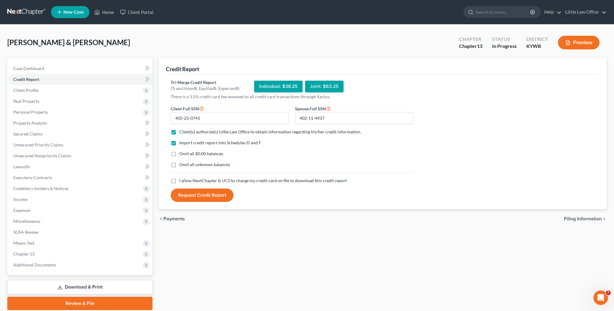
click at [182, 152] on input "Omit all $0.00 balances" at bounding box center [184, 153] width 4 height 4
click at [179, 179] on label "I allow NextChapter & UCS to charge my credit card on file to download this cre…" at bounding box center [263, 181] width 168 height 6
click at [182, 179] on input "I allow NextChapter & UCS to charge my credit card on file to download this cre…" at bounding box center [184, 180] width 4 height 4
click at [202, 196] on button "Request Credit Report" at bounding box center [202, 195] width 63 height 13
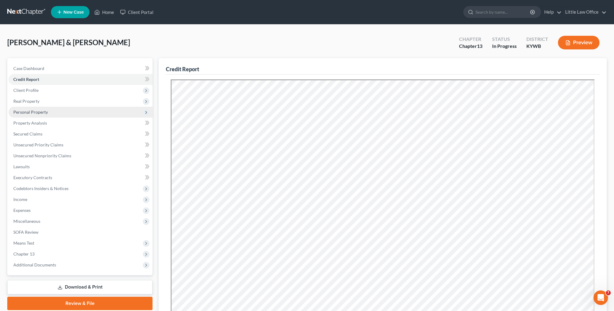
click at [35, 114] on span "Personal Property" at bounding box center [30, 111] width 35 height 5
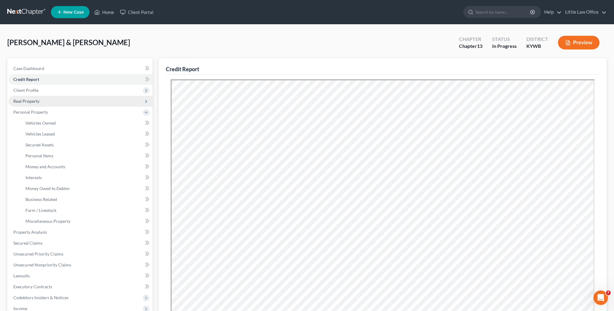
click at [30, 102] on span "Real Property" at bounding box center [26, 101] width 26 height 5
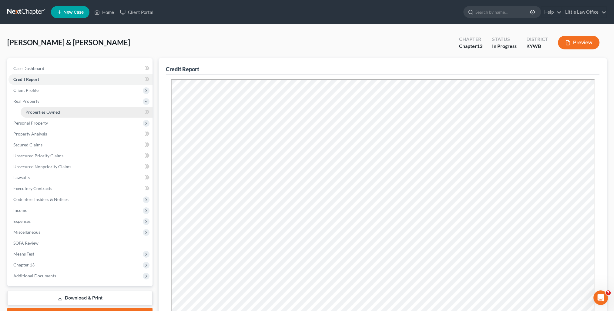
click at [35, 111] on span "Properties Owned" at bounding box center [42, 111] width 35 height 5
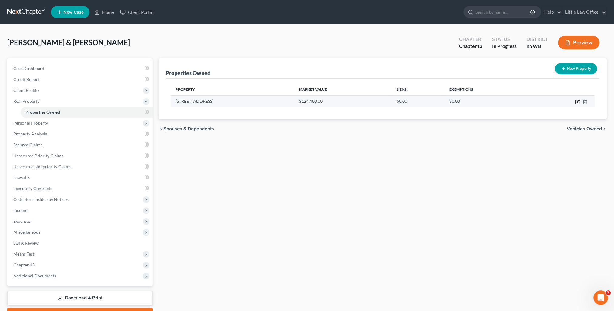
click at [580, 102] on icon "button" at bounding box center [577, 101] width 5 height 5
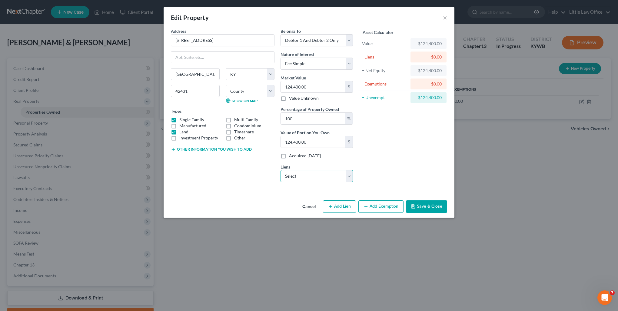
click at [329, 170] on select "Select M & T Bank - $113,632.00 Wfbna Auto - $16,051.00" at bounding box center [317, 176] width 72 height 12
click at [281, 170] on select "Select M & T Bank - $113,632.00 Wfbna Auto - $16,051.00" at bounding box center [317, 176] width 72 height 12
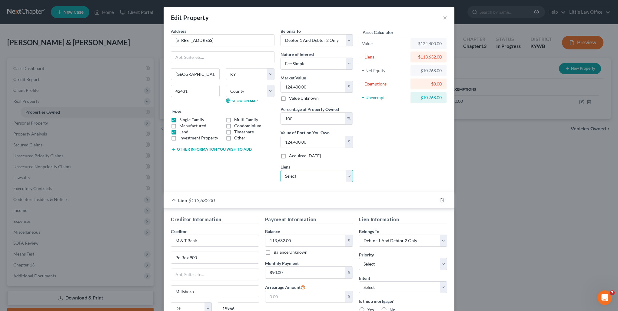
scroll to position [63, 0]
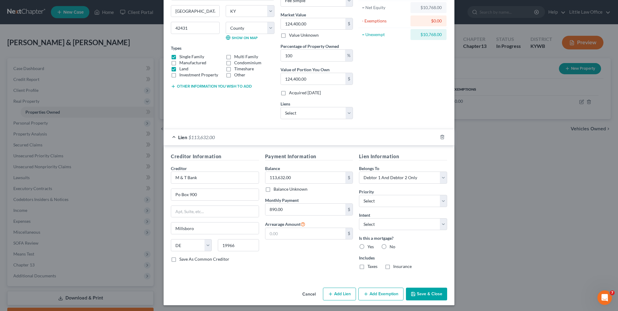
click at [380, 292] on button "Add Exemption" at bounding box center [381, 294] width 45 height 13
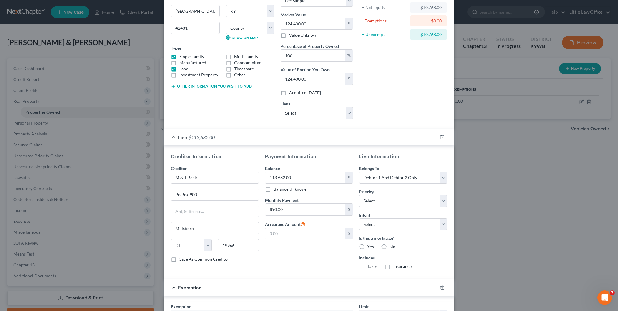
scroll to position [154, 0]
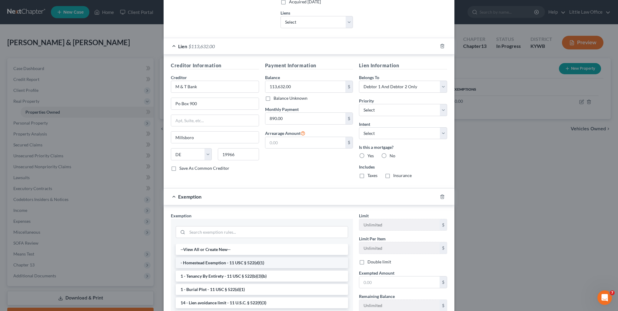
click at [232, 264] on li "- Homestead Exemption - 11 USC § 522(d)(1)" at bounding box center [262, 262] width 172 height 11
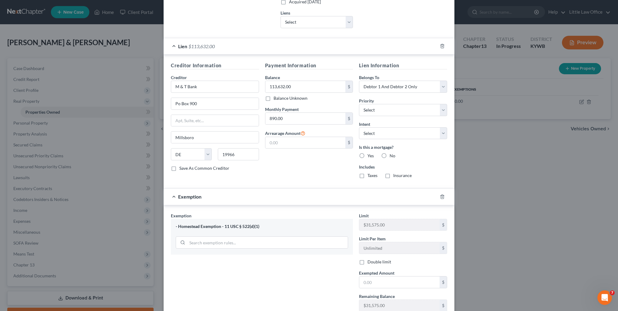
click at [353, 40] on div "Lien $113,632.00" at bounding box center [301, 46] width 274 height 16
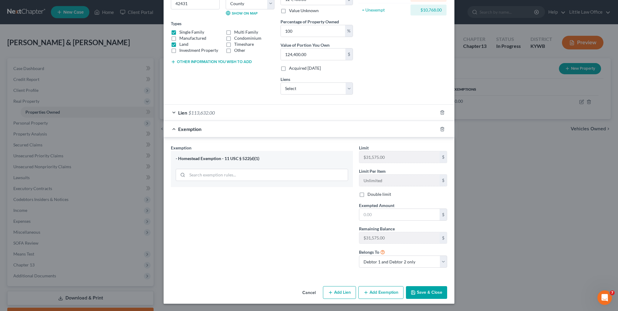
scroll to position [86, 0]
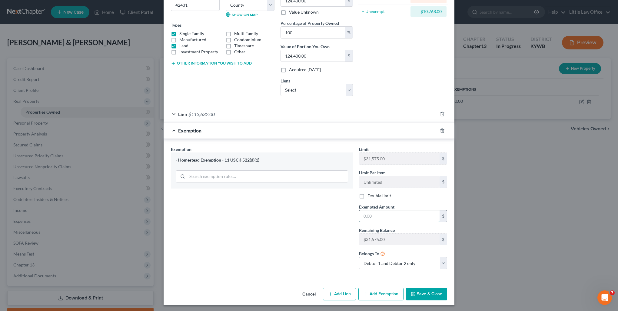
click at [390, 216] on input "text" at bounding box center [400, 216] width 80 height 12
click at [418, 293] on button "Save & Close" at bounding box center [426, 294] width 41 height 13
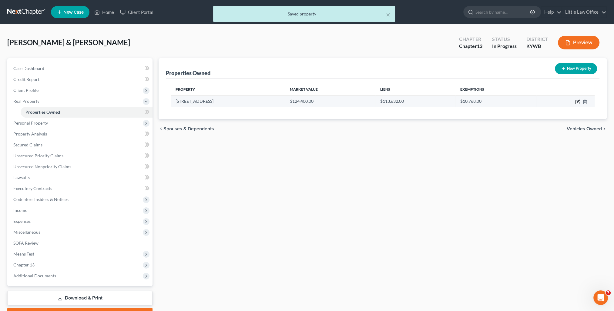
click at [575, 101] on icon "button" at bounding box center [577, 102] width 4 height 4
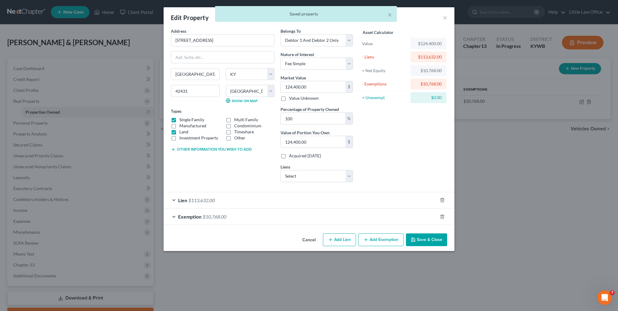
drag, startPoint x: 435, startPoint y: 237, endPoint x: 564, endPoint y: 178, distance: 141.9
click at [435, 237] on button "Save & Close" at bounding box center [426, 239] width 41 height 13
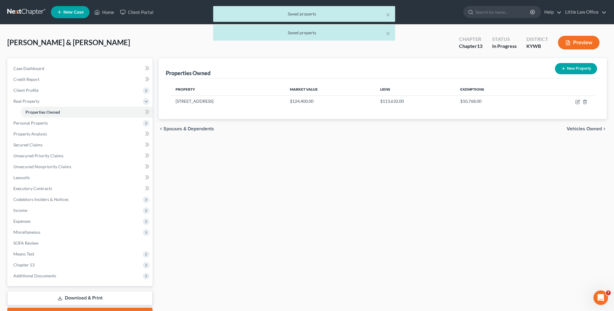
click at [583, 126] on span "Vehicles Owned" at bounding box center [584, 128] width 35 height 5
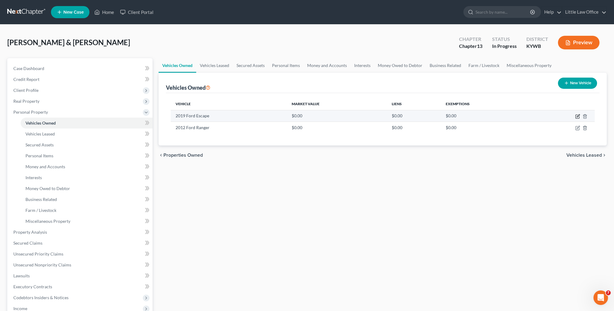
click at [576, 116] on icon "button" at bounding box center [577, 116] width 5 height 5
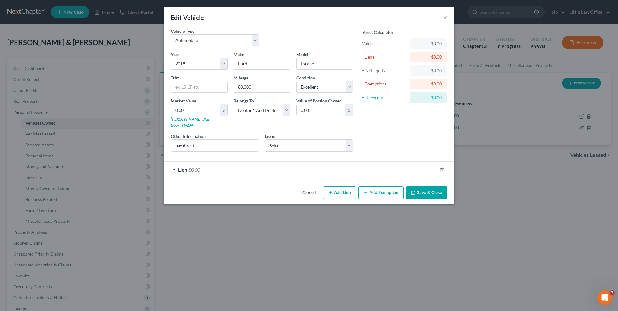
click at [194, 122] on link "NADA" at bounding box center [188, 124] width 12 height 5
click at [210, 140] on input "pay direct" at bounding box center [215, 146] width 88 height 12
drag, startPoint x: 207, startPoint y: 140, endPoint x: 160, endPoint y: 142, distance: 46.7
click at [160, 142] on div "Edit Vehicle × Vehicle Type Select Automobile Truck Trailer Watercraft Aircraft…" at bounding box center [309, 155] width 618 height 311
click at [226, 141] on input "pay direct" at bounding box center [215, 146] width 88 height 12
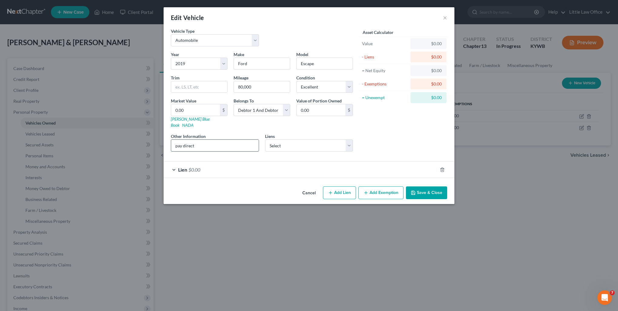
drag, startPoint x: 224, startPoint y: 140, endPoint x: 171, endPoint y: 142, distance: 53.4
click at [171, 142] on input "pay direct" at bounding box center [215, 146] width 88 height 12
paste input "Utility 4D SEL EcoBoost 4WD"
click at [426, 189] on button "Save & Close" at bounding box center [426, 192] width 41 height 13
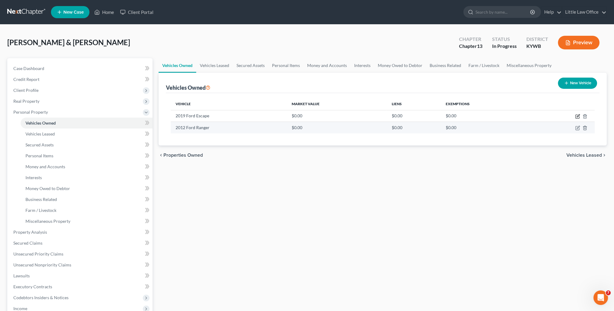
drag, startPoint x: 575, startPoint y: 117, endPoint x: 553, endPoint y: 122, distance: 21.8
click at [575, 117] on icon "button" at bounding box center [577, 116] width 5 height 5
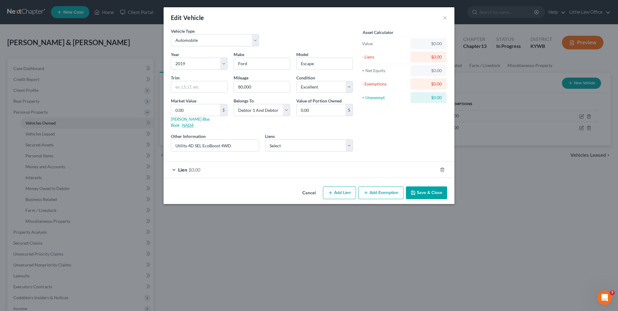
click at [194, 122] on link "NADA" at bounding box center [188, 124] width 12 height 5
click at [196, 106] on input "0.00" at bounding box center [195, 110] width 49 height 12
click at [273, 167] on div "Lien $0.00" at bounding box center [301, 170] width 274 height 16
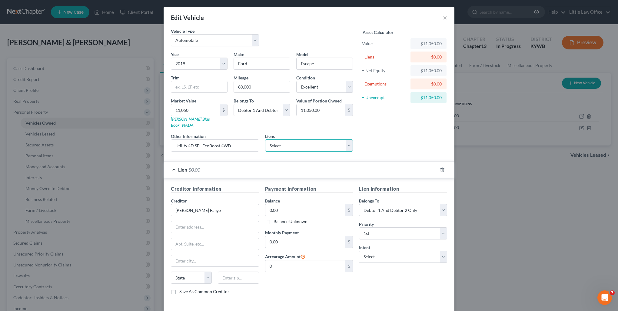
click at [278, 141] on select "Select Wfbna Auto - $16,051.00" at bounding box center [309, 145] width 88 height 12
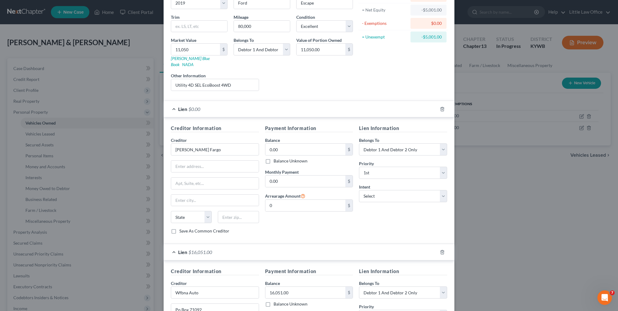
scroll to position [121, 0]
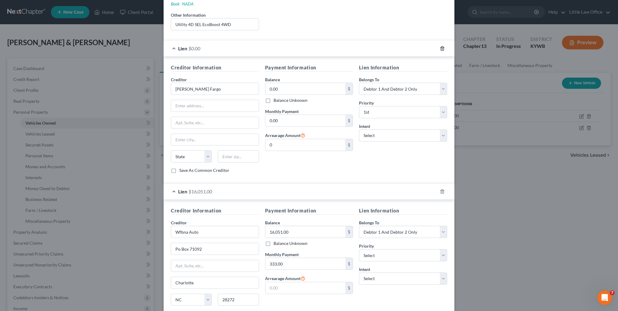
click at [440, 46] on icon "button" at bounding box center [442, 48] width 5 height 5
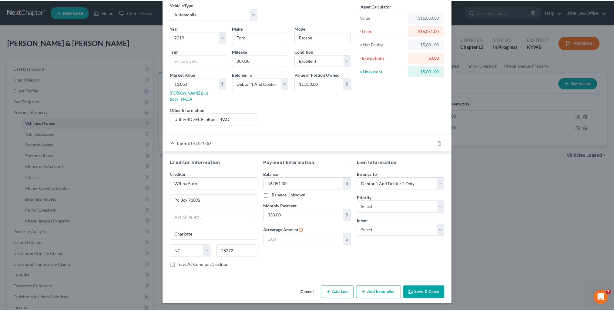
scroll to position [19, 0]
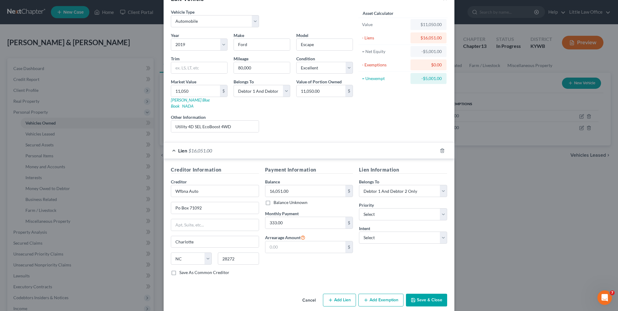
click at [418, 300] on div "Cancel Add Lien Add Lease Add Exemption Save & Close" at bounding box center [309, 301] width 291 height 20
click at [419, 298] on button "Save & Close" at bounding box center [426, 300] width 41 height 13
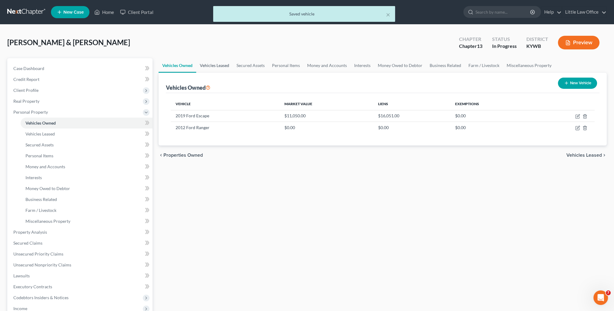
click at [226, 66] on link "Vehicles Leased" at bounding box center [214, 65] width 37 height 15
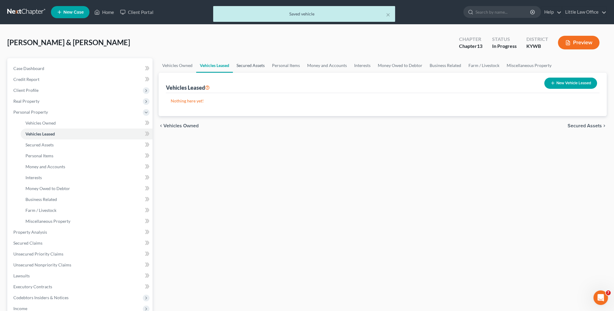
click at [245, 66] on link "Secured Assets" at bounding box center [250, 65] width 35 height 15
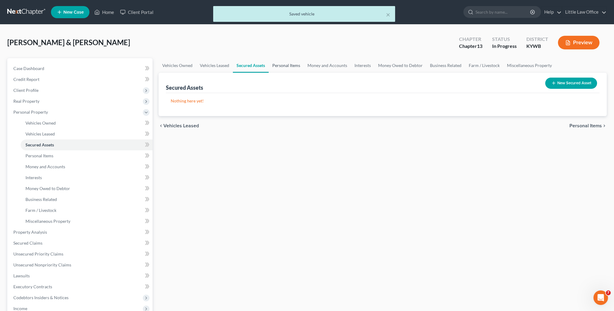
click at [282, 61] on link "Personal Items" at bounding box center [286, 65] width 35 height 15
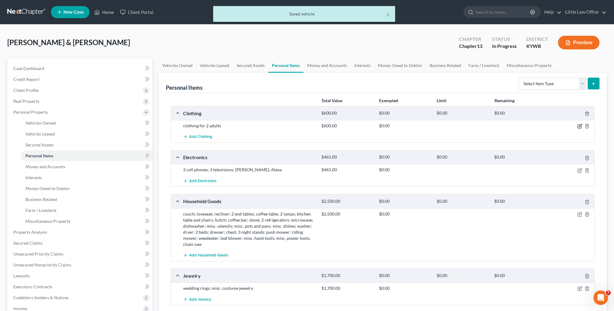
click at [577, 125] on icon "button" at bounding box center [579, 126] width 5 height 5
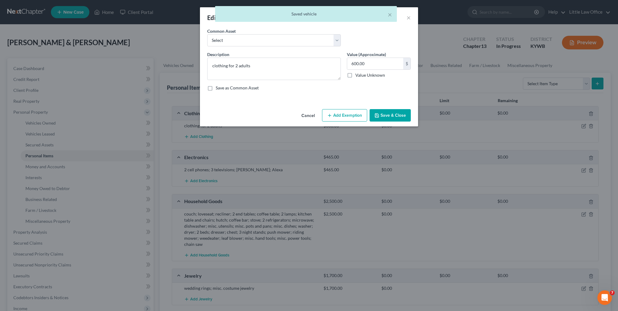
click at [349, 113] on button "Add Exemption" at bounding box center [344, 115] width 45 height 13
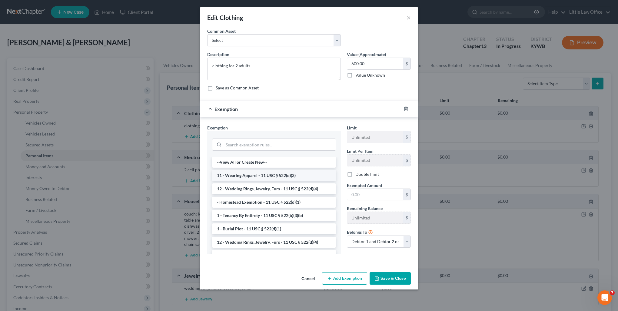
click at [232, 174] on li "11 - Wearing Apparel - 11 USC § 522(d)(3)" at bounding box center [274, 175] width 124 height 11
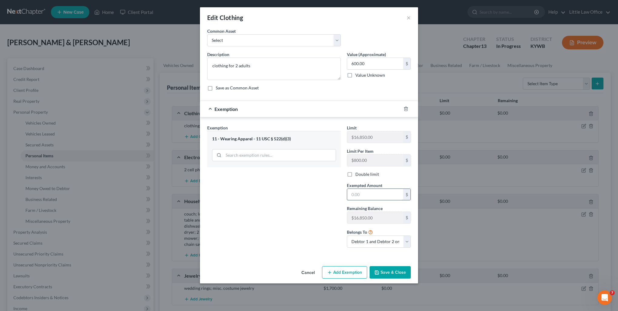
click at [385, 197] on input "text" at bounding box center [375, 195] width 56 height 12
click at [311, 207] on div "Exemption Set must be selected for CA. Exemption * 11 - Wearing Apparel - 11 US…" at bounding box center [274, 189] width 140 height 128
click at [395, 270] on button "Save & Close" at bounding box center [390, 272] width 41 height 13
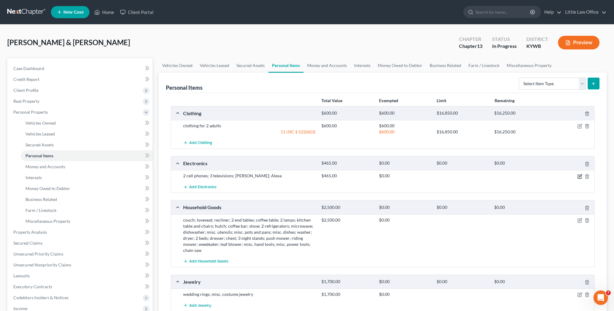
click at [577, 177] on icon "button" at bounding box center [579, 177] width 4 height 4
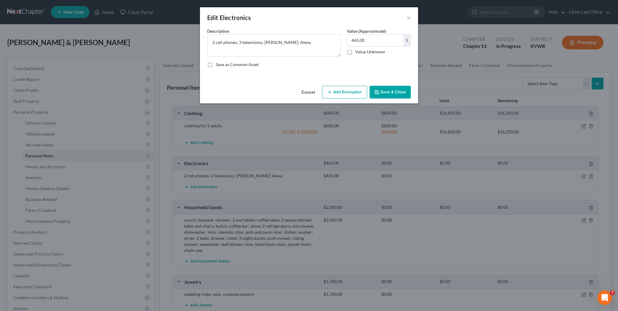
click at [337, 88] on button "Add Exemption" at bounding box center [344, 92] width 45 height 13
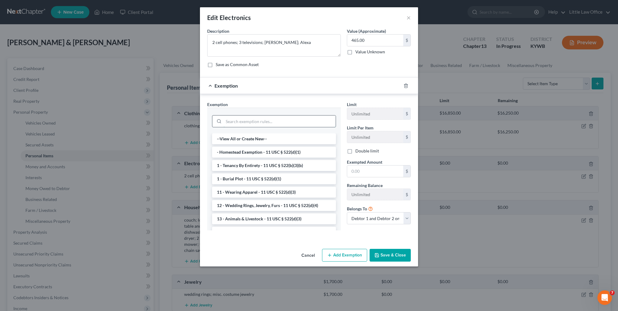
click at [253, 122] on input "search" at bounding box center [280, 121] width 112 height 12
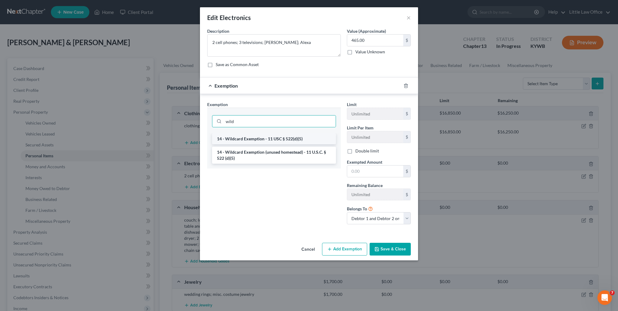
click at [251, 139] on li "14 - Wildcard Exemption - 11 USC § 522(d)(5)" at bounding box center [274, 138] width 124 height 11
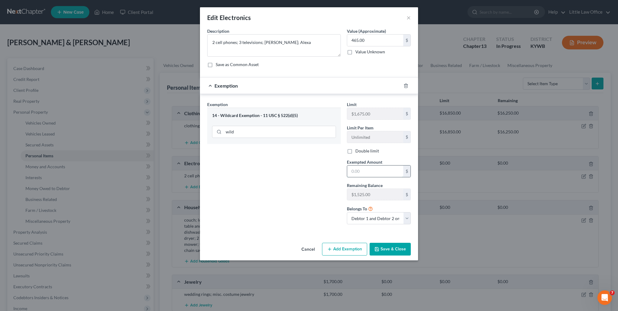
click at [365, 170] on input "text" at bounding box center [375, 172] width 56 height 12
click at [386, 251] on button "Save & Close" at bounding box center [390, 249] width 41 height 13
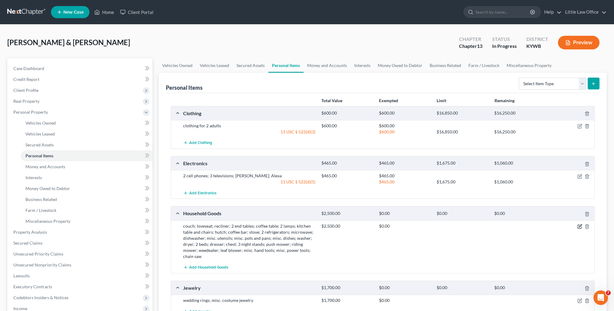
click at [580, 225] on icon "button" at bounding box center [579, 226] width 5 height 5
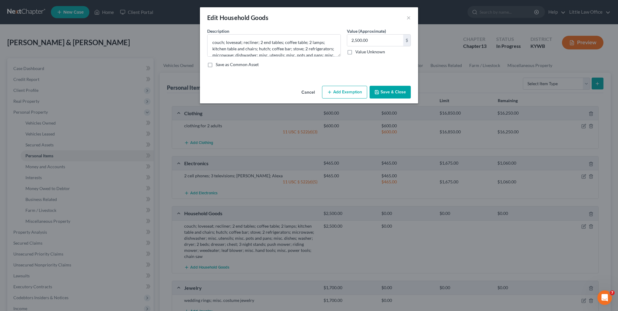
click at [349, 95] on button "Add Exemption" at bounding box center [344, 92] width 45 height 13
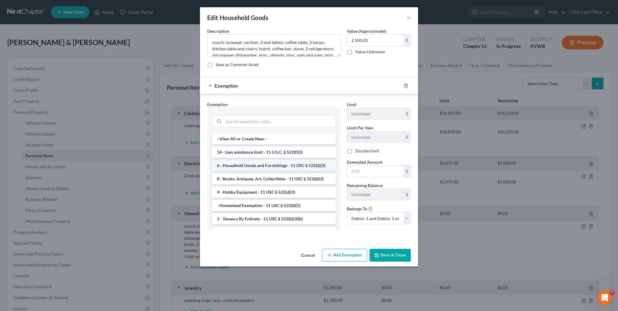
click at [272, 166] on li "6 - Household Goods and Furnishings - 11 USC § 522(d)(3)" at bounding box center [274, 165] width 124 height 11
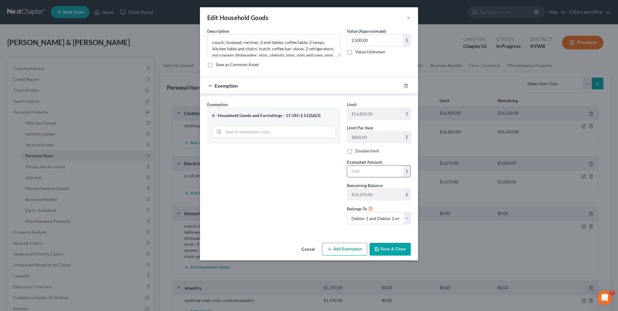
click at [380, 173] on input "text" at bounding box center [375, 172] width 56 height 12
click at [386, 246] on button "Save & Close" at bounding box center [390, 249] width 41 height 13
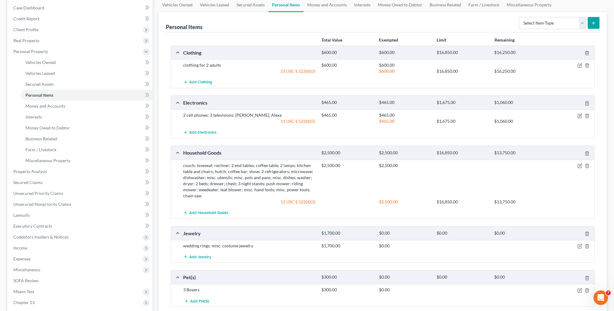
scroll to position [91, 0]
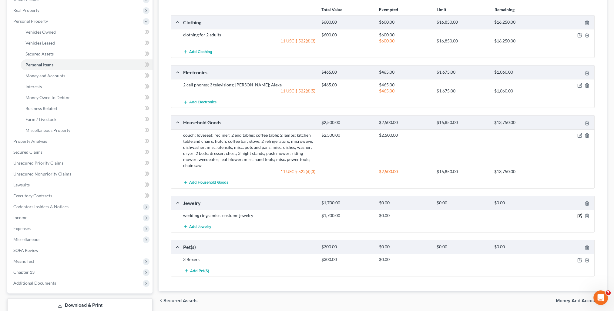
click at [579, 213] on icon "button" at bounding box center [579, 215] width 5 height 5
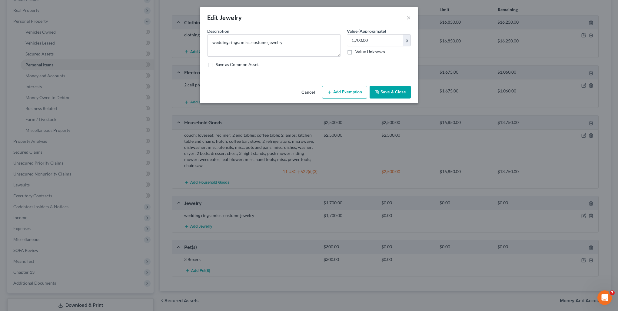
click at [350, 86] on button "Add Exemption" at bounding box center [344, 92] width 45 height 13
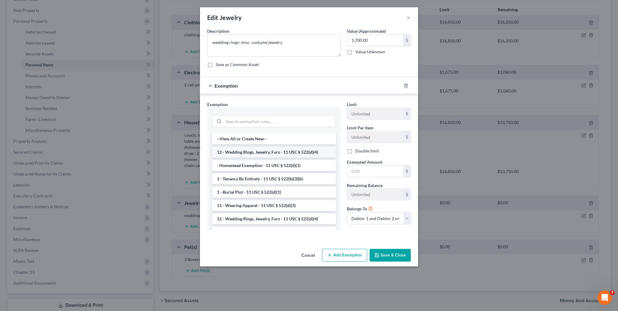
click at [258, 150] on li "12 - Wedding Rings, Jewelry, Furs - 11 USC § 522(d)(4)" at bounding box center [274, 152] width 124 height 11
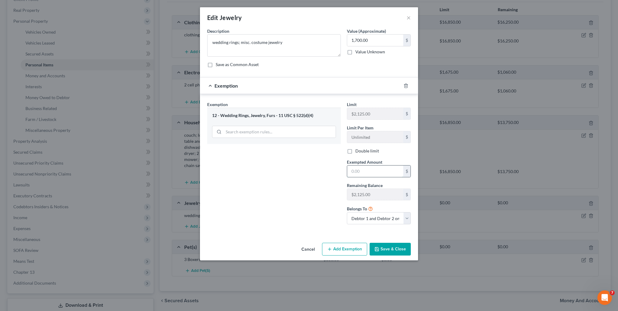
click at [383, 171] on input "text" at bounding box center [375, 172] width 56 height 12
click at [399, 247] on button "Save & Close" at bounding box center [390, 249] width 41 height 13
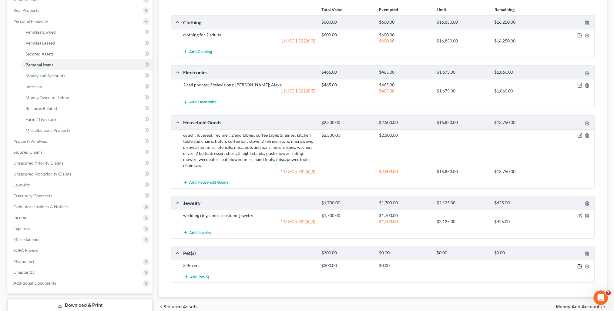
click at [580, 264] on icon "button" at bounding box center [580, 265] width 3 height 3
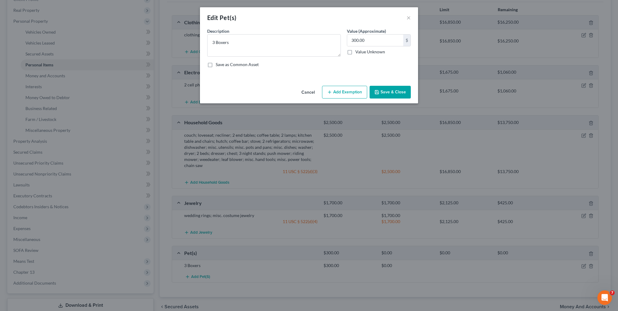
click at [344, 93] on button "Add Exemption" at bounding box center [344, 92] width 45 height 13
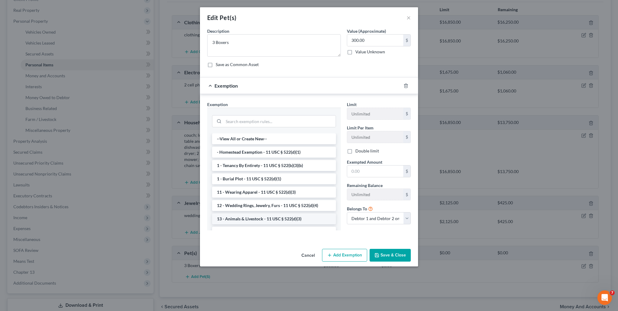
click at [280, 218] on li "13 - Animals & Livestock - 11 USC § 522(d)(3)" at bounding box center [274, 218] width 124 height 11
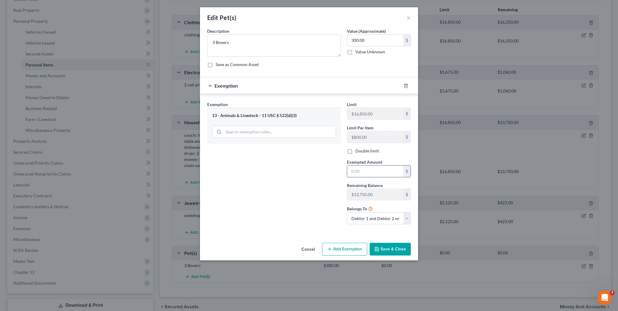
click at [372, 168] on input "text" at bounding box center [375, 172] width 56 height 12
click at [382, 248] on button "Save & Close" at bounding box center [390, 249] width 41 height 13
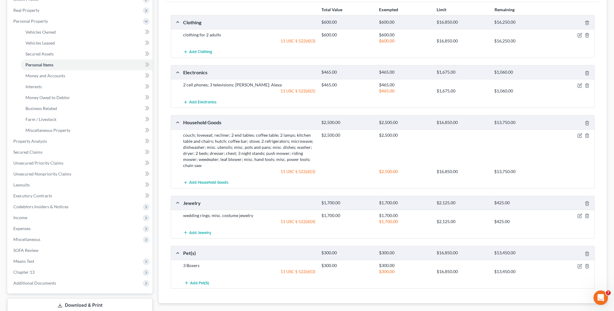
scroll to position [121, 0]
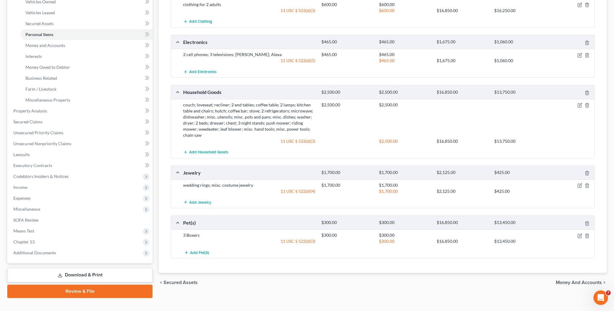
click at [570, 280] on span "Money and Accounts" at bounding box center [579, 282] width 46 height 5
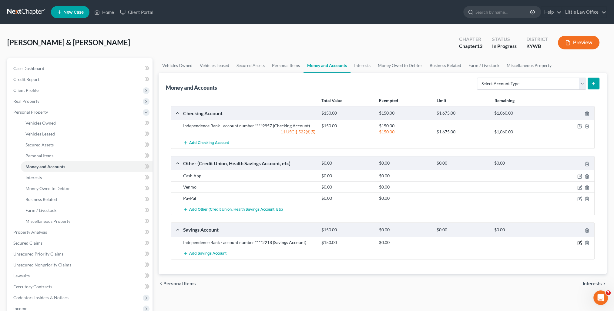
click at [580, 242] on icon "button" at bounding box center [579, 242] width 5 height 5
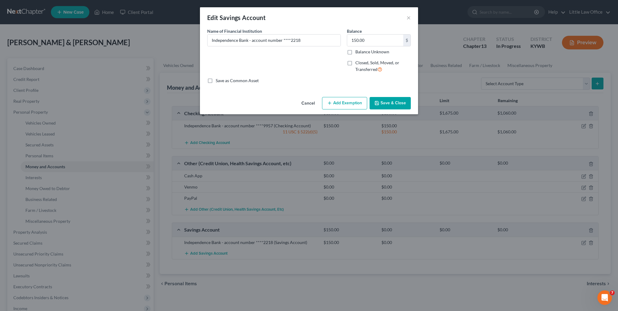
click at [351, 103] on button "Add Exemption" at bounding box center [344, 103] width 45 height 13
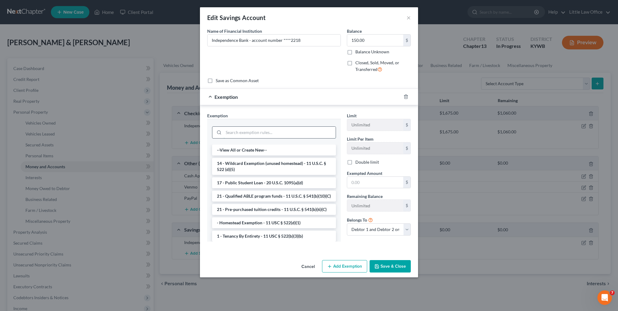
click at [263, 128] on input "search" at bounding box center [280, 133] width 112 height 12
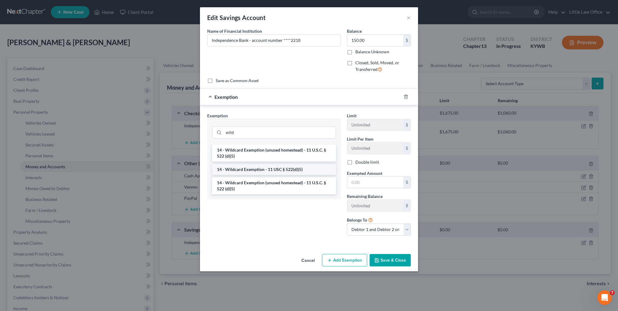
click at [270, 171] on li "14 - Wildcard Exemption - 11 USC § 522(d)(5)" at bounding box center [274, 169] width 124 height 11
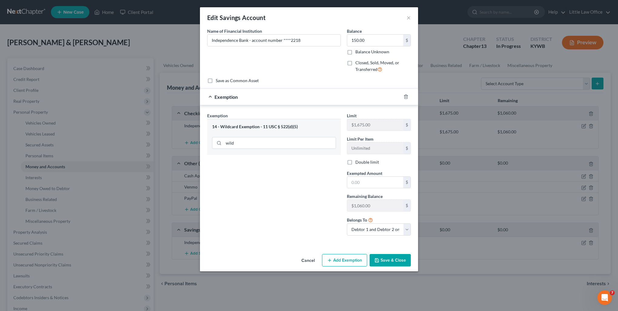
click at [356, 162] on label "Double limit" at bounding box center [368, 162] width 24 height 6
click at [358, 162] on input "Double limit" at bounding box center [360, 161] width 4 height 4
click at [367, 177] on input "text" at bounding box center [375, 183] width 56 height 12
click at [403, 263] on button "Save & Close" at bounding box center [390, 260] width 41 height 13
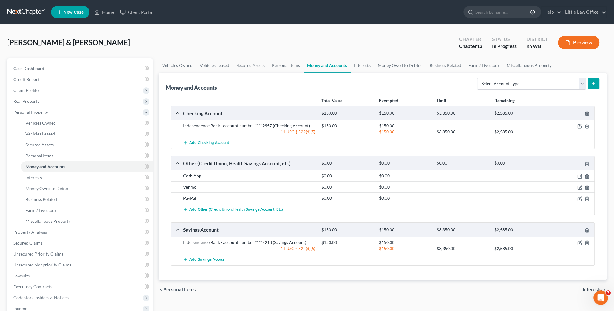
click at [362, 63] on link "Interests" at bounding box center [362, 65] width 24 height 15
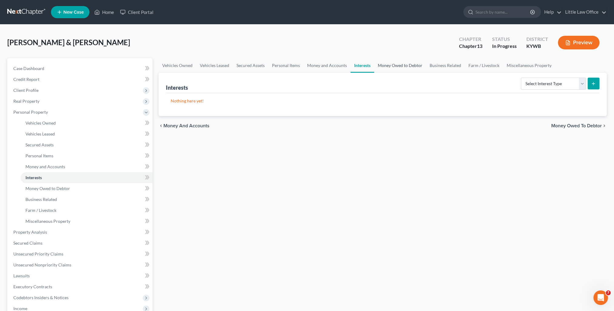
click at [392, 66] on link "Money Owed to Debtor" at bounding box center [400, 65] width 52 height 15
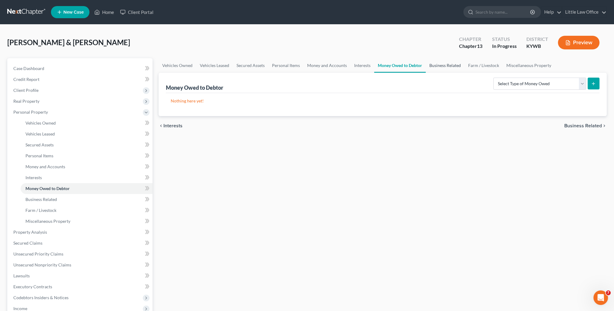
click at [441, 68] on link "Business Related" at bounding box center [445, 65] width 39 height 15
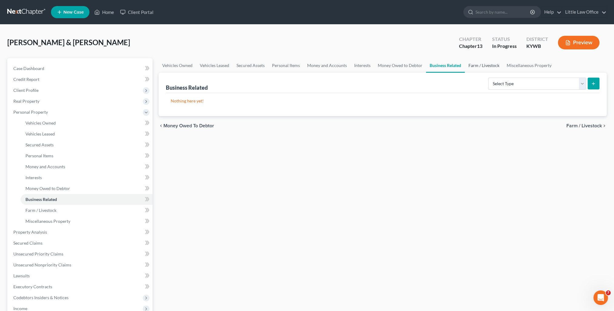
click at [477, 67] on link "Farm / Livestock" at bounding box center [484, 65] width 38 height 15
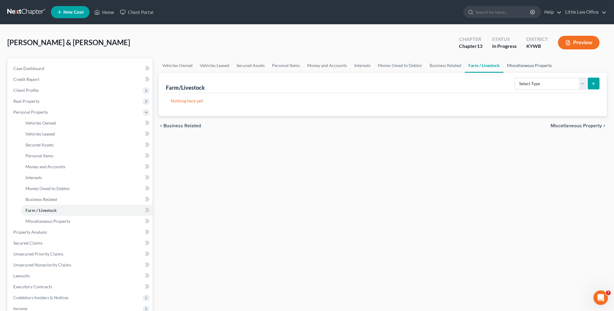
click at [519, 65] on link "Miscellaneous Property" at bounding box center [529, 65] width 52 height 15
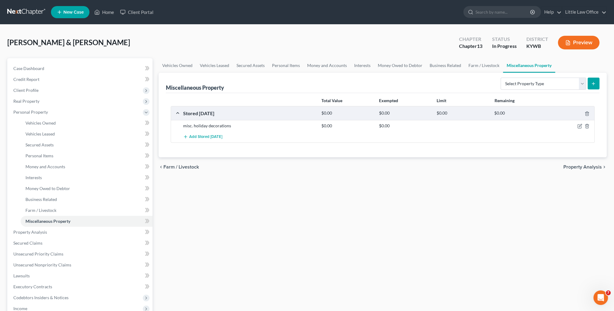
click at [584, 167] on span "Property Analysis" at bounding box center [582, 167] width 38 height 5
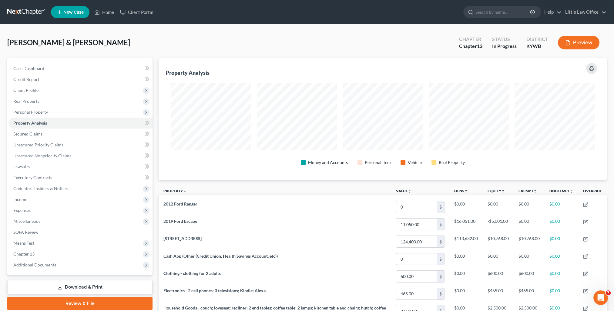
scroll to position [122, 448]
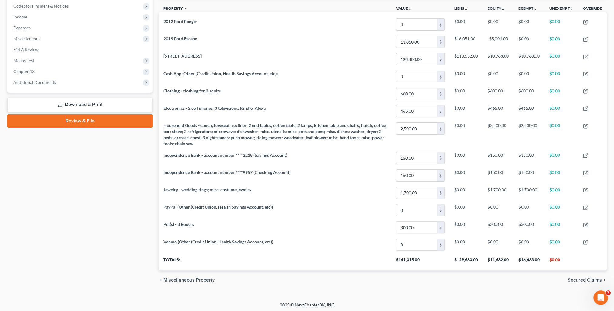
click at [577, 282] on div "chevron_left Miscellaneous Property Secured Claims chevron_right" at bounding box center [383, 279] width 448 height 19
click at [576, 281] on span "Secured Claims" at bounding box center [584, 280] width 34 height 5
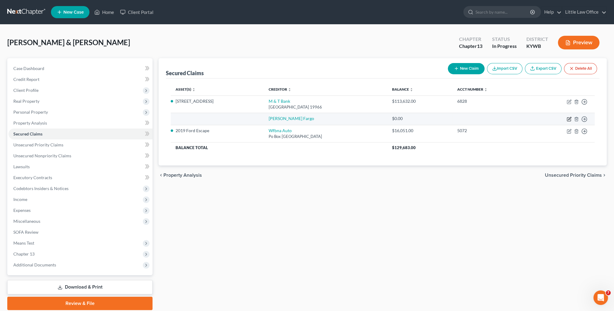
click at [571, 118] on td "Move to E Move to F Move to G Move to Notice Only" at bounding box center [562, 119] width 64 height 12
click at [567, 118] on icon "button" at bounding box center [569, 119] width 5 height 5
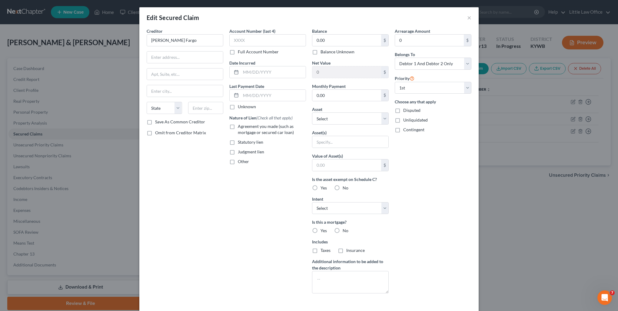
scroll to position [42, 0]
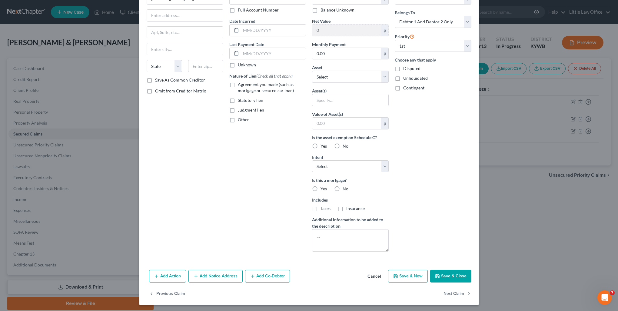
drag, startPoint x: 454, startPoint y: 270, endPoint x: 476, endPoint y: 250, distance: 29.6
click at [453, 270] on button "Save & Close" at bounding box center [450, 276] width 41 height 13
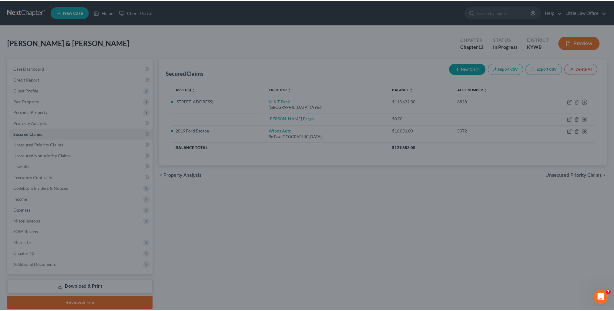
scroll to position [0, 0]
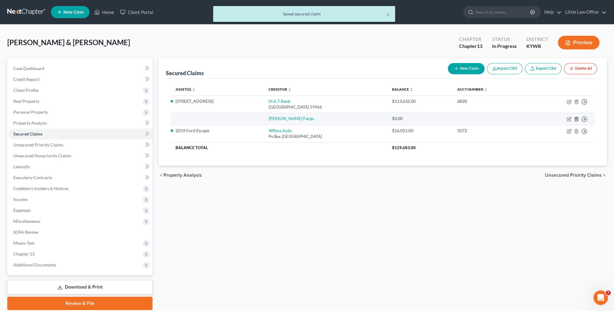
click at [576, 117] on icon "button" at bounding box center [576, 119] width 5 height 5
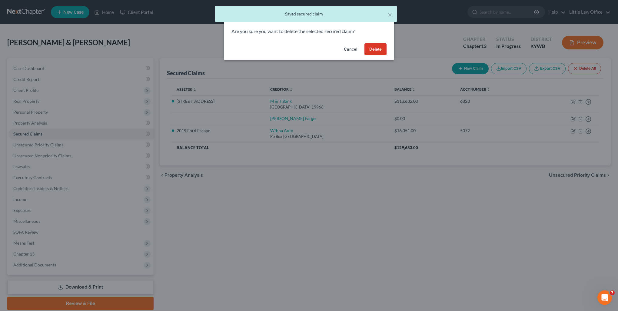
click at [383, 58] on div "Cancel Delete" at bounding box center [309, 50] width 170 height 19
click at [378, 54] on button "Delete" at bounding box center [376, 49] width 22 height 12
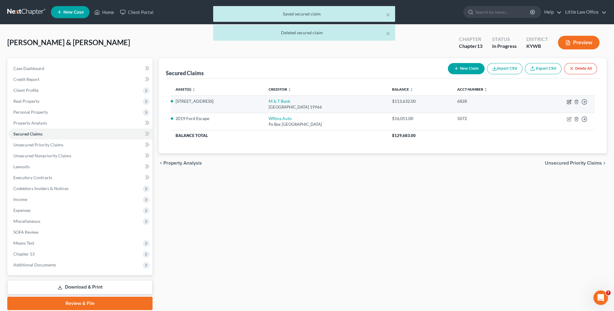
click at [569, 100] on icon "button" at bounding box center [569, 102] width 4 height 4
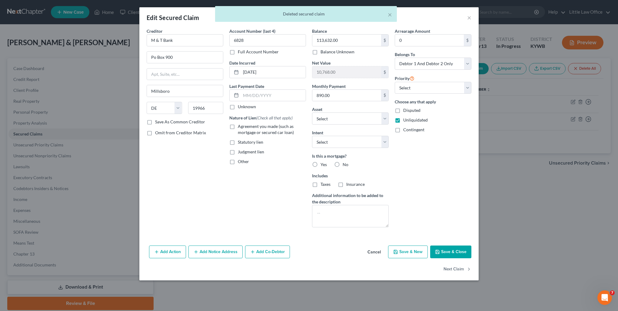
click at [322, 166] on span "Yes" at bounding box center [324, 164] width 6 height 5
click at [323, 166] on input "Yes" at bounding box center [325, 164] width 4 height 4
click at [321, 182] on span "Taxes" at bounding box center [326, 184] width 10 height 5
click at [323, 181] on input "Taxes" at bounding box center [325, 183] width 4 height 4
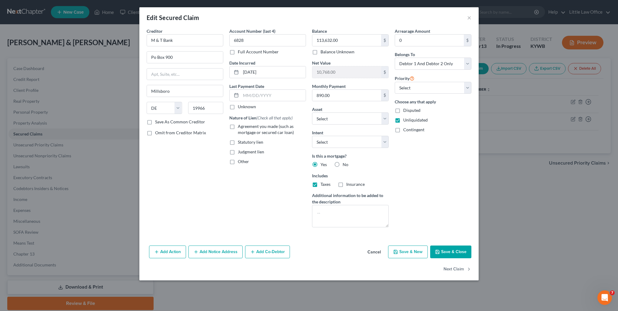
click at [359, 184] on span "Insurance" at bounding box center [355, 184] width 18 height 5
click at [353, 184] on input "Insurance" at bounding box center [351, 183] width 4 height 4
click at [266, 129] on label "Agreement you made (such as mortgage or secured car loan)" at bounding box center [272, 129] width 68 height 12
click at [244, 127] on input "Agreement you made (such as mortgage or secured car loan)" at bounding box center [242, 125] width 4 height 4
click at [179, 39] on input "M & T Bank" at bounding box center [185, 40] width 77 height 12
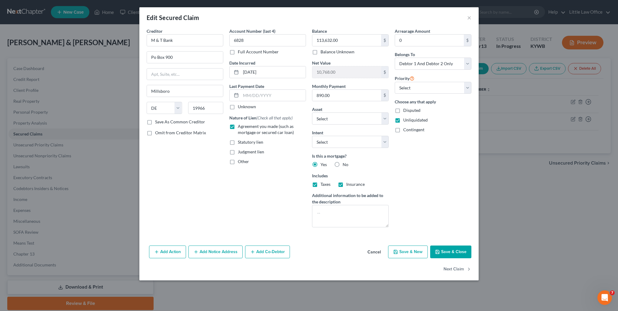
click at [174, 123] on label "Save As Common Creditor" at bounding box center [180, 122] width 50 height 6
click at [162, 123] on input "Save As Common Creditor" at bounding box center [160, 121] width 4 height 4
click at [152, 56] on input "Po Box 900" at bounding box center [185, 58] width 76 height 12
click at [454, 268] on button "Next Claim" at bounding box center [458, 269] width 28 height 13
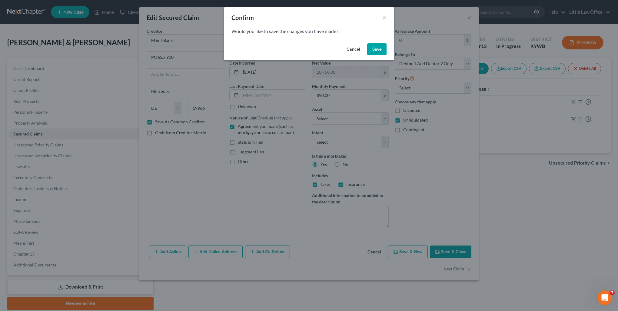
click at [373, 51] on button "Save" at bounding box center [376, 49] width 19 height 12
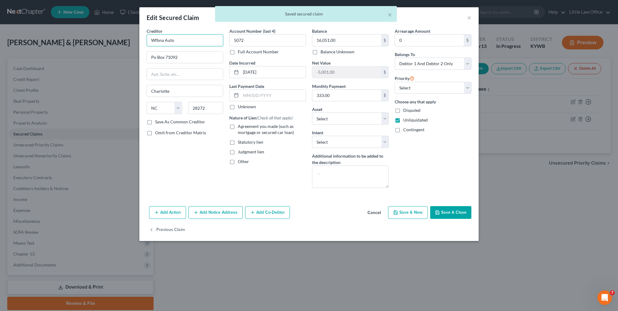
click at [181, 35] on input "Wfbna Auto" at bounding box center [185, 40] width 77 height 12
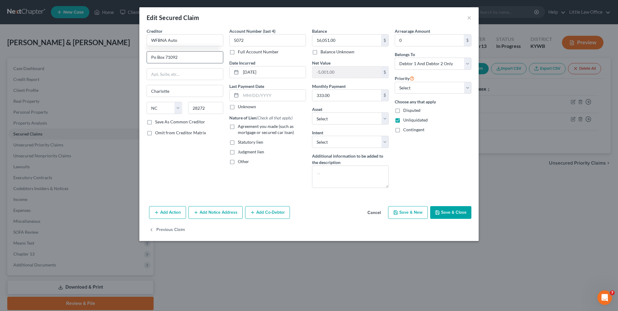
click at [153, 59] on input "Po Box 71092" at bounding box center [185, 58] width 76 height 12
click at [169, 123] on label "Save As Common Creditor" at bounding box center [180, 122] width 50 height 6
click at [162, 123] on input "Save As Common Creditor" at bounding box center [160, 121] width 4 height 4
click at [262, 124] on span "Agreement you made (such as mortgage or secured car loan)" at bounding box center [266, 129] width 56 height 11
click at [244, 124] on input "Agreement you made (such as mortgage or secured car loan)" at bounding box center [242, 125] width 4 height 4
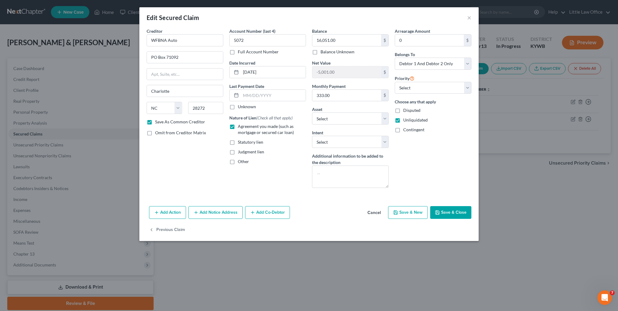
click at [451, 209] on button "Save & Close" at bounding box center [450, 212] width 41 height 13
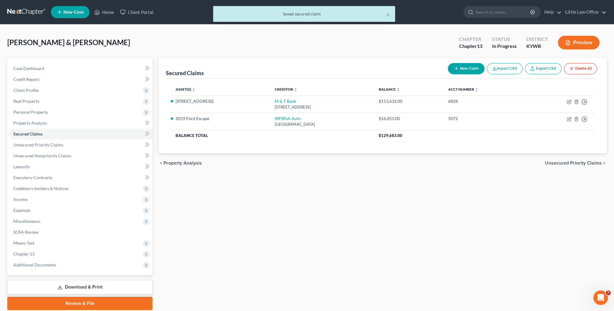
click at [588, 163] on span "Unsecured Priority Claims" at bounding box center [573, 163] width 57 height 5
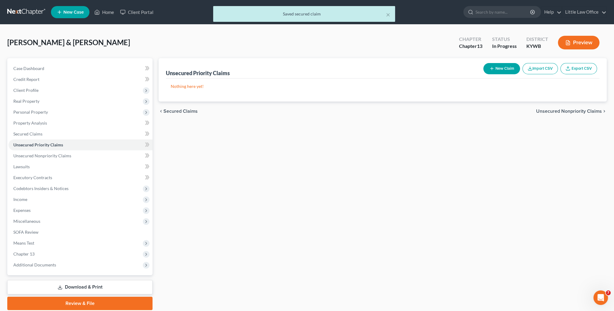
click at [583, 112] on span "Unsecured Nonpriority Claims" at bounding box center [569, 111] width 66 height 5
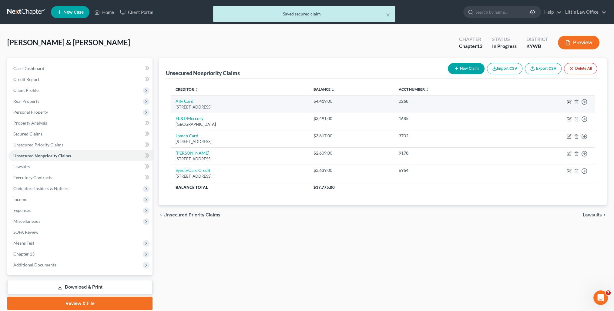
click at [570, 103] on icon "button" at bounding box center [569, 102] width 4 height 4
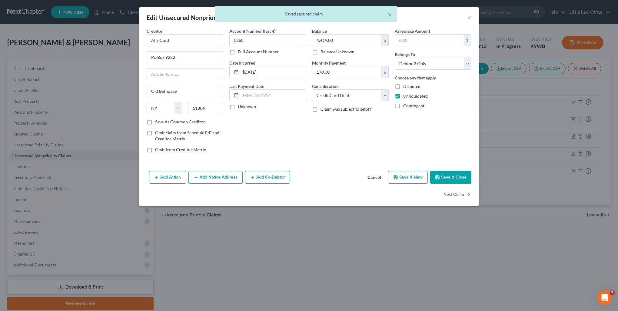
click at [189, 46] on div "Creditor * Ally Card Po Box 9222 [GEOGRAPHIC_DATA] [US_STATE][GEOGRAPHIC_DATA] …" at bounding box center [185, 73] width 77 height 91
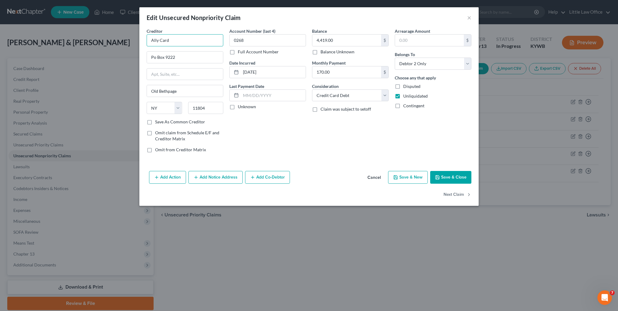
click at [186, 40] on input "Ally Card" at bounding box center [185, 40] width 77 height 12
click at [157, 58] on input "Po Box 9222" at bounding box center [185, 58] width 76 height 12
click at [161, 123] on label "Save As Common Creditor" at bounding box center [180, 122] width 50 height 6
click at [161, 123] on input "Save As Common Creditor" at bounding box center [160, 121] width 4 height 4
click at [453, 193] on button "Next Claim" at bounding box center [458, 195] width 28 height 13
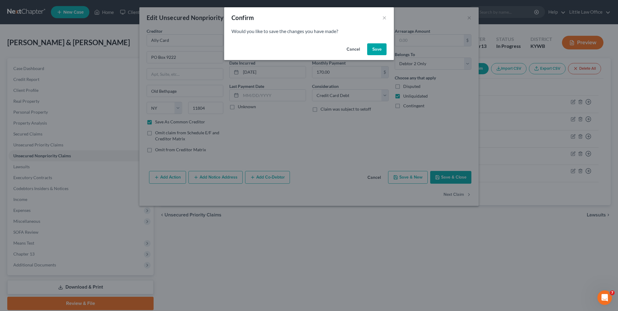
click at [381, 54] on button "Save" at bounding box center [376, 49] width 19 height 12
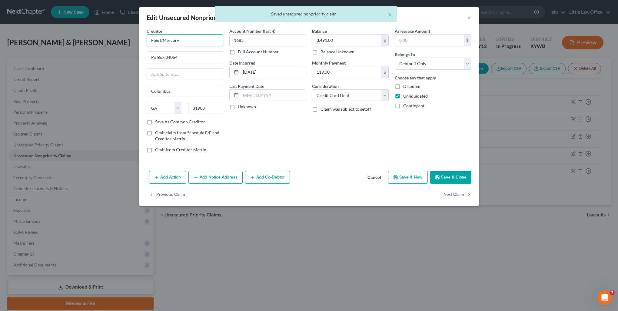
click at [191, 42] on input "Fb&T/Mercury" at bounding box center [185, 40] width 77 height 12
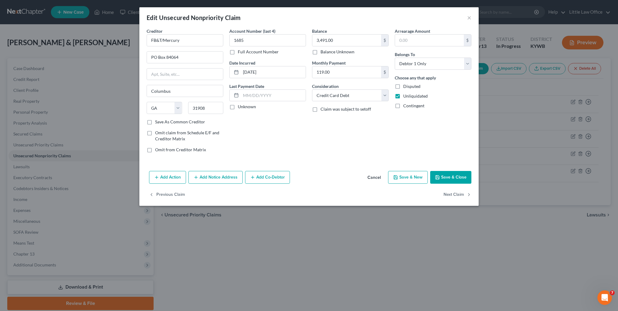
click at [196, 122] on label "Save As Common Creditor" at bounding box center [180, 122] width 50 height 6
click at [162, 122] on input "Save As Common Creditor" at bounding box center [160, 121] width 4 height 4
click at [454, 191] on button "Next Claim" at bounding box center [458, 195] width 28 height 13
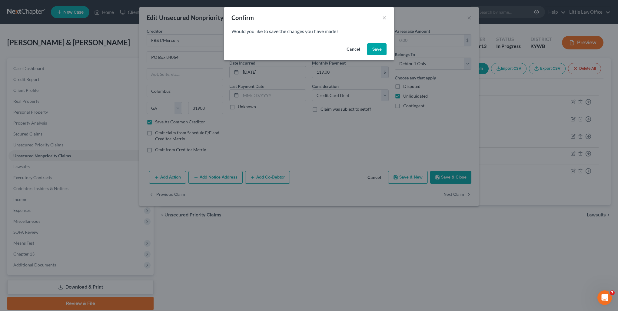
click at [380, 52] on button "Save" at bounding box center [376, 49] width 19 height 12
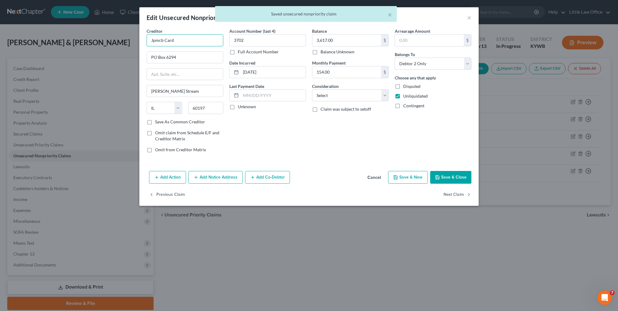
click at [204, 41] on input "Jpmcb Card" at bounding box center [185, 40] width 77 height 12
click at [202, 48] on div "JPMCB Card" at bounding box center [183, 51] width 63 height 6
click at [358, 97] on select "Select Cable / Satellite Services Collection Agency Credit Card Debt Debt Couns…" at bounding box center [350, 95] width 77 height 12
click at [312, 89] on select "Select Cable / Satellite Services Collection Agency Credit Card Debt Debt Couns…" at bounding box center [350, 95] width 77 height 12
click at [453, 198] on button "Next Claim" at bounding box center [458, 195] width 28 height 13
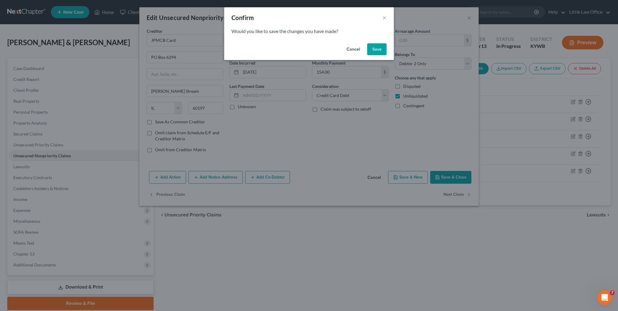
click at [377, 53] on button "Save" at bounding box center [376, 49] width 19 height 12
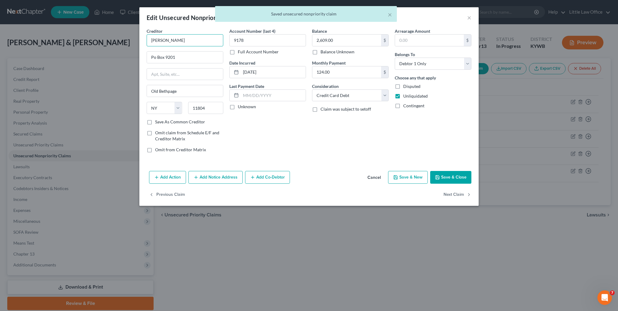
click at [194, 39] on input "[PERSON_NAME]" at bounding box center [185, 40] width 77 height 12
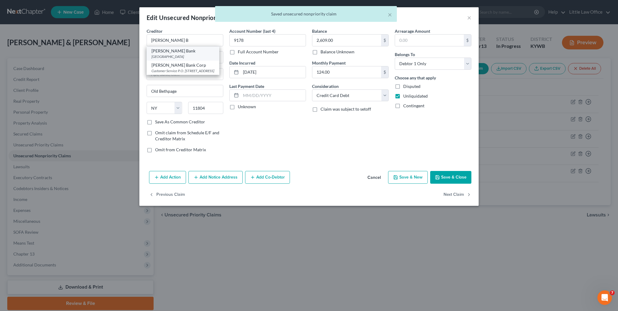
click at [186, 50] on div "[PERSON_NAME] Bank" at bounding box center [183, 51] width 63 height 6
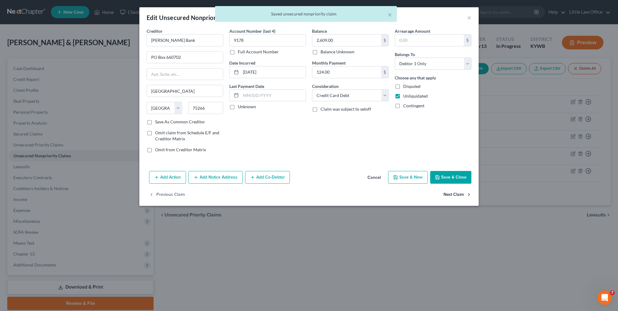
click at [454, 194] on button "Next Claim" at bounding box center [458, 195] width 28 height 13
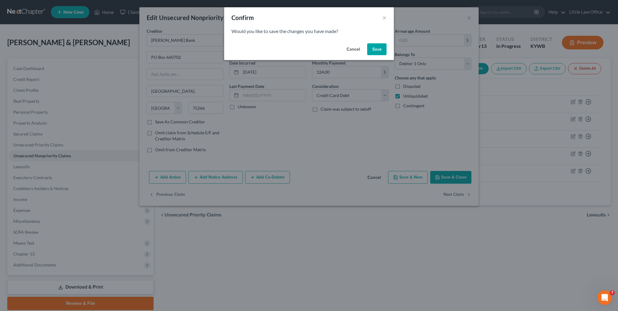
click at [373, 53] on button "Save" at bounding box center [376, 49] width 19 height 12
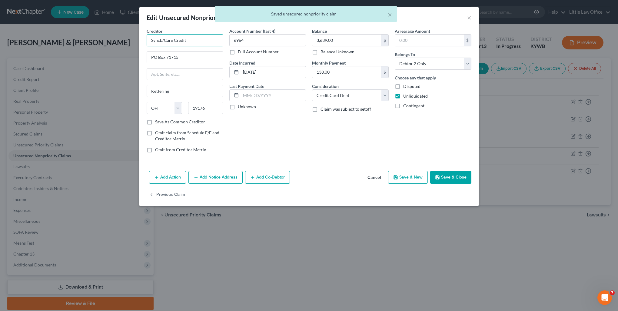
click at [206, 40] on input "Syncb/Care Credit" at bounding box center [185, 40] width 77 height 12
click at [203, 54] on div "[STREET_ADDRESS]" at bounding box center [183, 56] width 63 height 5
drag, startPoint x: 450, startPoint y: 175, endPoint x: 452, endPoint y: 191, distance: 15.5
click at [450, 175] on button "Save & Close" at bounding box center [450, 177] width 41 height 13
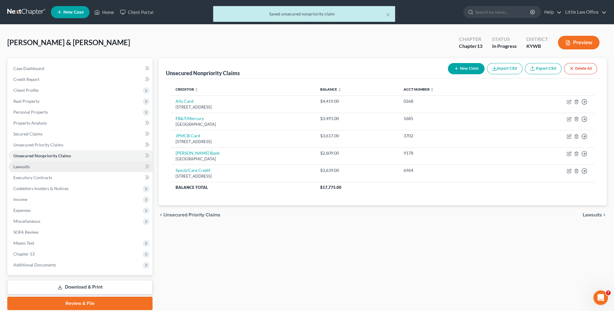
click at [39, 169] on link "Lawsuits" at bounding box center [80, 166] width 144 height 11
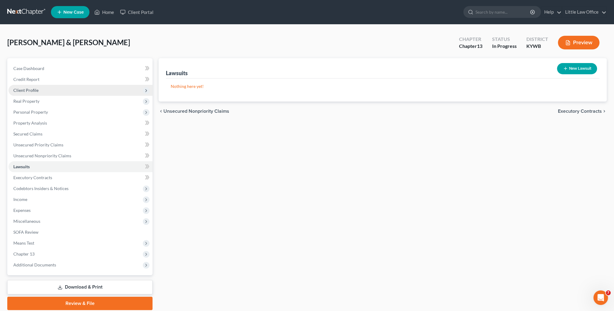
drag, startPoint x: 33, startPoint y: 91, endPoint x: 48, endPoint y: 94, distance: 16.1
click at [33, 91] on span "Client Profile" at bounding box center [25, 90] width 25 height 5
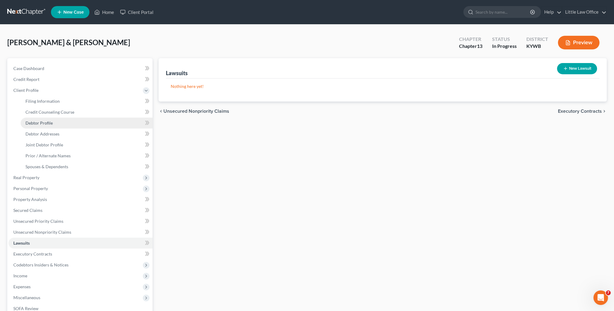
click at [57, 126] on link "Debtor Profile" at bounding box center [87, 123] width 132 height 11
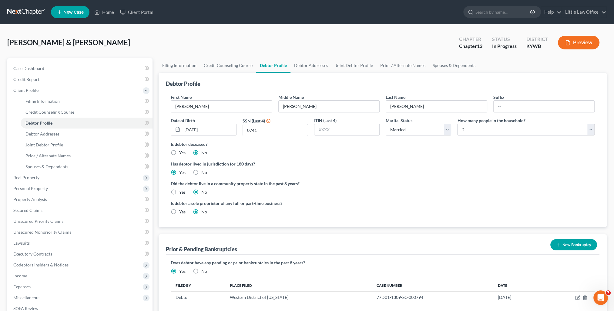
scroll to position [91, 0]
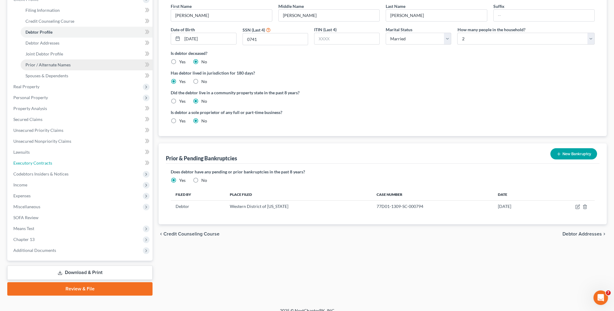
click at [43, 161] on span "Executory Contracts" at bounding box center [32, 162] width 39 height 5
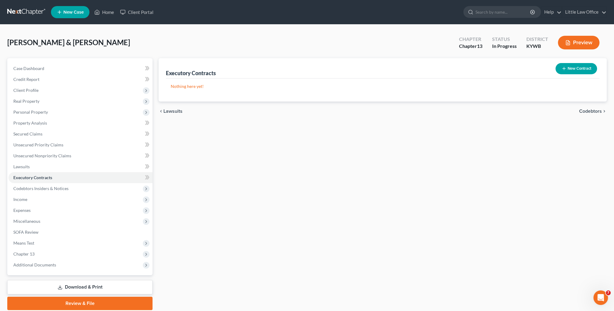
click at [587, 110] on span "Codebtors" at bounding box center [590, 111] width 23 height 5
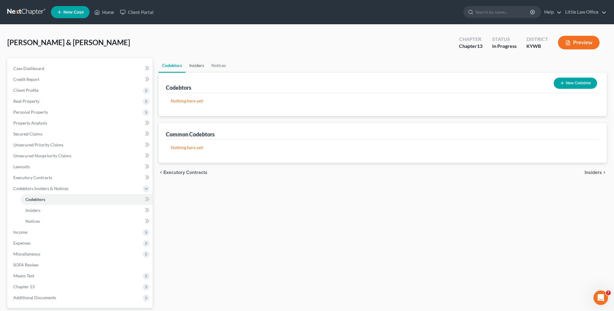
click at [192, 64] on link "Insiders" at bounding box center [197, 65] width 22 height 15
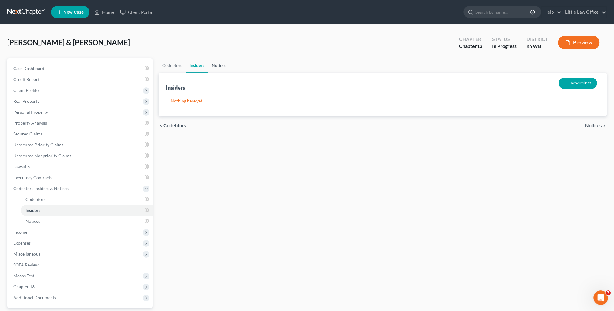
click at [217, 69] on link "Notices" at bounding box center [219, 65] width 22 height 15
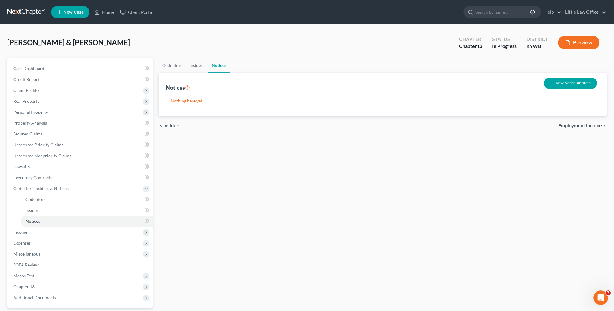
click at [583, 127] on span "Employment Income" at bounding box center [580, 125] width 44 height 5
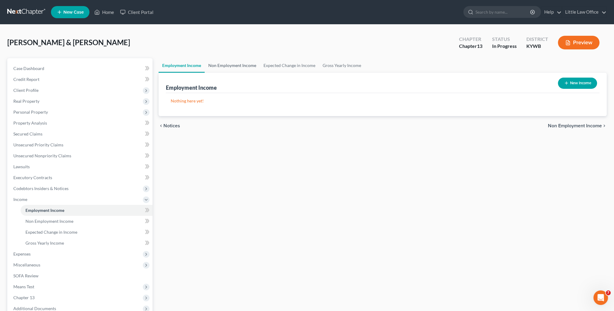
click at [233, 68] on link "Non Employment Income" at bounding box center [232, 65] width 55 height 15
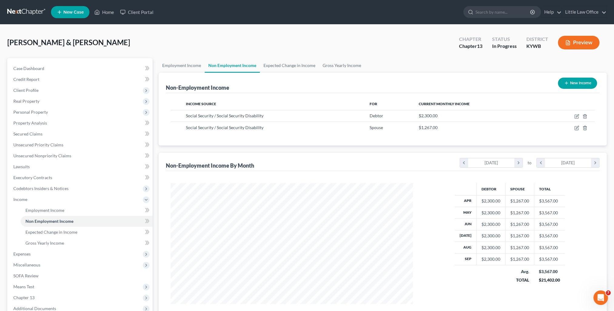
scroll to position [121, 254]
click at [269, 68] on link "Expected Change in Income" at bounding box center [289, 65] width 59 height 15
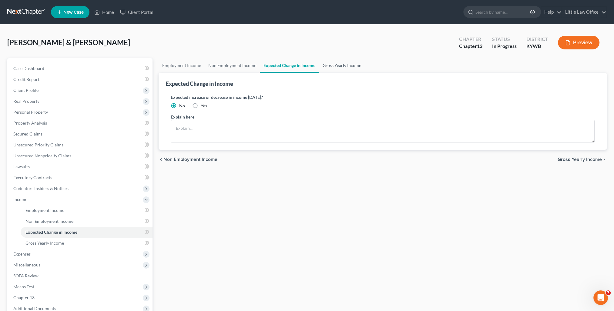
click at [325, 70] on link "Gross Yearly Income" at bounding box center [342, 65] width 46 height 15
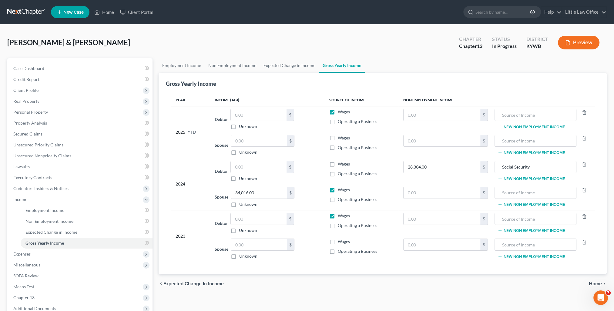
click at [338, 111] on label "Wages" at bounding box center [344, 112] width 12 height 6
click at [340, 111] on input "Wages" at bounding box center [342, 111] width 4 height 4
click at [338, 187] on label "Wages" at bounding box center [344, 190] width 12 height 6
click at [340, 187] on input "Wages" at bounding box center [342, 189] width 4 height 4
click at [338, 214] on label "Wages" at bounding box center [344, 216] width 12 height 6
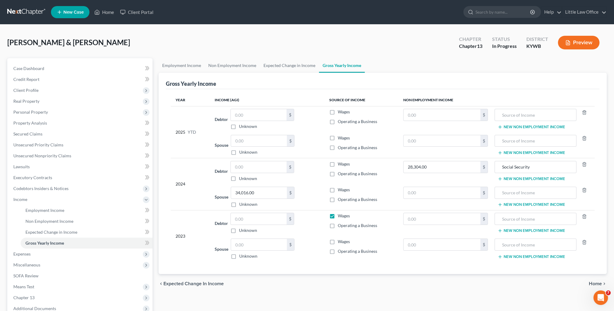
click at [340, 214] on input "Wages" at bounding box center [342, 215] width 4 height 4
click at [338, 189] on label "Wages" at bounding box center [344, 190] width 12 height 6
click at [340, 189] on input "Wages" at bounding box center [342, 189] width 4 height 4
click at [338, 242] on label "Wages" at bounding box center [344, 242] width 12 height 6
click at [340, 242] on input "Wages" at bounding box center [342, 241] width 4 height 4
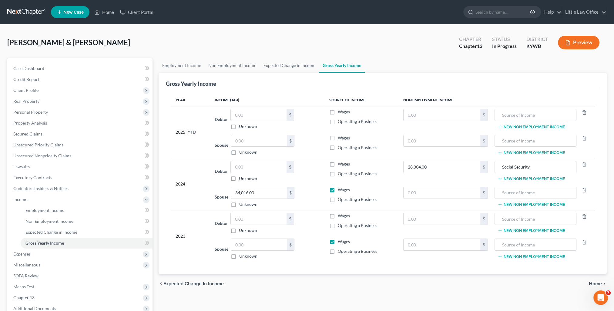
click at [338, 138] on label "Wages" at bounding box center [344, 138] width 12 height 6
click at [340, 138] on input "Wages" at bounding box center [342, 137] width 4 height 4
click at [272, 68] on link "Expected Change in Income" at bounding box center [289, 65] width 59 height 15
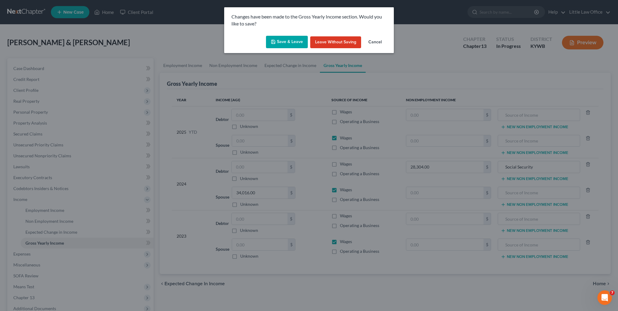
click at [286, 45] on button "Save & Leave" at bounding box center [287, 42] width 42 height 13
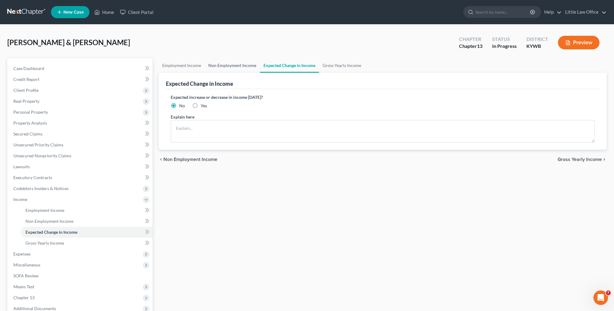
click at [247, 62] on link "Non Employment Income" at bounding box center [232, 65] width 55 height 15
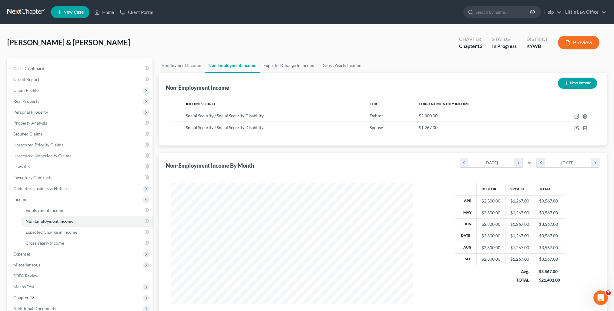
scroll to position [121, 254]
click at [336, 63] on link "Gross Yearly Income" at bounding box center [342, 65] width 46 height 15
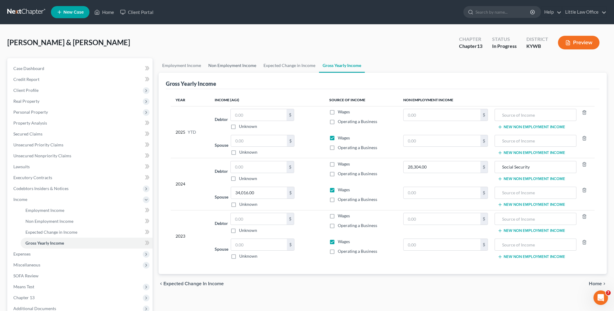
click at [238, 64] on link "Non Employment Income" at bounding box center [232, 65] width 55 height 15
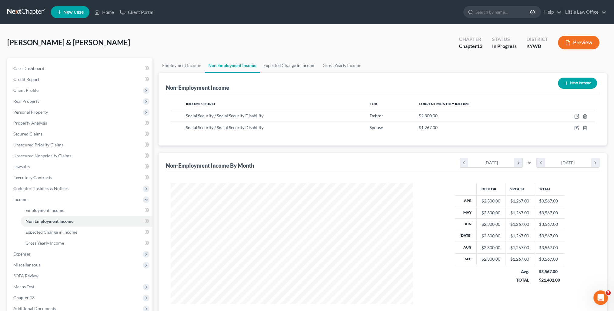
scroll to position [121, 254]
click at [337, 66] on link "Gross Yearly Income" at bounding box center [342, 65] width 46 height 15
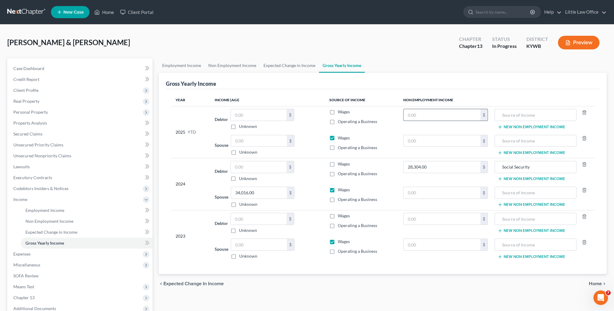
click at [429, 117] on input "text" at bounding box center [441, 115] width 77 height 12
click at [299, 61] on link "Expected Change in Income" at bounding box center [289, 65] width 59 height 15
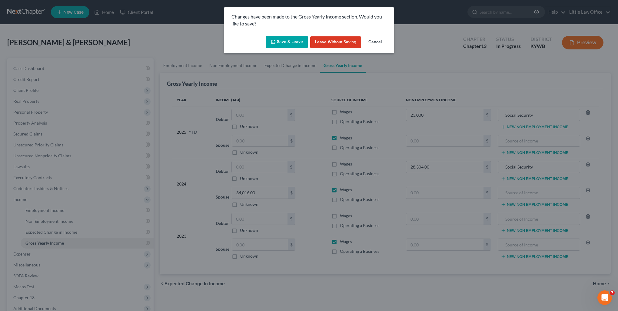
click at [279, 41] on button "Save & Leave" at bounding box center [287, 42] width 42 height 13
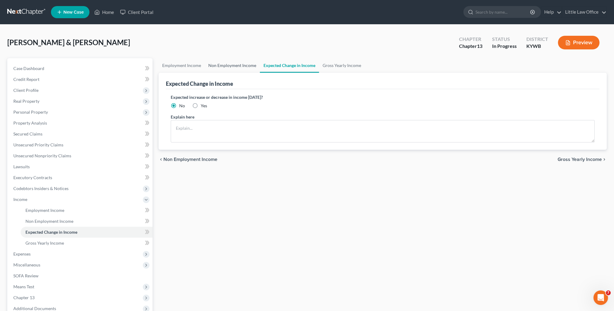
click at [234, 64] on link "Non Employment Income" at bounding box center [232, 65] width 55 height 15
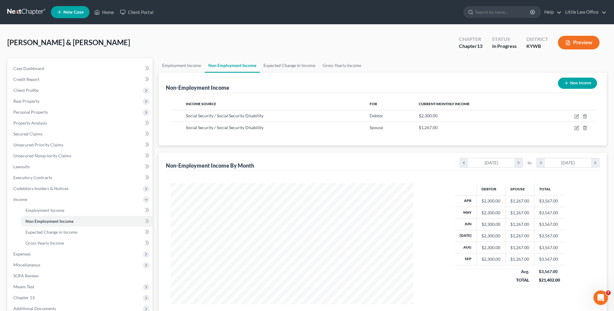
scroll to position [121, 254]
click at [355, 65] on link "Gross Yearly Income" at bounding box center [342, 65] width 46 height 15
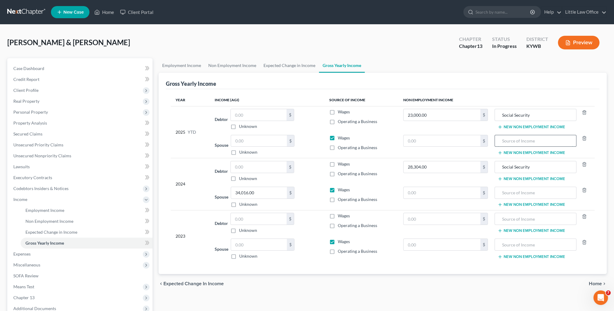
click at [507, 136] on input "text" at bounding box center [535, 141] width 75 height 12
click at [516, 219] on input "text" at bounding box center [535, 219] width 75 height 12
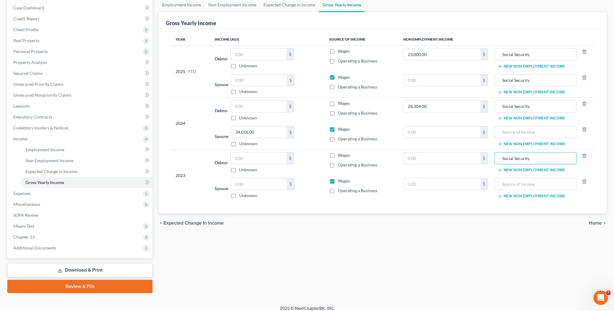
click at [591, 221] on span "Home" at bounding box center [595, 223] width 13 height 5
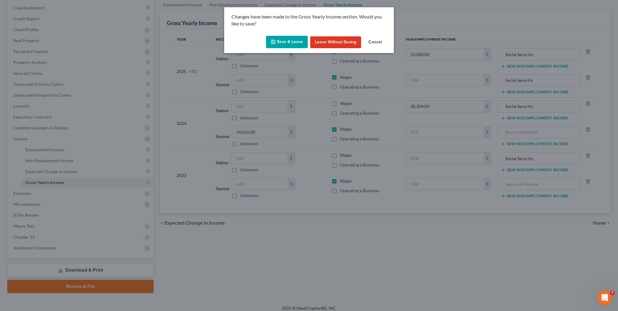
click at [304, 46] on button "Save & Leave" at bounding box center [287, 42] width 42 height 13
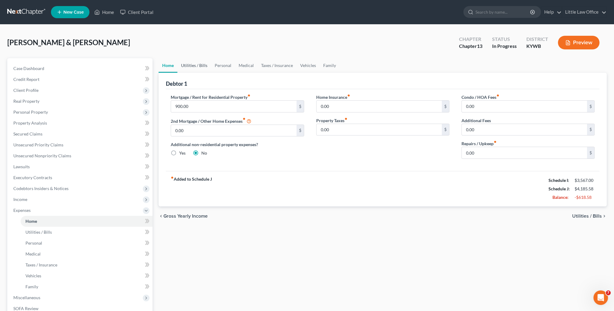
click at [196, 65] on link "Utilities / Bills" at bounding box center [194, 65] width 34 height 15
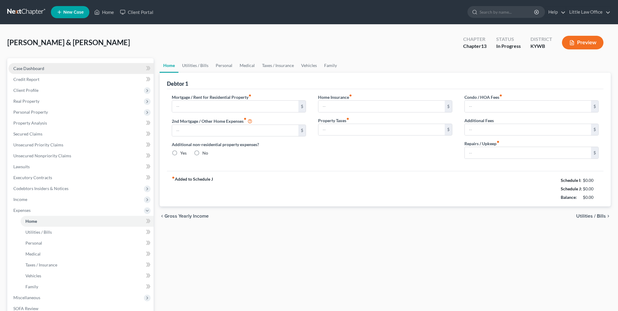
type input "900.00"
type input "0.00"
radio input "true"
type input "0.00"
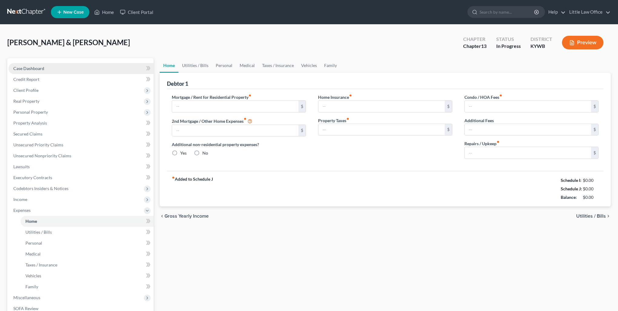
type input "0.00"
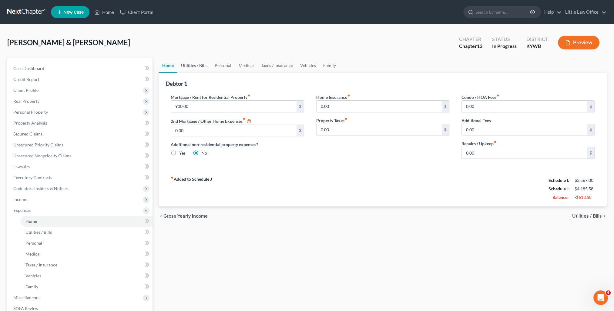
click at [192, 64] on link "Utilities / Bills" at bounding box center [194, 65] width 34 height 15
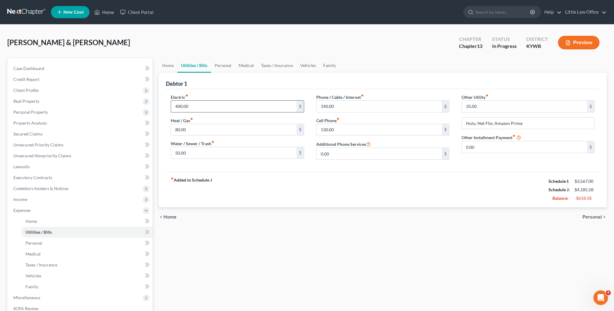
click at [197, 106] on input "400.00" at bounding box center [233, 107] width 125 height 12
type input "320.00"
drag, startPoint x: 243, startPoint y: 213, endPoint x: 213, endPoint y: 215, distance: 30.1
click at [242, 213] on div "chevron_left Home Personal chevron_right" at bounding box center [383, 216] width 448 height 19
click at [221, 66] on link "Personal" at bounding box center [223, 65] width 24 height 15
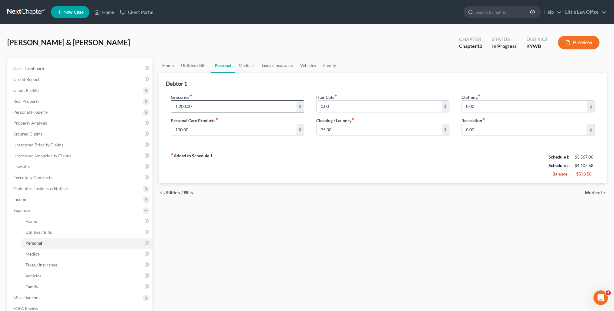
click at [209, 106] on input "1,200.00" at bounding box center [233, 107] width 125 height 12
type input "600.00"
click at [239, 61] on link "Medical" at bounding box center [246, 65] width 22 height 15
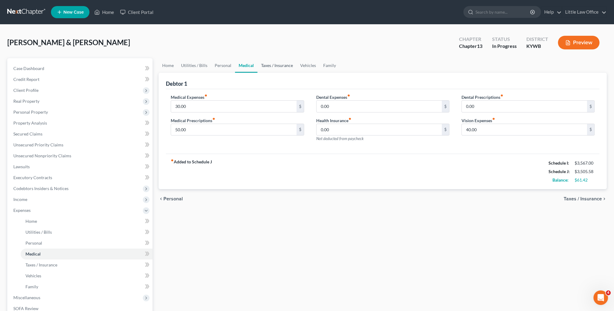
click at [262, 66] on link "Taxes / Insurance" at bounding box center [276, 65] width 39 height 15
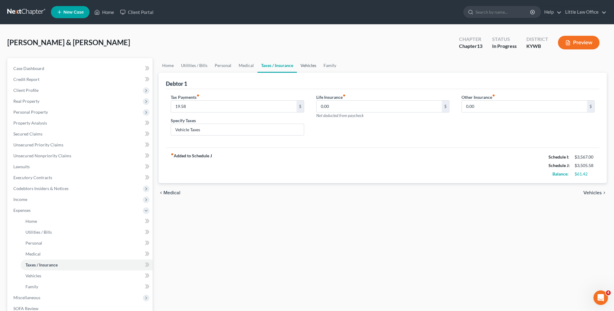
click at [304, 66] on link "Vehicles" at bounding box center [308, 65] width 23 height 15
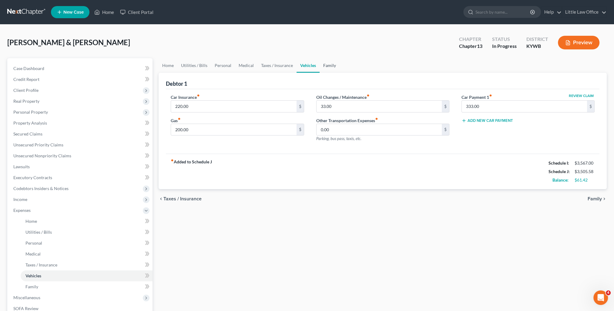
click at [326, 70] on link "Family" at bounding box center [329, 65] width 20 height 15
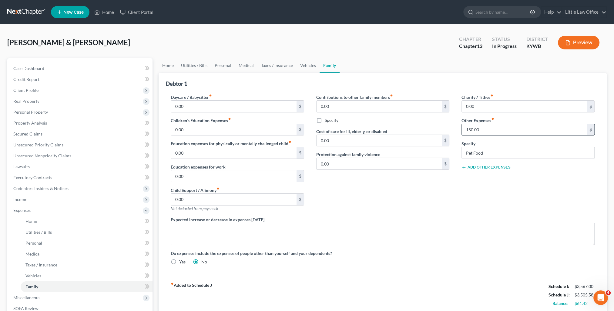
click at [487, 130] on input "150.00" at bounding box center [524, 130] width 125 height 12
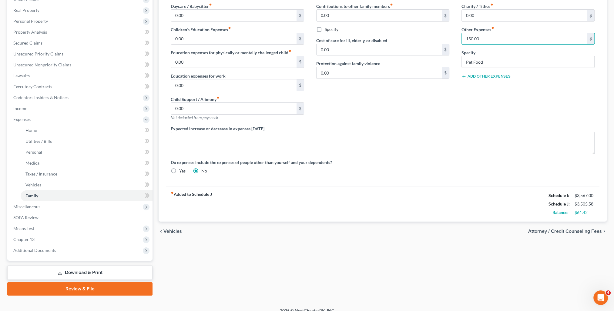
scroll to position [98, 0]
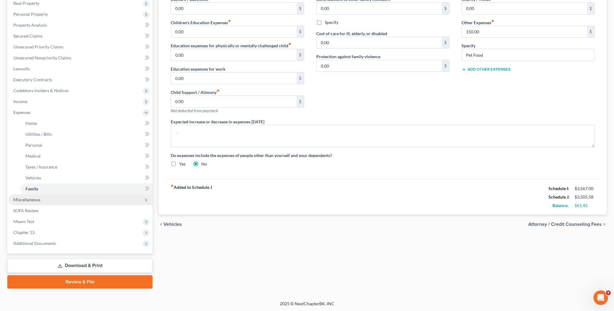
click at [35, 199] on span "Miscellaneous" at bounding box center [26, 199] width 27 height 5
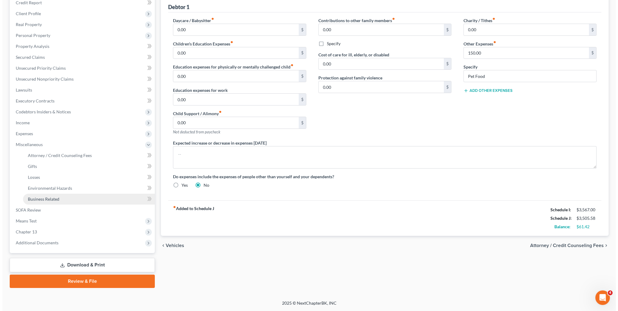
scroll to position [76, 0]
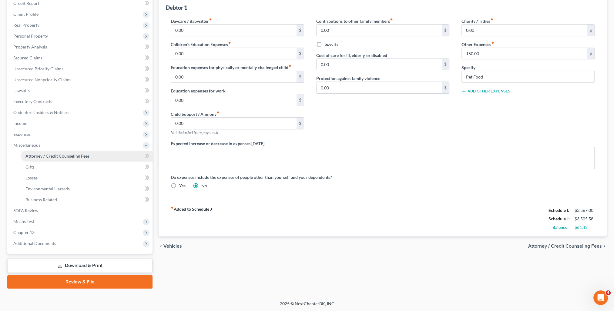
click at [52, 154] on span "Attorney / Credit Counseling Fees" at bounding box center [57, 155] width 64 height 5
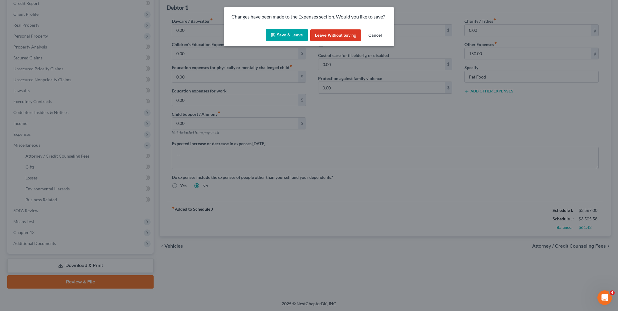
click at [283, 33] on button "Save & Leave" at bounding box center [287, 35] width 42 height 13
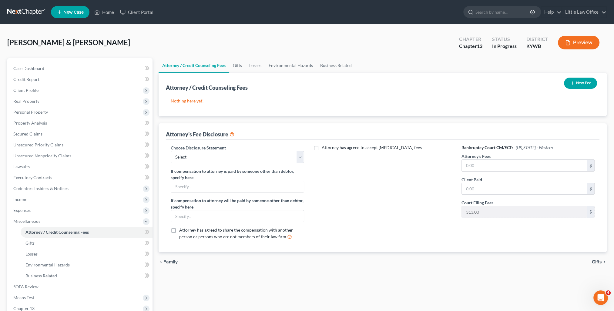
click at [577, 83] on button "New Fee" at bounding box center [580, 83] width 33 height 11
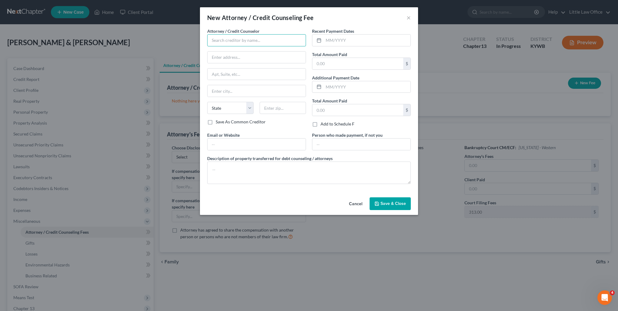
click at [229, 43] on input "text" at bounding box center [256, 40] width 99 height 12
type input "Marcus R. Little"
type input "33 East Broadway"
type input "[GEOGRAPHIC_DATA]"
select select "18"
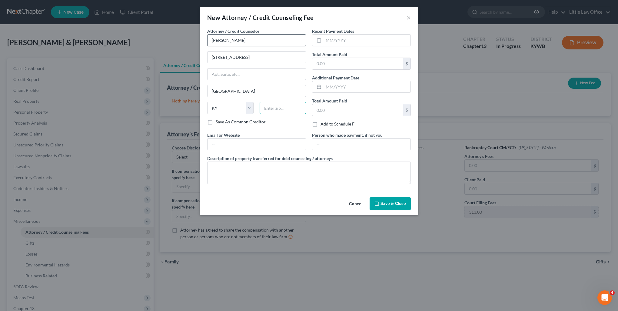
type input "42431"
type input "marcus@littlelawofficeky.com"
click at [348, 41] on input "text" at bounding box center [367, 41] width 87 height 12
type input "09/2025"
type input "416.00"
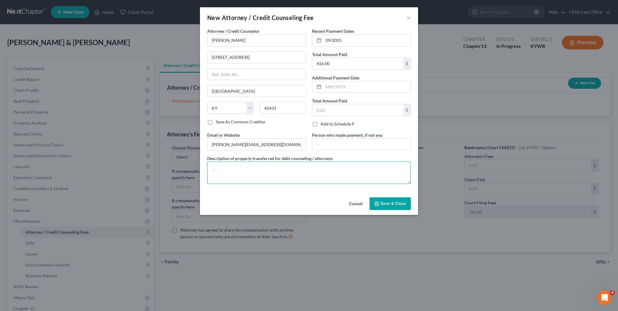
click at [294, 174] on textarea at bounding box center [309, 173] width 204 height 22
type textarea "Credit Report, Credit Counseling, Debt Management, Filing Fee"
click at [392, 201] on span "Save & Close" at bounding box center [393, 203] width 25 height 5
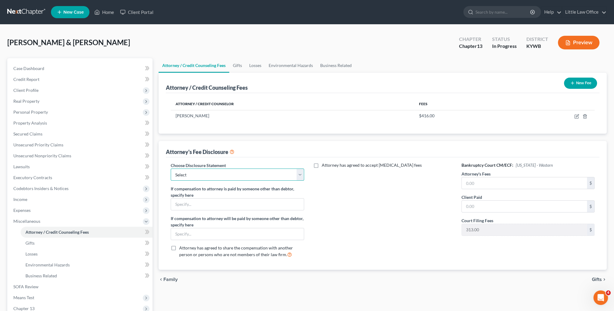
click at [249, 173] on select "Select Attorney Fees" at bounding box center [237, 175] width 133 height 12
click at [171, 169] on select "Select Attorney Fees" at bounding box center [237, 175] width 133 height 12
click at [228, 178] on select "Select Attorney Fees" at bounding box center [237, 175] width 133 height 12
select select "0"
click at [171, 169] on select "Select Attorney Fees" at bounding box center [237, 175] width 133 height 12
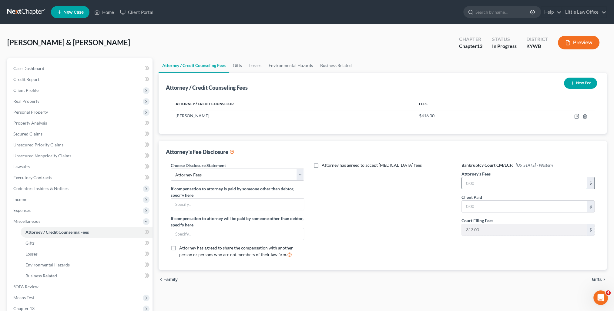
click at [516, 181] on input "text" at bounding box center [524, 183] width 125 height 12
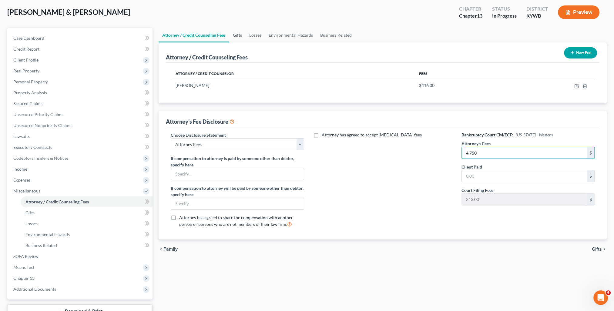
type input "4,750"
click at [239, 36] on link "Gifts" at bounding box center [237, 35] width 16 height 15
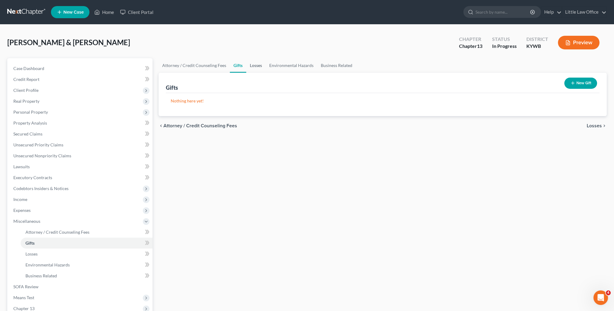
click at [252, 64] on link "Losses" at bounding box center [255, 65] width 19 height 15
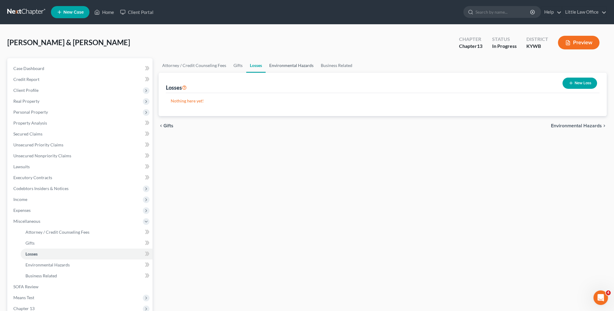
click at [279, 65] on link "Environmental Hazards" at bounding box center [292, 65] width 52 height 15
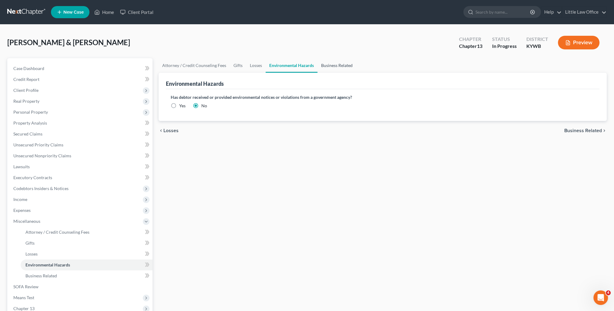
click at [323, 69] on link "Business Related" at bounding box center [336, 65] width 39 height 15
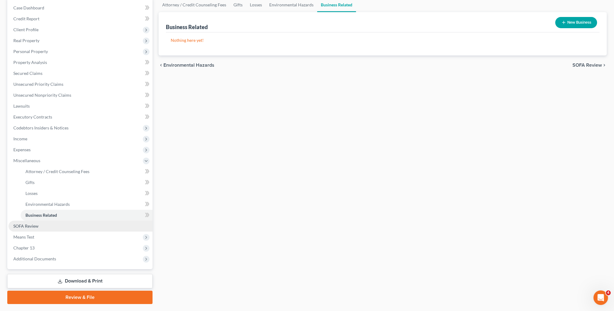
scroll to position [76, 0]
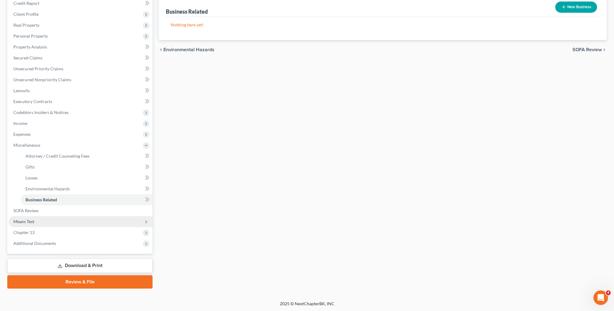
click at [55, 220] on span "Means Test" at bounding box center [80, 221] width 144 height 11
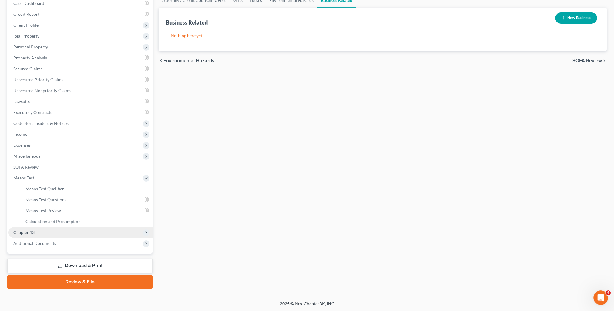
click at [46, 231] on span "Chapter 13" at bounding box center [80, 232] width 144 height 11
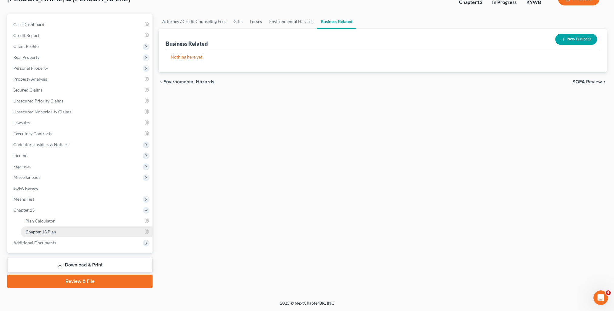
scroll to position [43, 0]
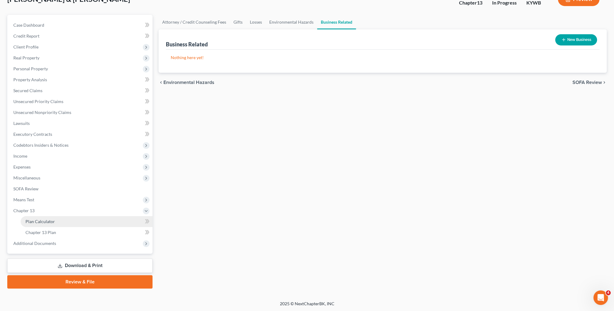
click at [47, 226] on link "Plan Calculator" at bounding box center [87, 221] width 132 height 11
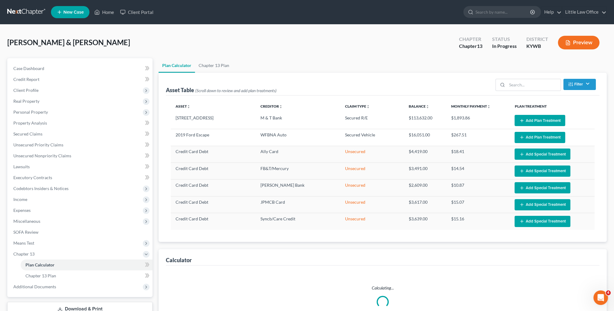
select select "59"
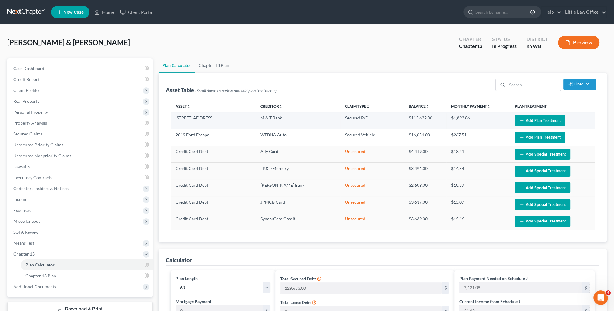
click at [531, 120] on button "Add Plan Treatment" at bounding box center [539, 120] width 51 height 11
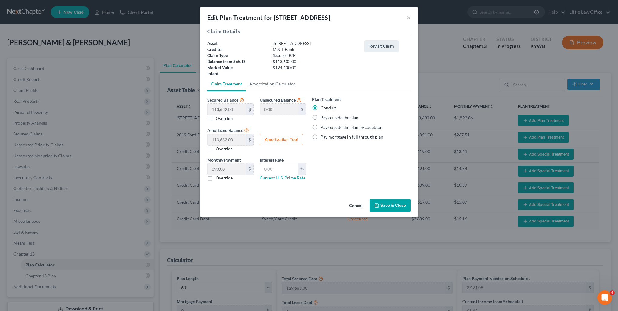
click at [329, 119] on label "Pay outside the plan" at bounding box center [340, 118] width 38 height 6
click at [327, 119] on input "Pay outside the plan" at bounding box center [325, 117] width 4 height 4
radio input "true"
click at [387, 208] on button "Save & Close" at bounding box center [390, 205] width 41 height 13
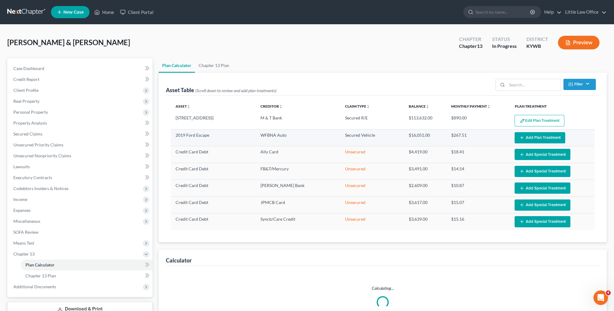
click at [543, 139] on button "Add Plan Treatment" at bounding box center [539, 137] width 51 height 11
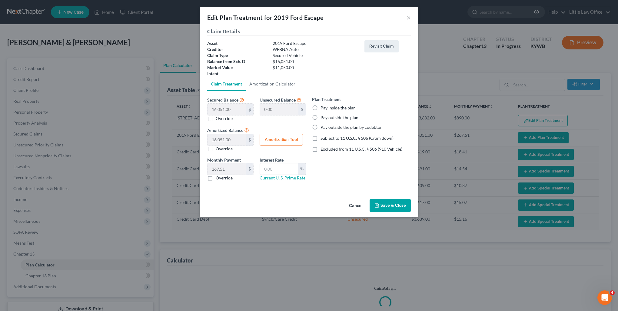
select select "59"
click at [336, 117] on label "Pay outside the plan" at bounding box center [340, 118] width 38 height 6
click at [327, 117] on input "Pay outside the plan" at bounding box center [325, 117] width 4 height 4
radio input "true"
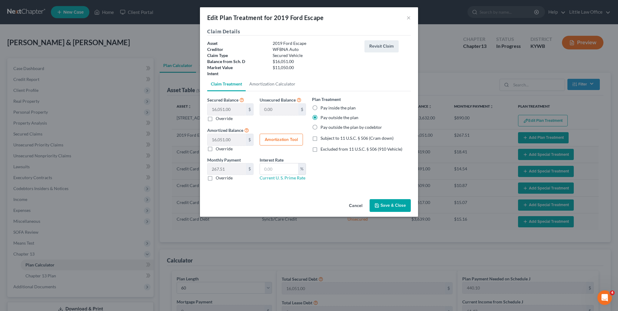
click at [329, 149] on span "Excluded from 11 U.S.C. § 506 (910 Vehicle)" at bounding box center [362, 148] width 82 height 5
click at [327, 149] on input "Excluded from 11 U.S.C. § 506 (910 Vehicle)" at bounding box center [325, 148] width 4 height 4
checkbox input "true"
click at [218, 180] on label "Override" at bounding box center [224, 178] width 17 height 6
click at [218, 179] on input "Override" at bounding box center [220, 177] width 4 height 4
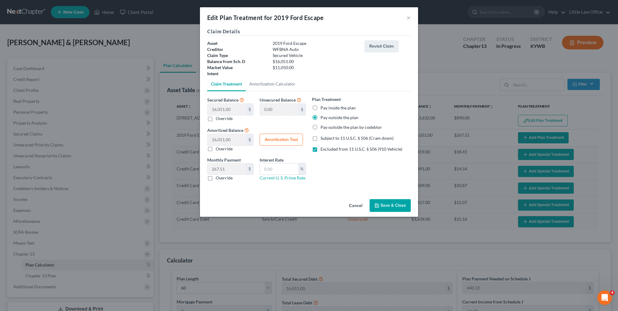
checkbox input "true"
click at [229, 169] on input "text" at bounding box center [227, 169] width 38 height 12
click at [393, 207] on button "Save & Close" at bounding box center [390, 205] width 41 height 13
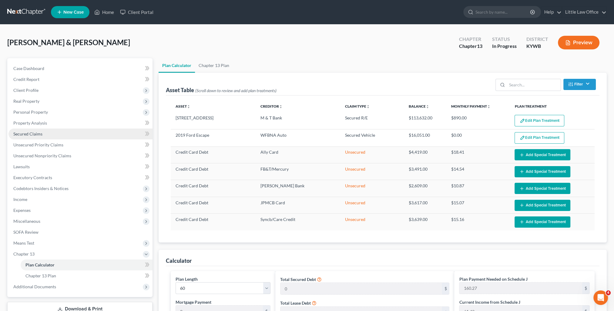
click at [39, 134] on span "Secured Claims" at bounding box center [27, 133] width 29 height 5
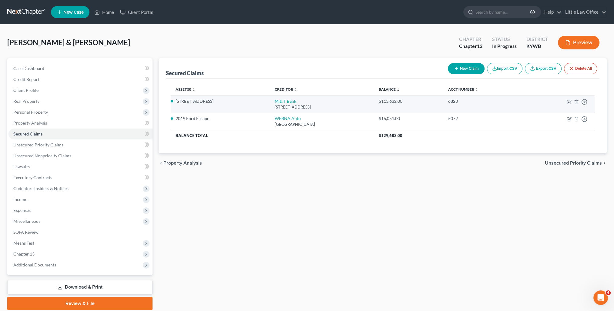
click at [571, 102] on td "Move to E Move to F Move to G Move to Notice Only" at bounding box center [560, 103] width 68 height 17
click at [571, 102] on icon "button" at bounding box center [569, 101] width 5 height 5
select select "7"
select select "2"
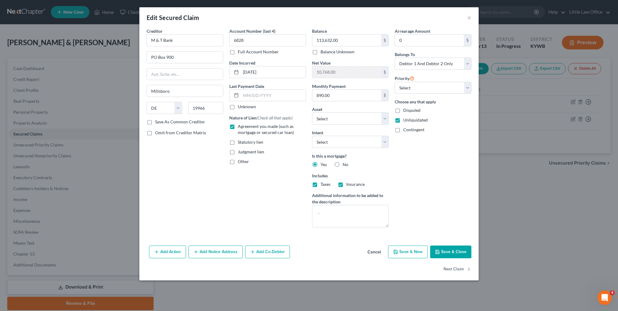
click at [462, 250] on button "Save & Close" at bounding box center [450, 252] width 41 height 13
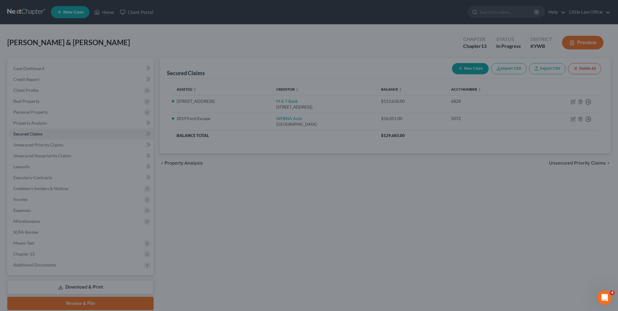
select select "15"
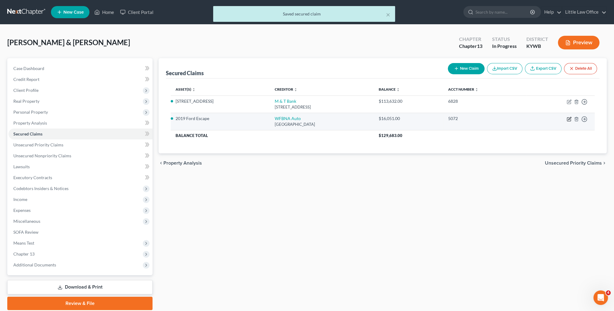
click at [569, 119] on icon "button" at bounding box center [569, 119] width 5 height 5
select select "28"
select select "2"
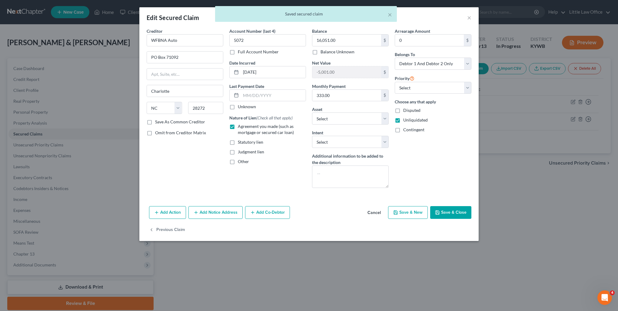
click at [456, 216] on button "Save & Close" at bounding box center [450, 212] width 41 height 13
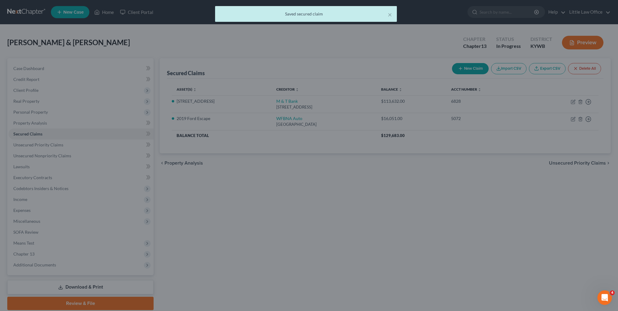
select select "5"
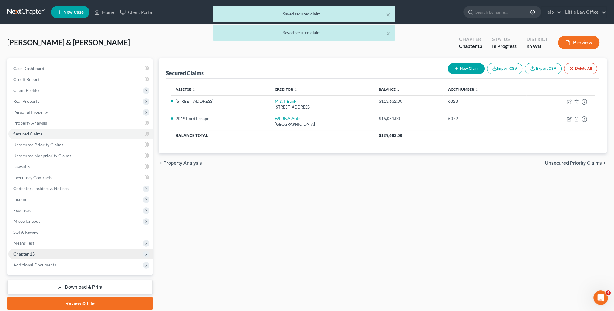
click at [34, 257] on span "Chapter 13" at bounding box center [80, 254] width 144 height 11
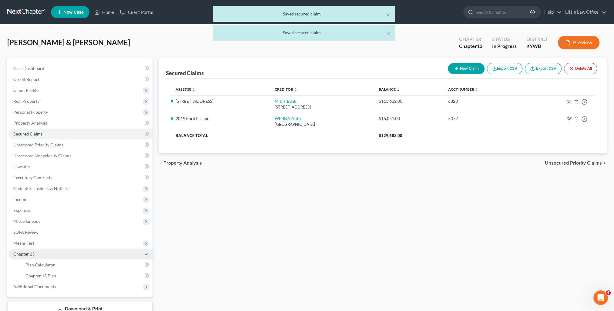
click at [44, 258] on span "Chapter 13" at bounding box center [80, 254] width 144 height 11
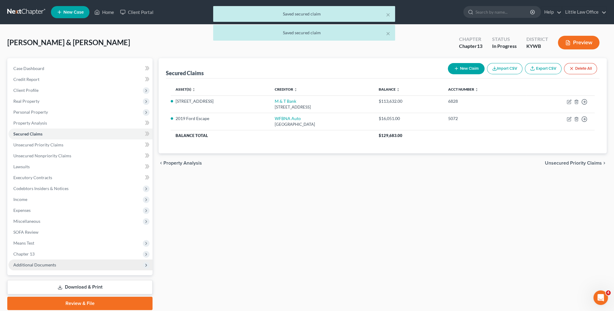
click at [46, 261] on span "Additional Documents" at bounding box center [80, 264] width 144 height 11
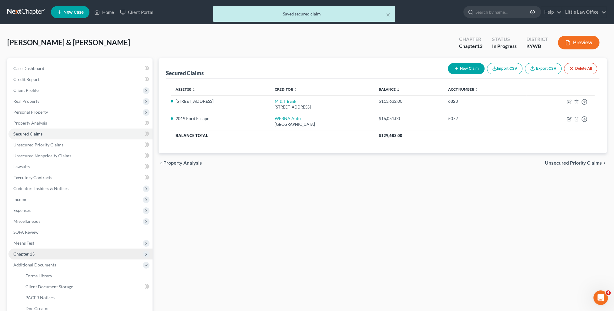
click at [41, 257] on span "Chapter 13" at bounding box center [80, 254] width 144 height 11
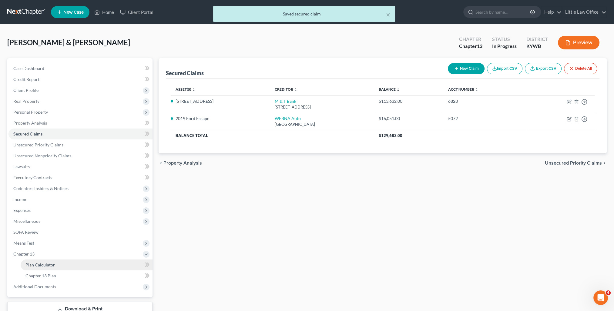
click at [46, 265] on span "Plan Calculator" at bounding box center [39, 264] width 29 height 5
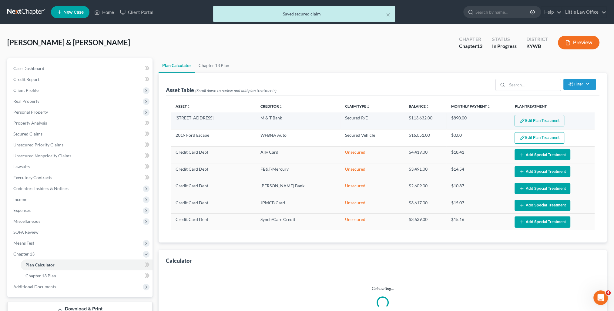
click at [526, 119] on button "Edit Plan Treatment" at bounding box center [539, 121] width 50 height 12
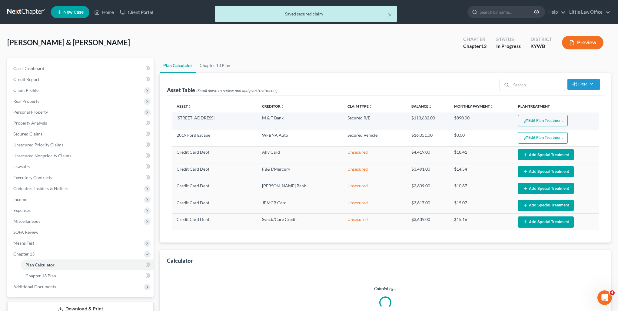
select select "59"
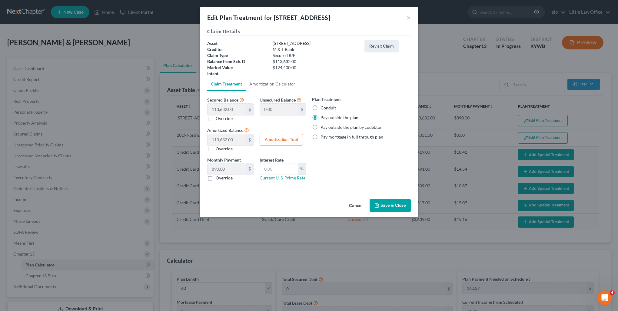
click at [379, 203] on icon "button" at bounding box center [377, 205] width 5 height 5
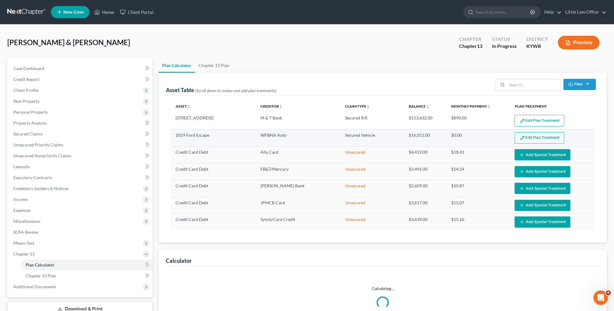
click at [554, 139] on button "Edit Plan Treatment" at bounding box center [539, 138] width 50 height 12
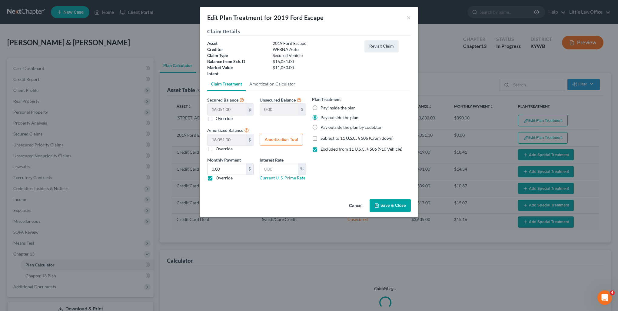
select select "59"
click at [223, 168] on input "0.00" at bounding box center [227, 169] width 38 height 12
type input "333"
click at [387, 205] on button "Save & Close" at bounding box center [390, 205] width 41 height 13
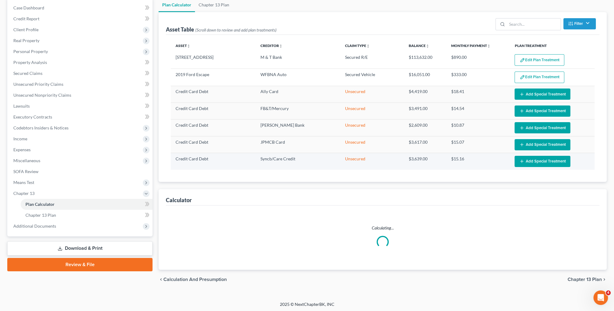
select select "59"
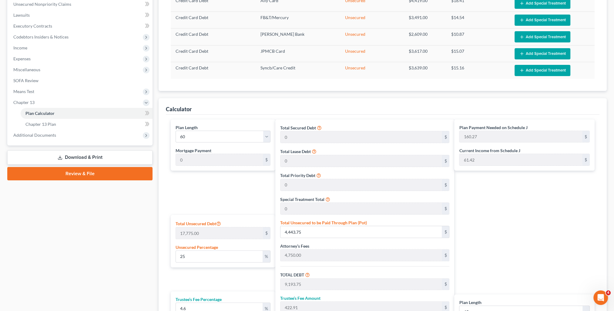
scroll to position [182, 0]
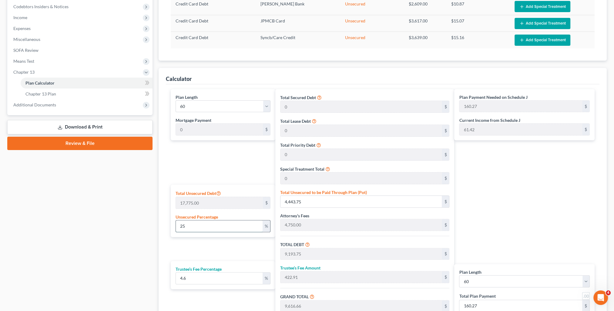
click at [194, 222] on input "25" at bounding box center [219, 226] width 86 height 12
click at [200, 280] on input "4.6" at bounding box center [219, 279] width 86 height 12
type input "4."
type input "367.75"
type input "9,561.50"
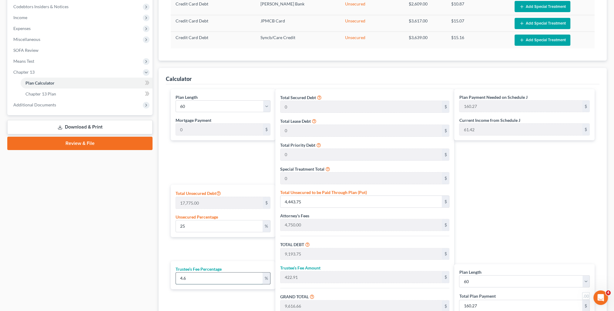
type input "159.35"
type input "4"
type input "0"
type input "5"
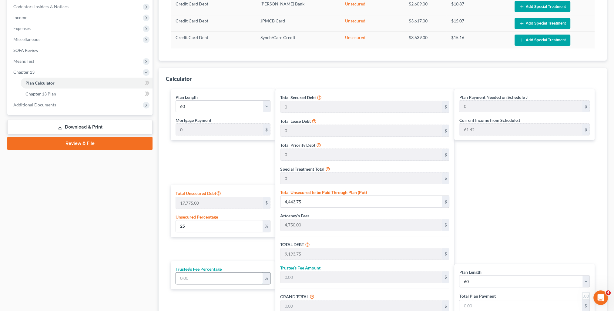
type input "459.68"
type input "9,653.43"
type input "160.89"
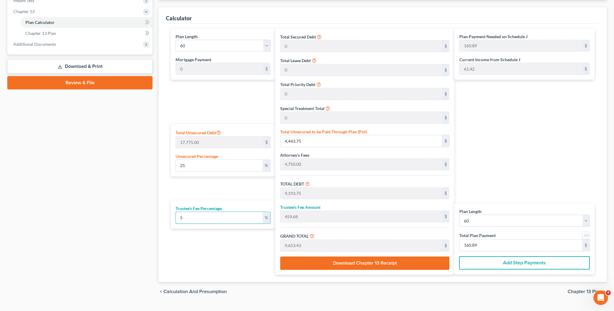
scroll to position [255, 0]
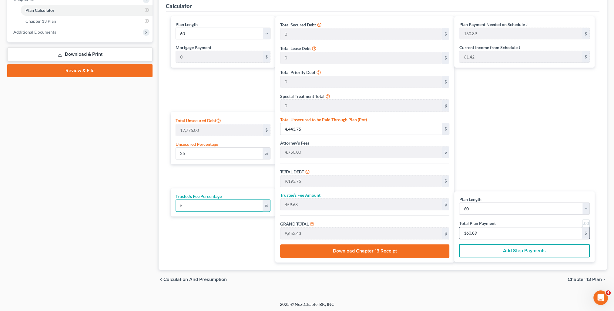
type input "5"
click at [494, 233] on input "160.89" at bounding box center [520, 233] width 123 height 12
type input "0"
type input "2.35"
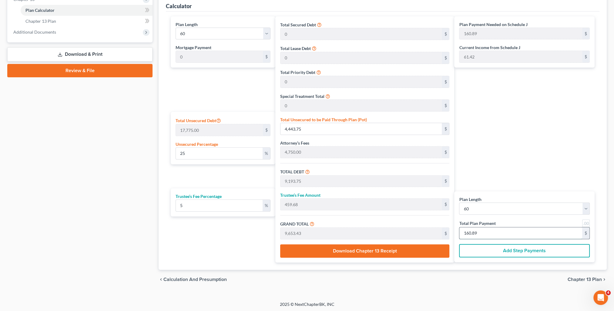
type input "0.11"
type input "2.47"
type input "2"
type input "23.52"
type input "1.17"
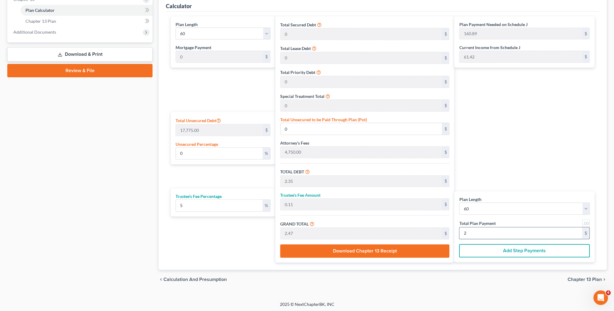
type input "24.70"
type input "20"
type input "40.72"
type input "7,238.23"
type input "235.29"
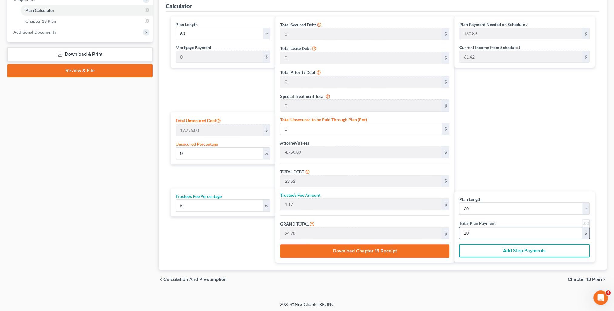
type input "11.76"
type input "247.05"
type input "200.00"
click at [506, 144] on div "Plan Payment Needed on Schedule J 160.89 $ Current Income from Schedule J 61.42…" at bounding box center [525, 139] width 143 height 246
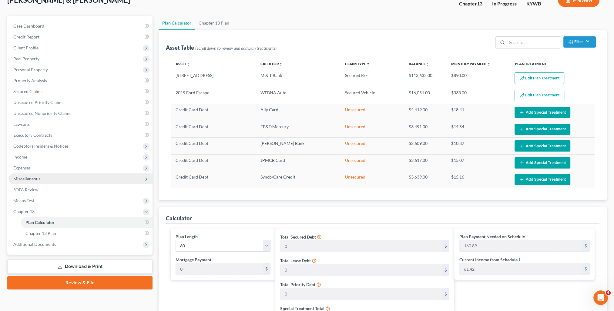
scroll to position [0, 0]
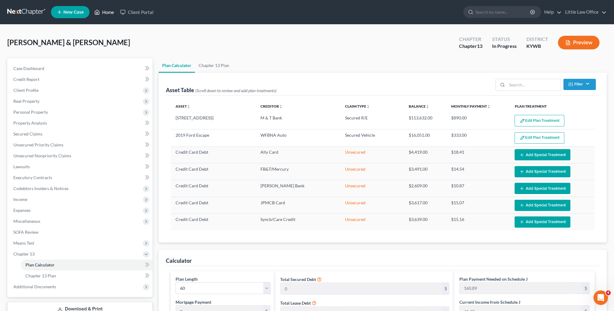
drag, startPoint x: 108, startPoint y: 14, endPoint x: 116, endPoint y: 20, distance: 10.1
click at [108, 14] on link "Home" at bounding box center [104, 12] width 26 height 11
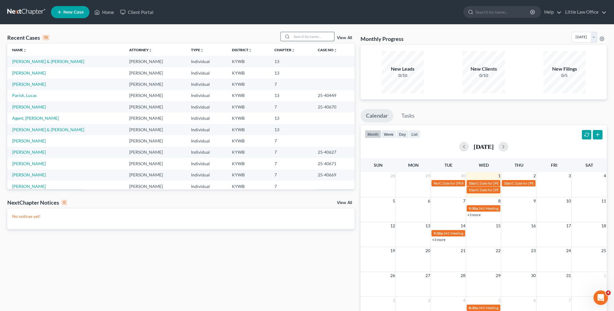
click at [312, 37] on input "search" at bounding box center [313, 36] width 42 height 9
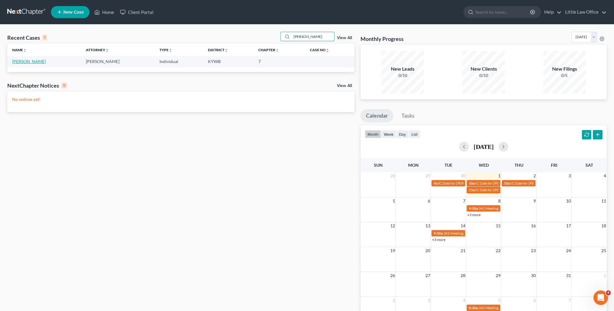
type input "[PERSON_NAME]"
click at [32, 62] on link "[PERSON_NAME]" at bounding box center [29, 61] width 34 height 5
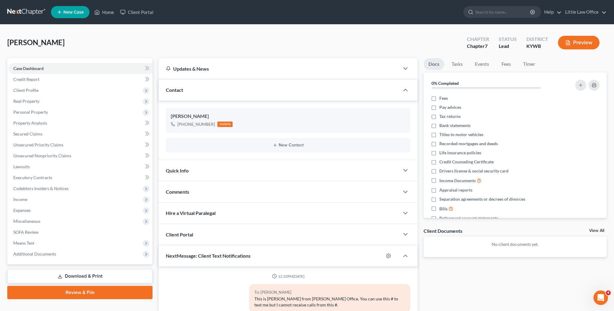
scroll to position [315, 0]
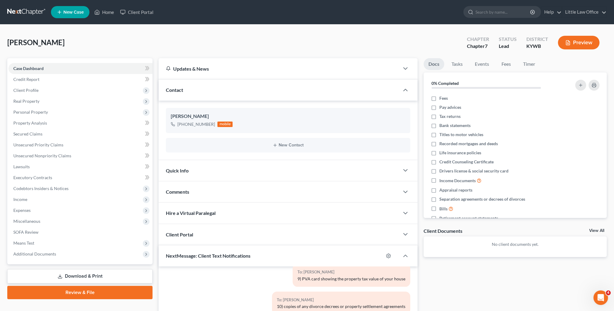
click at [186, 95] on div "Contact" at bounding box center [279, 89] width 241 height 21
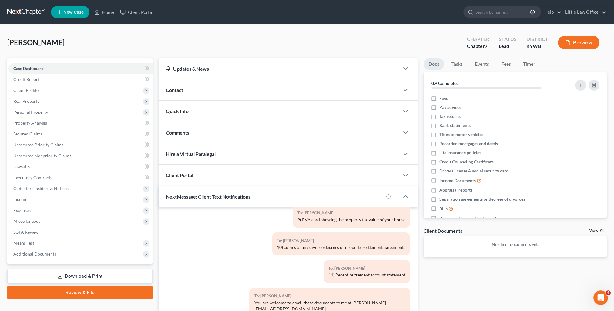
click at [239, 91] on div "Contact" at bounding box center [279, 89] width 241 height 21
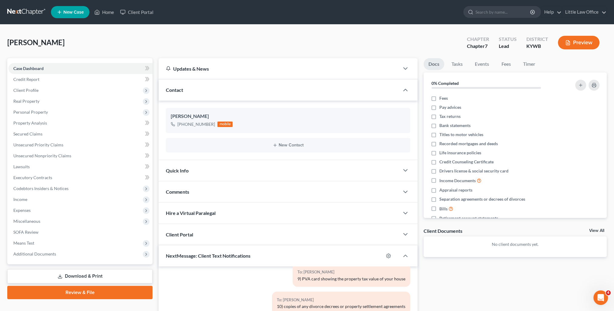
click at [231, 93] on div "Contact" at bounding box center [279, 89] width 241 height 21
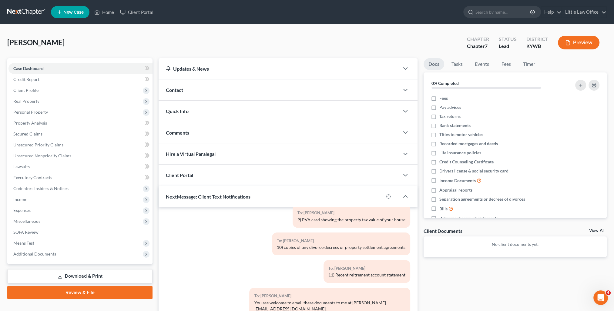
scroll to position [54, 0]
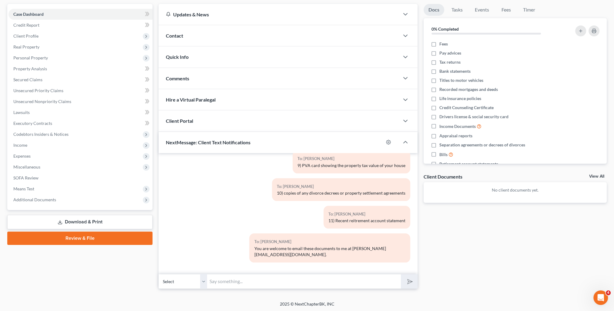
click at [279, 279] on input "text" at bounding box center [304, 281] width 194 height 15
type input "Hi, Missy. You had an appointment with me at 10:00 this morning. Do you need to…"
click at [401, 274] on button "submit" at bounding box center [409, 281] width 17 height 14
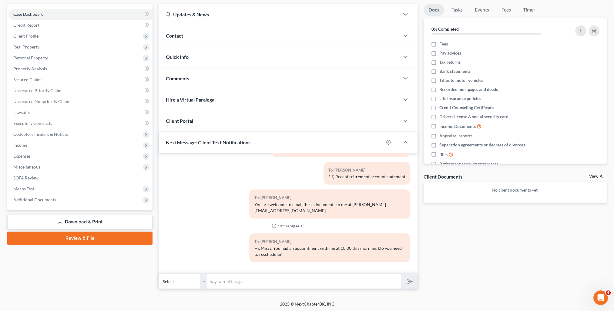
scroll to position [0, 0]
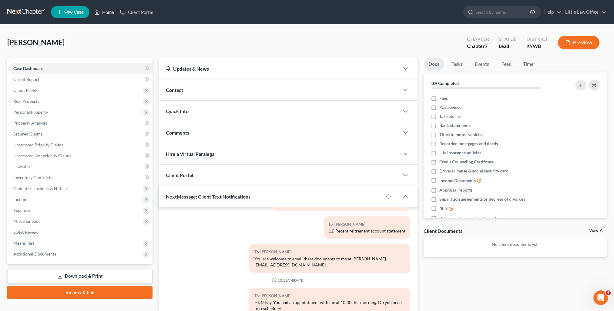
click at [106, 11] on link "Home" at bounding box center [104, 12] width 26 height 11
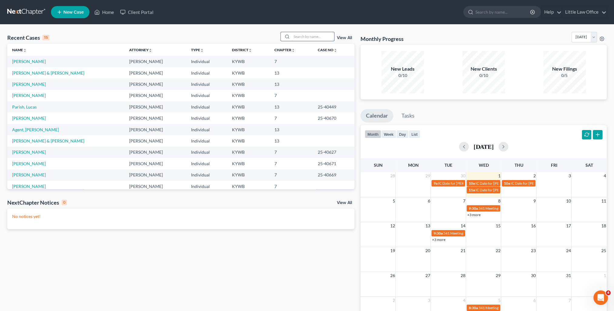
click at [306, 32] on input "search" at bounding box center [313, 36] width 42 height 9
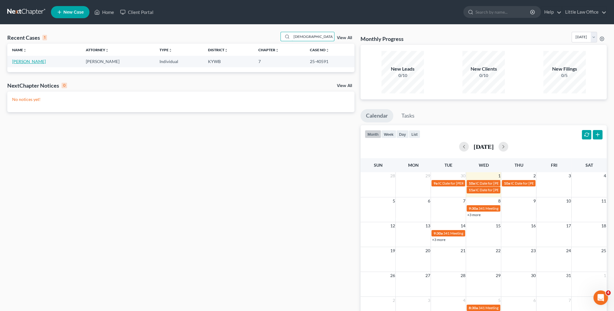
type input "pagano"
click at [28, 62] on link "Pagano, Ryan" at bounding box center [29, 61] width 34 height 5
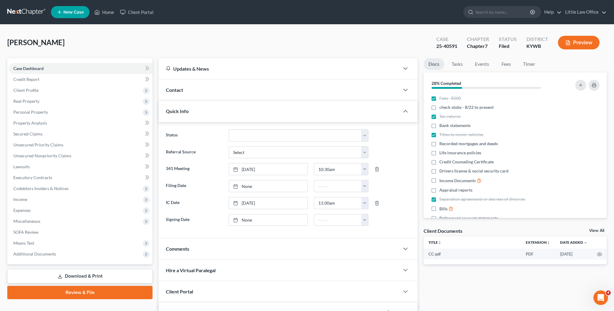
scroll to position [405, 0]
drag, startPoint x: 200, startPoint y: 109, endPoint x: 206, endPoint y: 117, distance: 9.9
click at [200, 109] on div "Quick Info" at bounding box center [279, 111] width 241 height 21
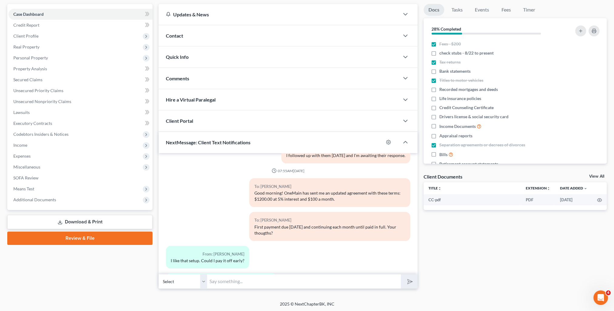
scroll to position [0, 0]
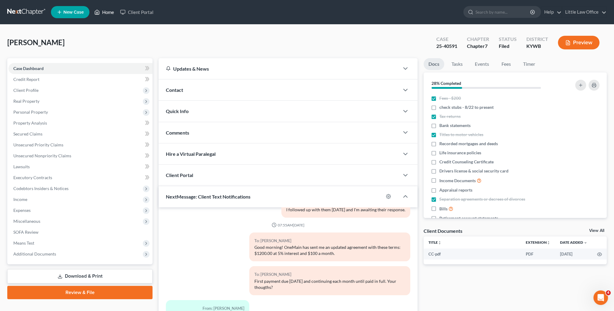
click at [114, 12] on link "Home" at bounding box center [104, 12] width 26 height 11
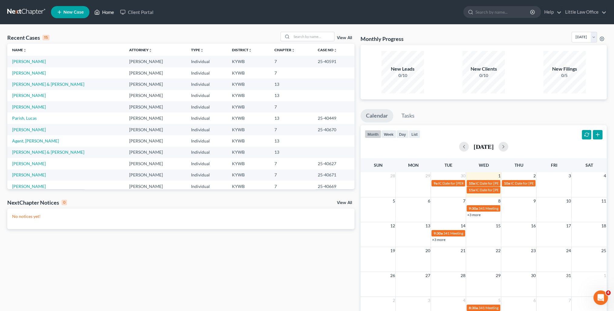
scroll to position [42, 0]
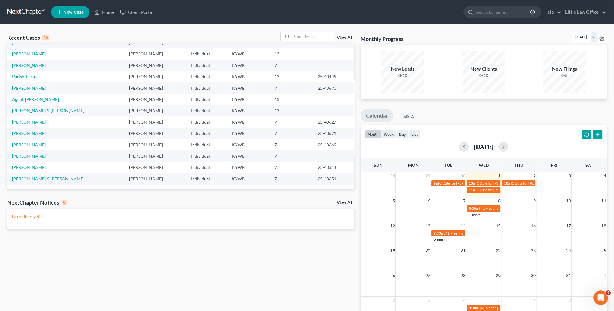
click at [48, 179] on link "Hoeft, Harrison & Jennifer" at bounding box center [48, 178] width 72 height 5
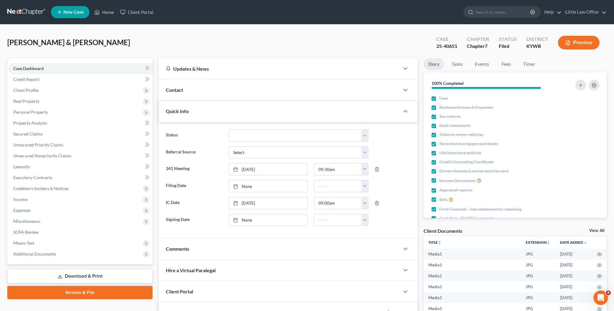
click at [204, 106] on div "Quick Info" at bounding box center [279, 111] width 241 height 21
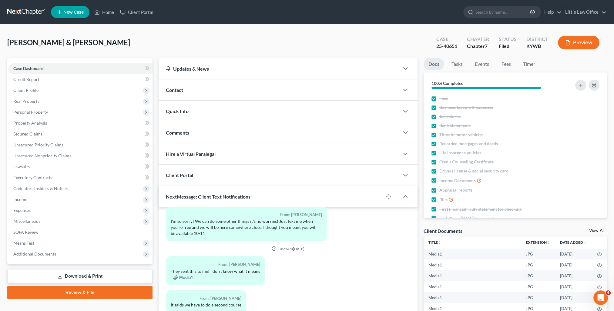
scroll to position [79, 0]
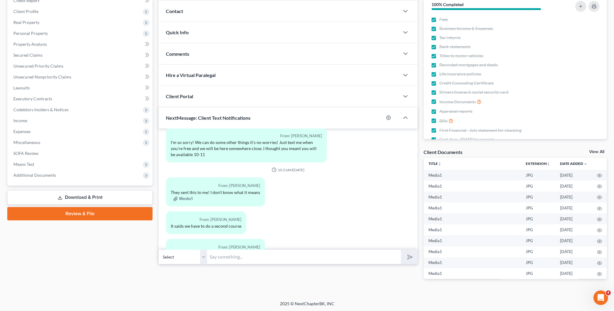
click at [241, 255] on input "text" at bounding box center [304, 256] width 194 height 15
click at [257, 260] on input "text" at bounding box center [304, 256] width 194 height 15
type input "You will get notices like that. Please disregard them!"
click at [201, 254] on select "Select +1 (270) 608-4030 - Jennifer Hoeft +1 (270) 608-4077 - Harrison Hoeft" at bounding box center [183, 256] width 48 height 15
click at [159, 249] on select "Select +1 (270) 608-4030 - Jennifer Hoeft +1 (270) 608-4077 - Harrison Hoeft" at bounding box center [183, 256] width 48 height 15
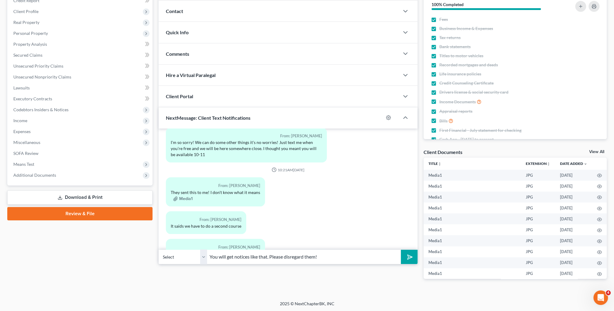
click at [410, 259] on icon "submit" at bounding box center [409, 257] width 6 height 6
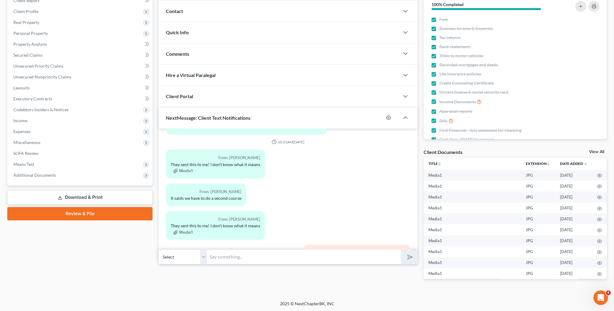
scroll to position [0, 0]
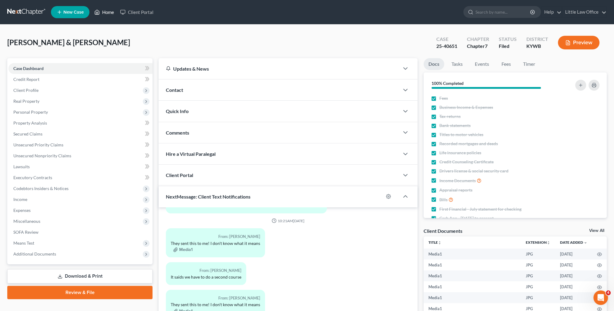
click at [111, 13] on link "Home" at bounding box center [104, 12] width 26 height 11
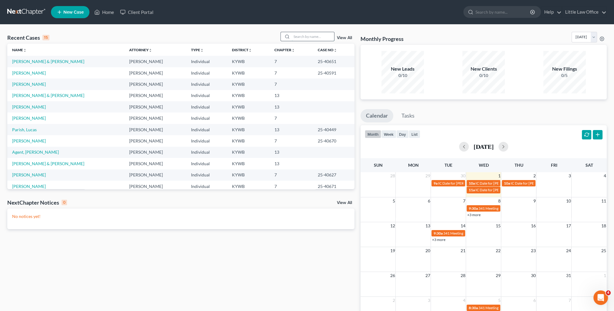
click at [324, 38] on input "search" at bounding box center [313, 36] width 42 height 9
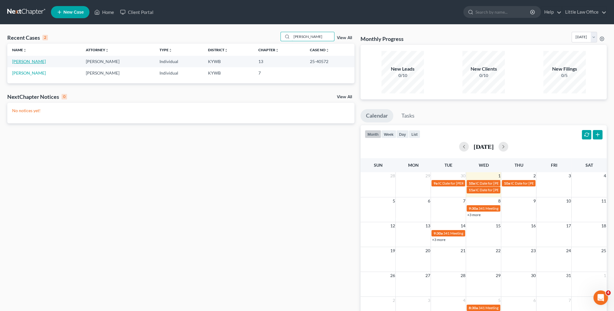
type input "daugherty"
click at [37, 63] on link "Daugherty, Shawnda" at bounding box center [29, 61] width 34 height 5
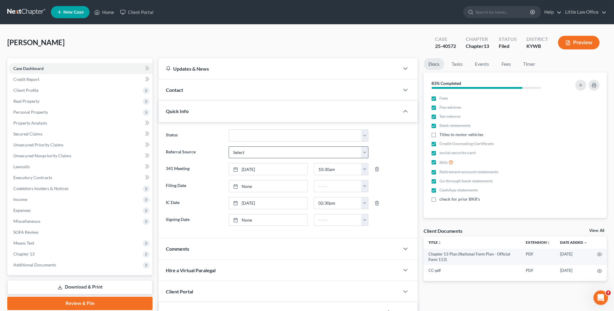
scroll to position [120, 0]
click at [179, 117] on div "Quick Info" at bounding box center [279, 111] width 241 height 21
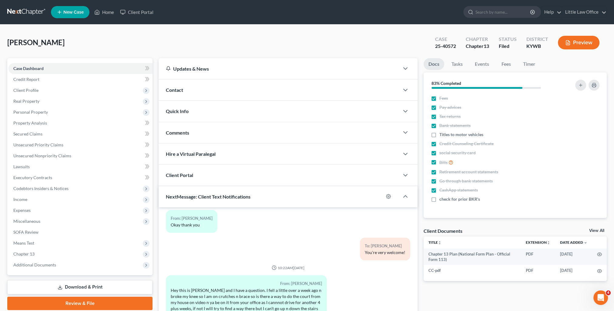
scroll to position [54, 0]
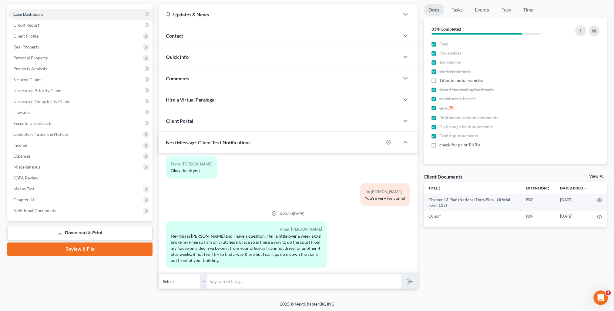
click at [225, 283] on input "text" at bounding box center [304, 281] width 194 height 15
type input "Yes ma'am! You can join from home. Hope you feel better soon!"
click at [401, 274] on button "submit" at bounding box center [409, 281] width 17 height 14
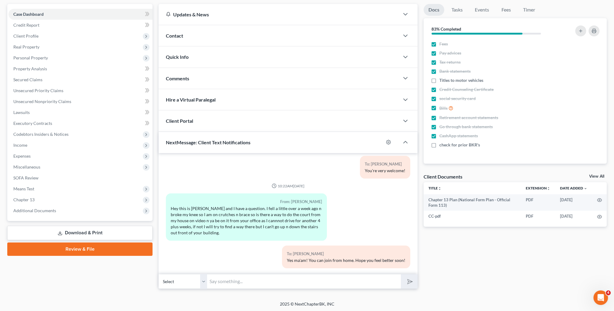
scroll to position [0, 0]
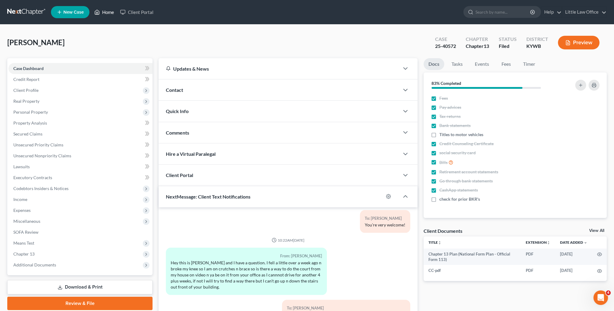
drag, startPoint x: 104, startPoint y: 15, endPoint x: 136, endPoint y: 41, distance: 41.1
click at [104, 15] on link "Home" at bounding box center [104, 12] width 26 height 11
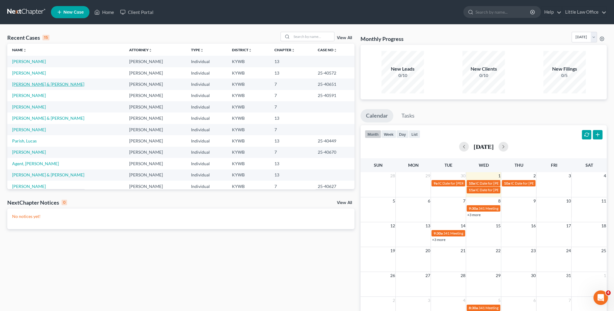
click at [40, 84] on link "Hoeft, Harrison & Jennifer" at bounding box center [48, 84] width 72 height 5
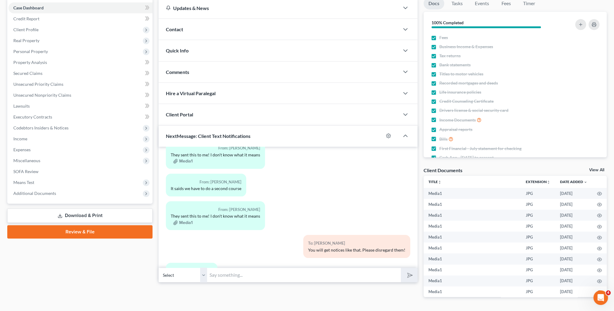
scroll to position [79, 0]
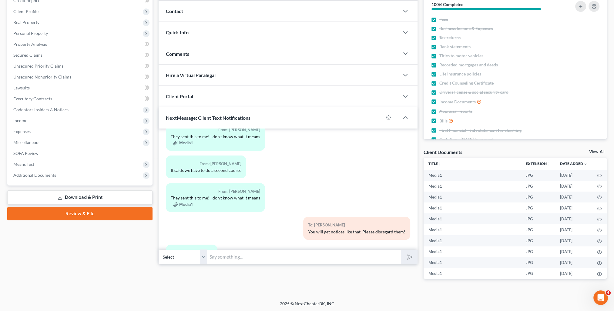
click at [244, 252] on input "text" at bounding box center [304, 256] width 194 height 15
type input "You're very welcome!"
click at [401, 250] on button "submit" at bounding box center [409, 257] width 17 height 14
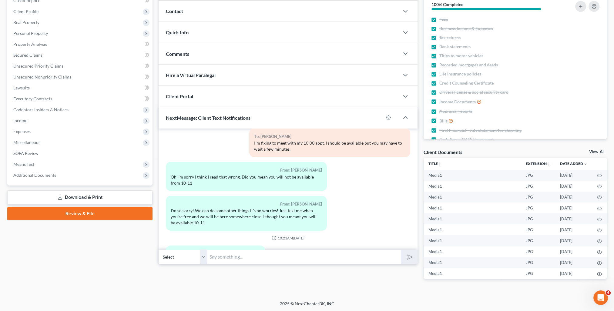
scroll to position [0, 0]
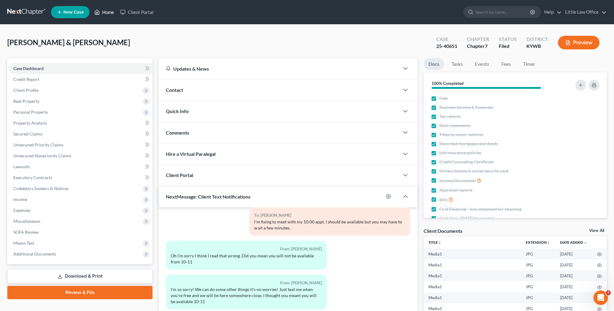
click at [111, 13] on link "Home" at bounding box center [104, 12] width 26 height 11
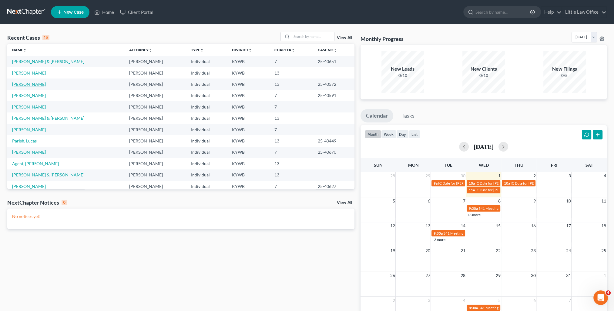
click at [26, 84] on link "Daugherty, Shawnda" at bounding box center [29, 84] width 34 height 5
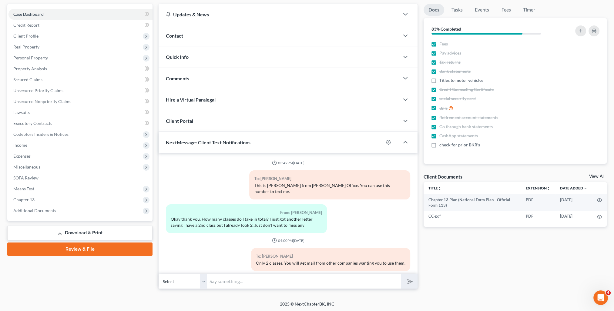
scroll to position [181, 0]
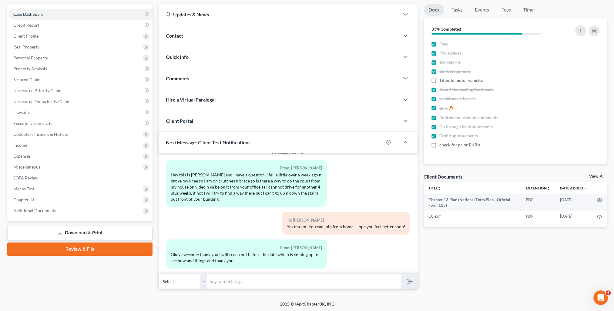
click at [266, 281] on input "text" at bounding box center [304, 281] width 194 height 15
type input "Sounds good!"
click at [401, 274] on button "submit" at bounding box center [409, 281] width 17 height 14
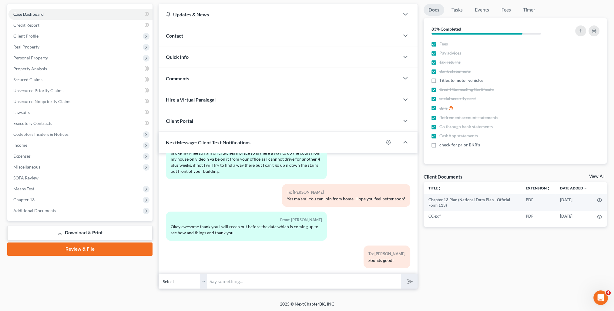
scroll to position [0, 0]
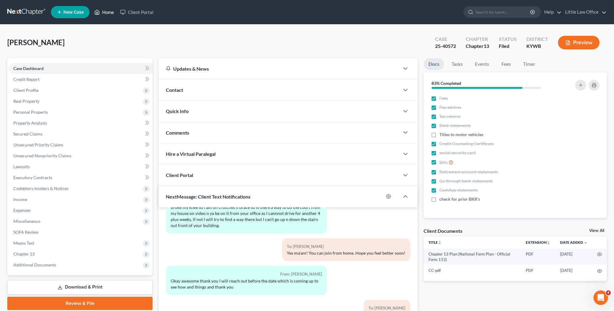
click at [106, 15] on link "Home" at bounding box center [104, 12] width 26 height 11
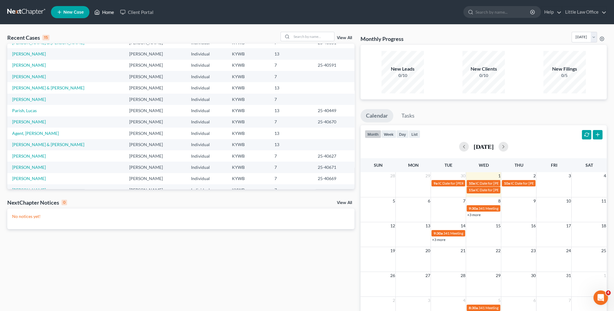
scroll to position [42, 0]
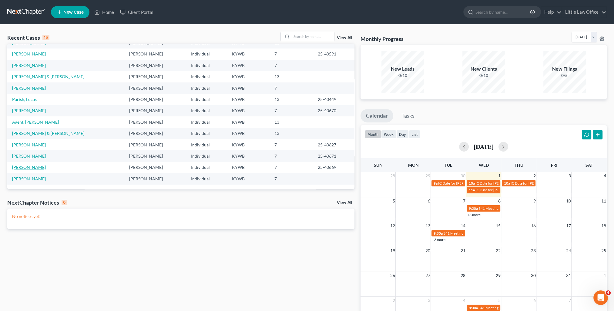
click at [32, 168] on link "[PERSON_NAME]" at bounding box center [29, 167] width 34 height 5
select select "0"
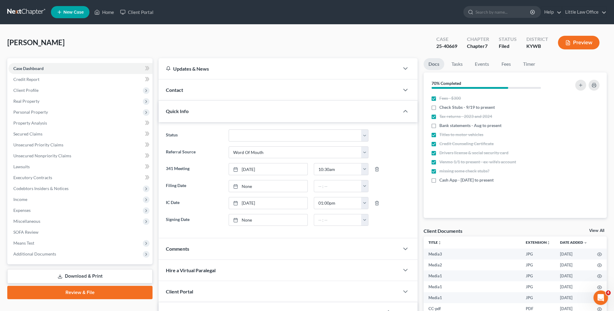
click at [193, 113] on div "Quick Info" at bounding box center [279, 111] width 241 height 21
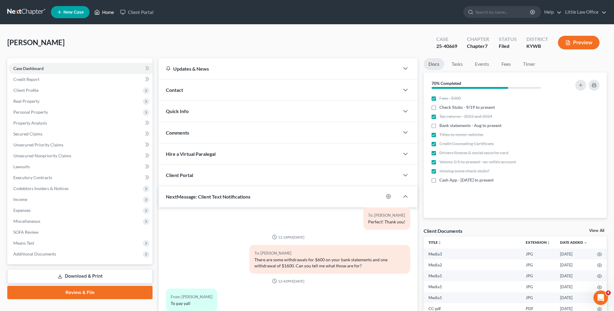
click at [108, 12] on link "Home" at bounding box center [104, 12] width 26 height 11
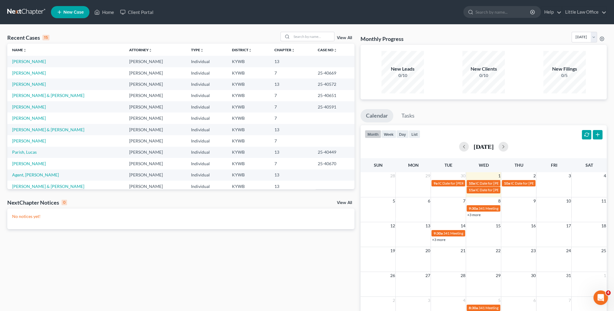
click at [18, 58] on td "[PERSON_NAME]" at bounding box center [65, 61] width 117 height 11
click at [19, 60] on link "[PERSON_NAME]" at bounding box center [29, 61] width 34 height 5
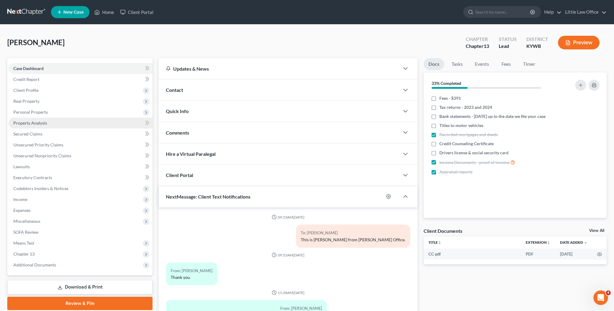
scroll to position [74, 0]
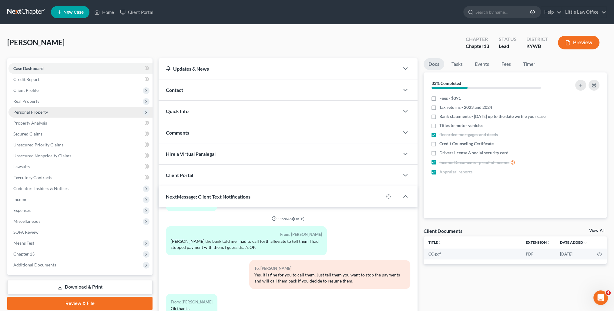
click at [28, 110] on span "Personal Property" at bounding box center [30, 111] width 35 height 5
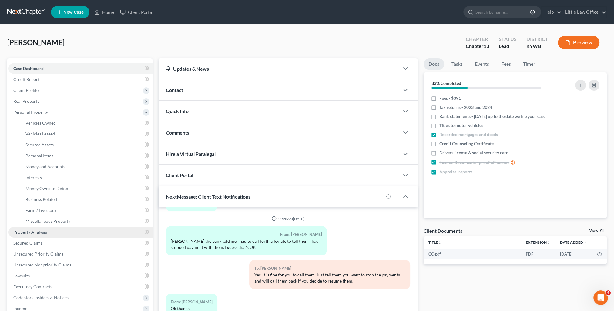
click at [46, 231] on span "Property Analysis" at bounding box center [30, 231] width 34 height 5
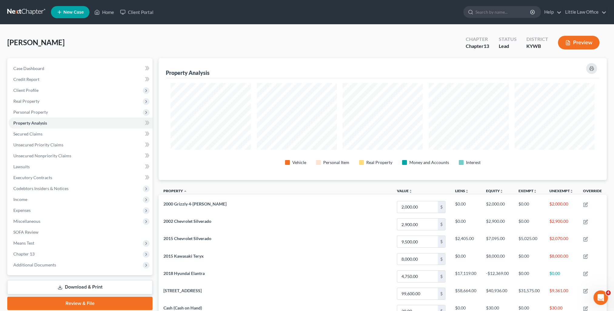
scroll to position [122, 448]
click at [27, 110] on span "Personal Property" at bounding box center [30, 111] width 35 height 5
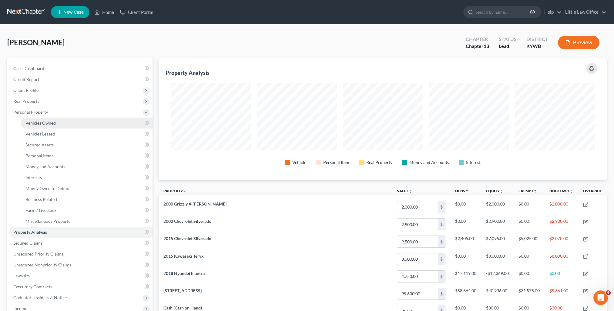
click at [39, 119] on link "Vehicles Owned" at bounding box center [87, 123] width 132 height 11
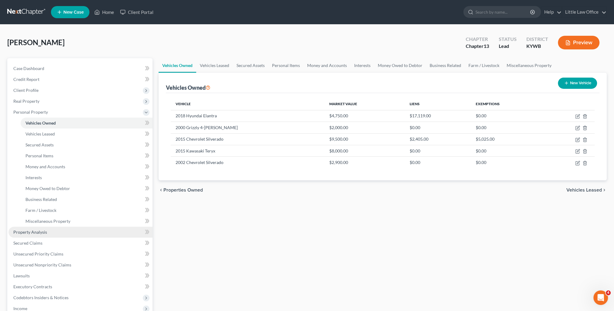
click at [45, 236] on link "Property Analysis" at bounding box center [80, 232] width 144 height 11
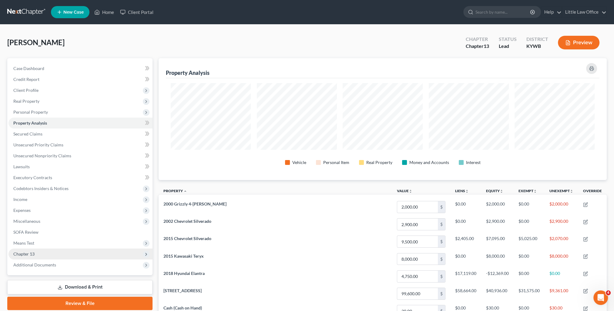
click at [34, 254] on span "Chapter 13" at bounding box center [23, 253] width 21 height 5
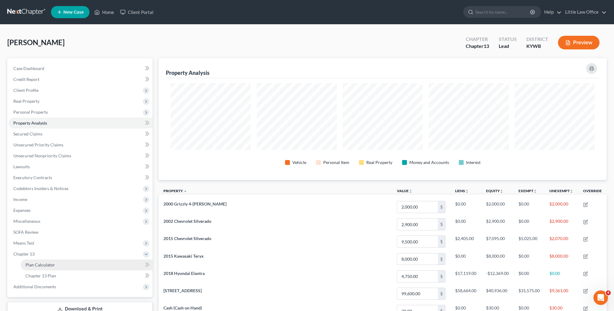
click at [55, 267] on link "Plan Calculator" at bounding box center [87, 264] width 132 height 11
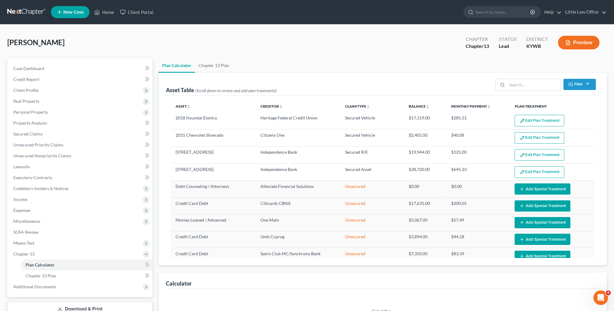
select select "59"
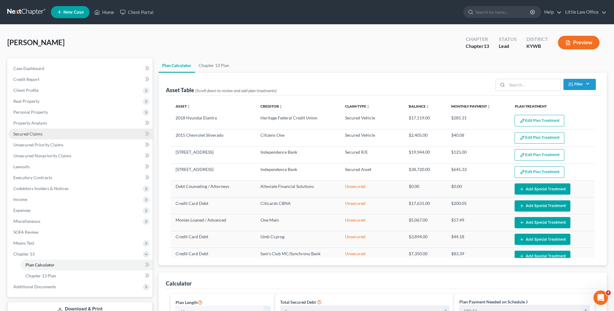
drag, startPoint x: 42, startPoint y: 135, endPoint x: 53, endPoint y: 134, distance: 11.6
click at [42, 135] on link "Secured Claims" at bounding box center [80, 134] width 144 height 11
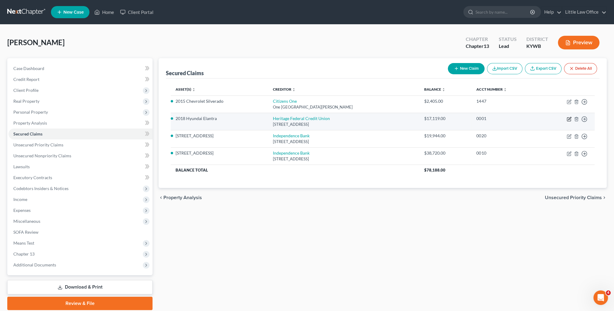
click at [569, 119] on icon "button" at bounding box center [569, 118] width 3 height 3
select select "15"
select select "0"
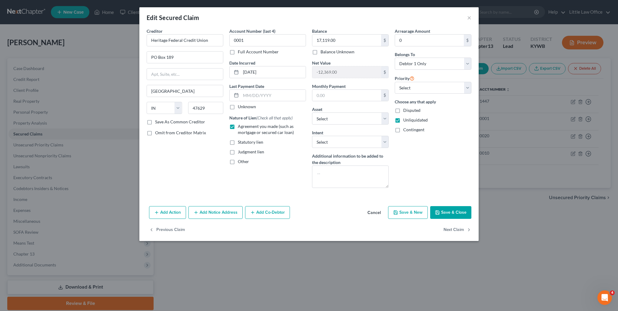
click at [443, 212] on button "Save & Close" at bounding box center [450, 212] width 41 height 13
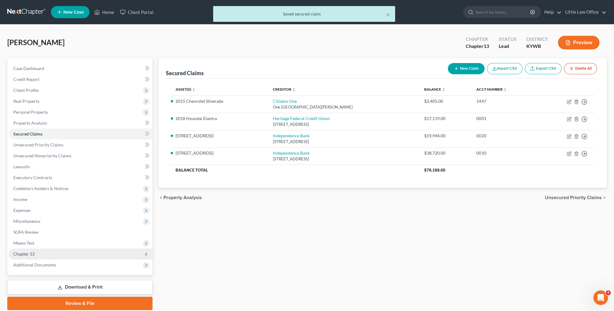
click at [56, 252] on span "Chapter 13" at bounding box center [80, 254] width 144 height 11
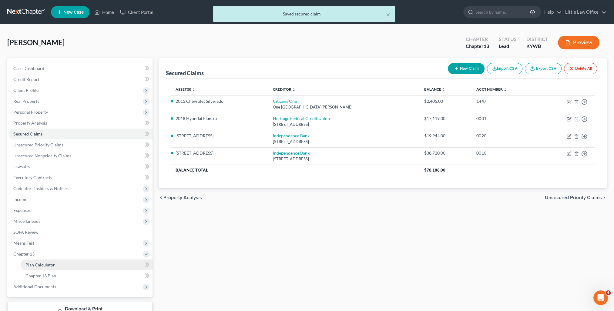
click at [56, 262] on link "Plan Calculator" at bounding box center [87, 264] width 132 height 11
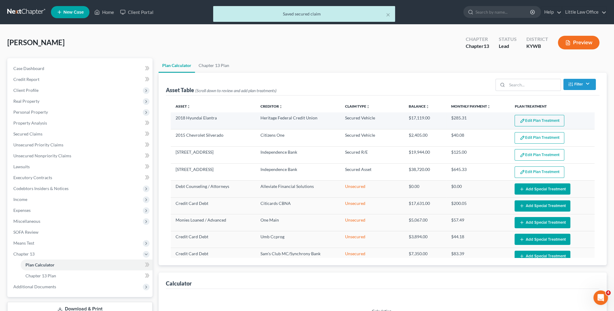
select select "59"
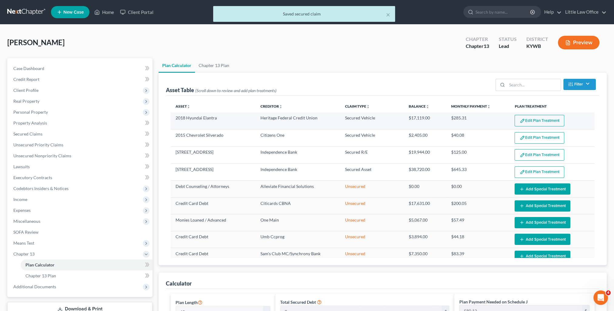
click at [529, 122] on button "Edit Plan Treatment" at bounding box center [539, 121] width 50 height 12
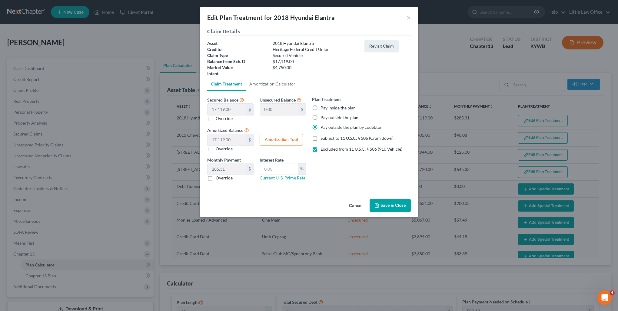
click at [395, 202] on button "Save & Close" at bounding box center [390, 205] width 41 height 13
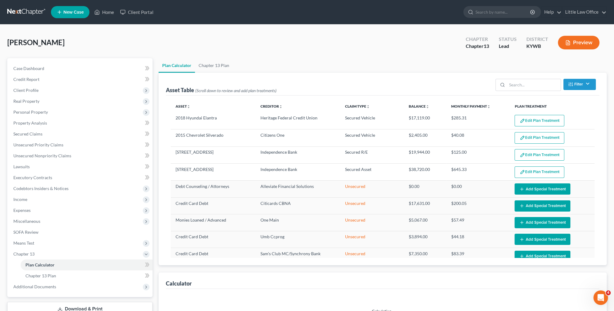
select select "59"
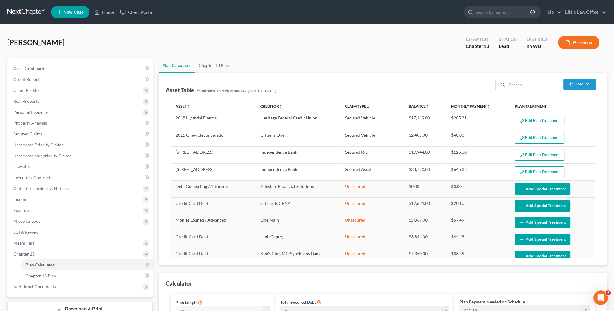
click at [247, 45] on div "Jones, Danny Upgraded Chapter Chapter 13 Status Lead District KYWB Preview" at bounding box center [306, 45] width 599 height 26
click at [30, 211] on span "Expenses" at bounding box center [21, 210] width 17 height 5
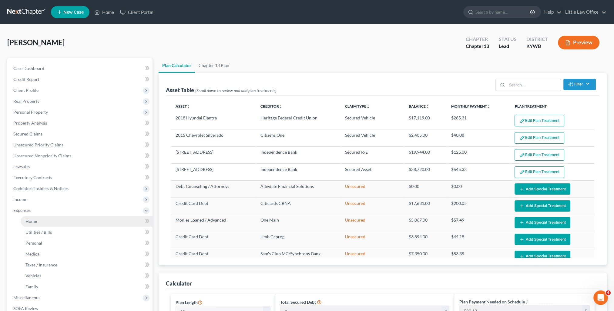
click at [46, 219] on link "Home" at bounding box center [87, 221] width 132 height 11
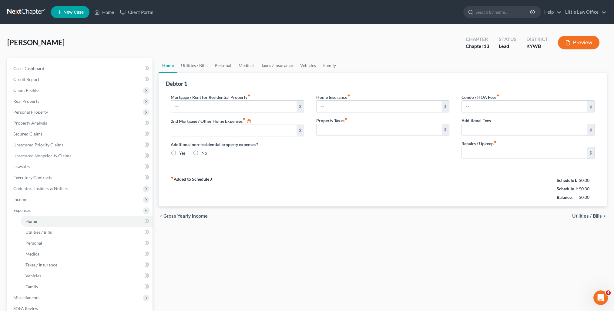
type input "356.00"
type input "150.00"
radio input "true"
type input "166.67"
type input "50.00"
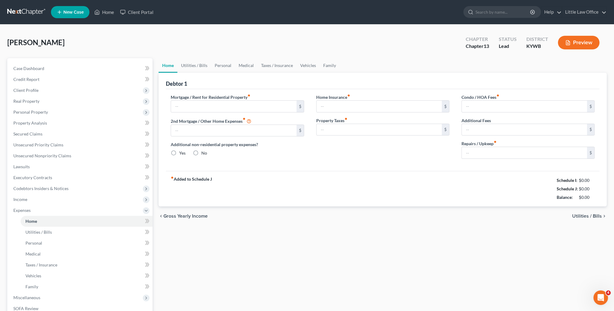
type input "0.00"
type input "100.00"
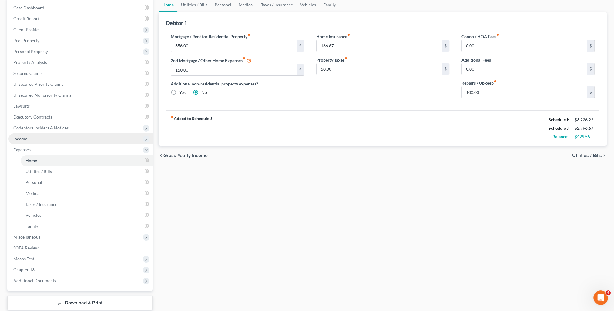
click at [27, 138] on span "Income" at bounding box center [20, 138] width 14 height 5
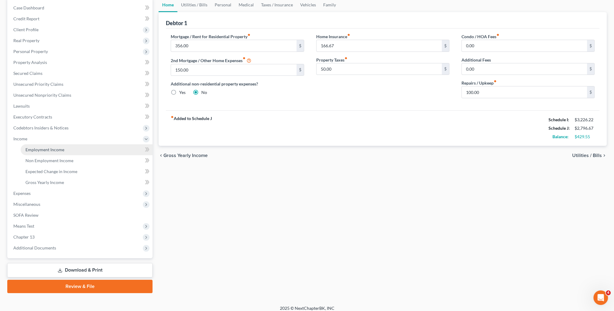
click at [60, 149] on span "Employment Income" at bounding box center [44, 149] width 39 height 5
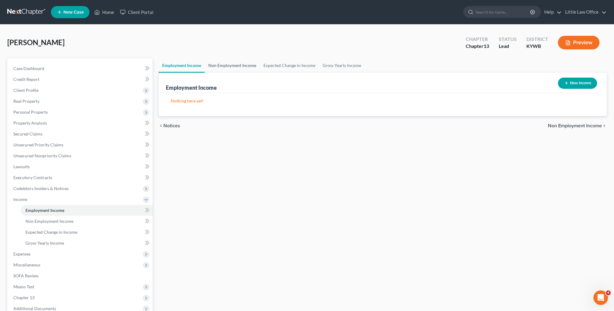
click at [227, 66] on link "Non Employment Income" at bounding box center [232, 65] width 55 height 15
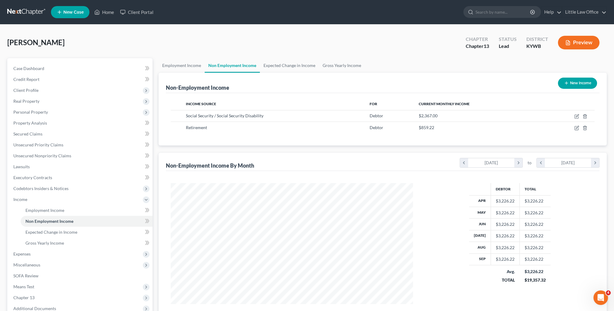
scroll to position [121, 254]
click at [34, 132] on span "Secured Claims" at bounding box center [27, 133] width 29 height 5
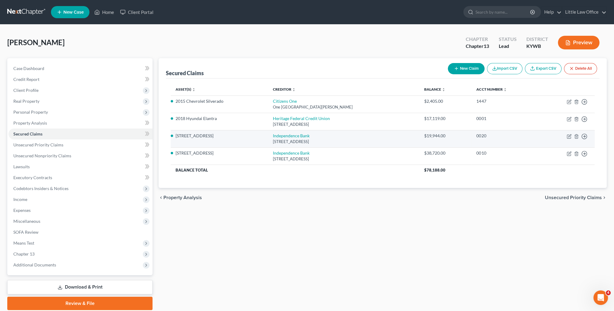
click at [568, 139] on td "Move to E Move to F Move to G Move to Notice Only" at bounding box center [566, 138] width 55 height 17
click at [569, 138] on icon "button" at bounding box center [569, 136] width 5 height 5
select select "18"
select select "0"
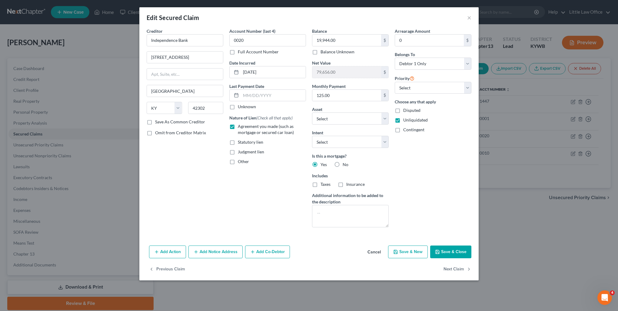
click at [443, 250] on button "Save & Close" at bounding box center [450, 252] width 41 height 13
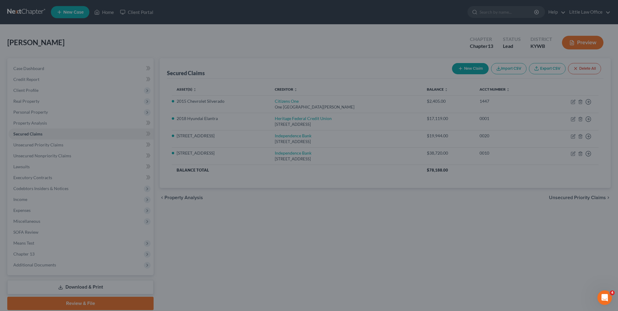
select select "5"
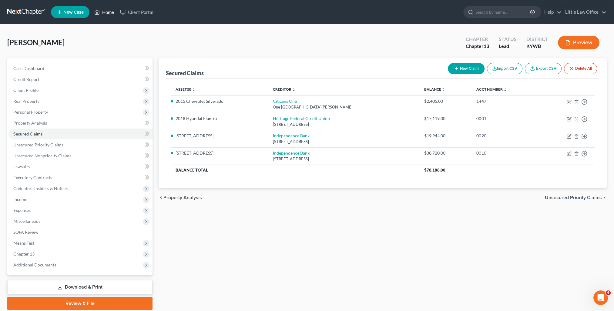
click at [110, 12] on link "Home" at bounding box center [104, 12] width 26 height 11
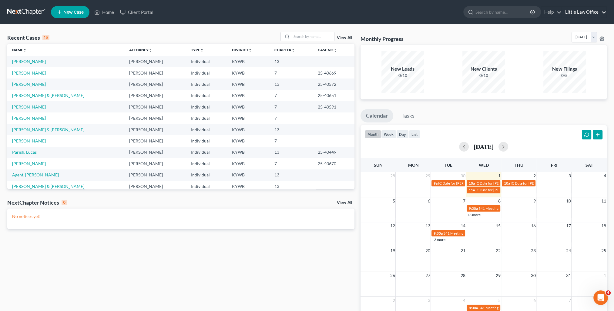
click at [583, 15] on link "Little Law Office" at bounding box center [584, 12] width 44 height 11
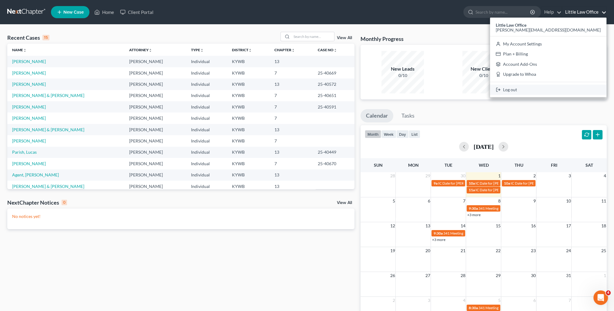
click at [571, 92] on link "Log out" at bounding box center [548, 90] width 116 height 10
